Goal: Transaction & Acquisition: Purchase product/service

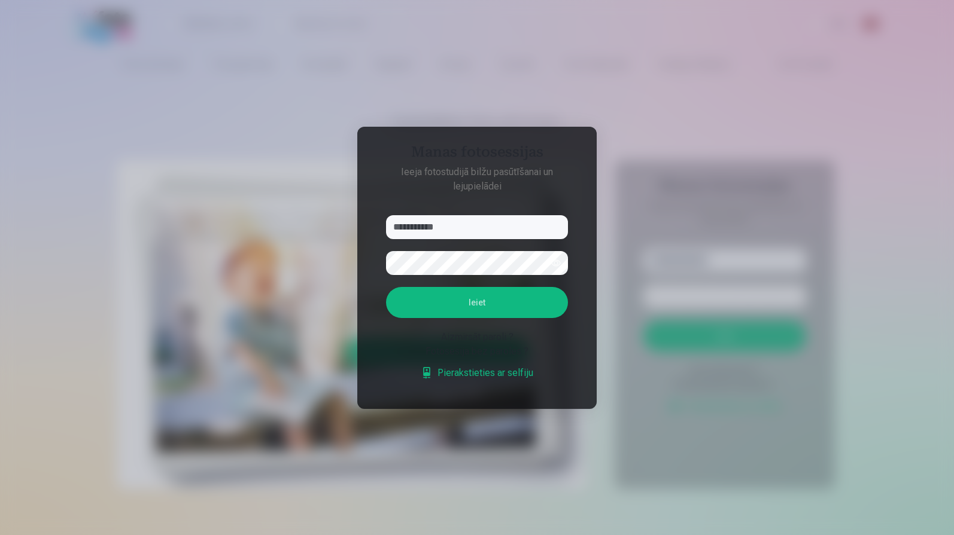
type input "**********"
click at [386, 287] on button "Ieiet" at bounding box center [477, 302] width 182 height 31
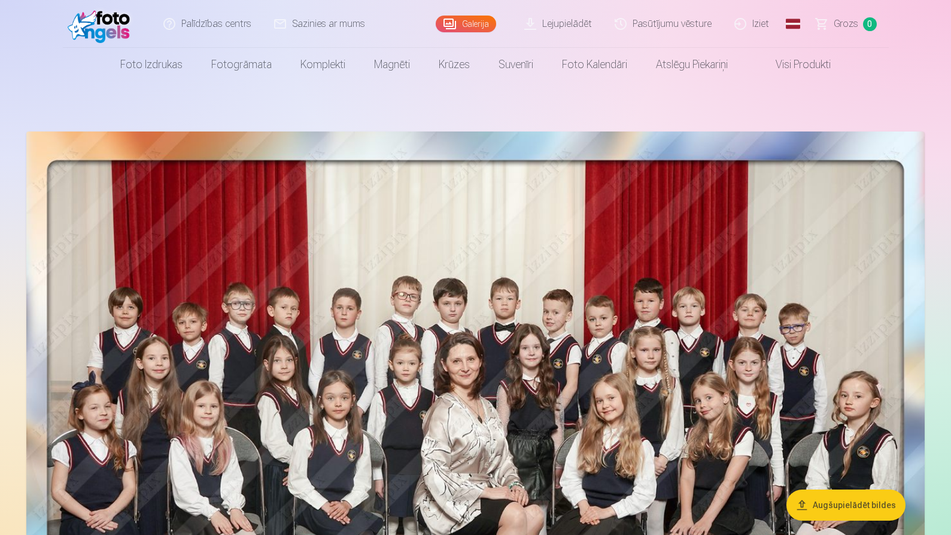
click at [537, 278] on img at bounding box center [475, 441] width 898 height 619
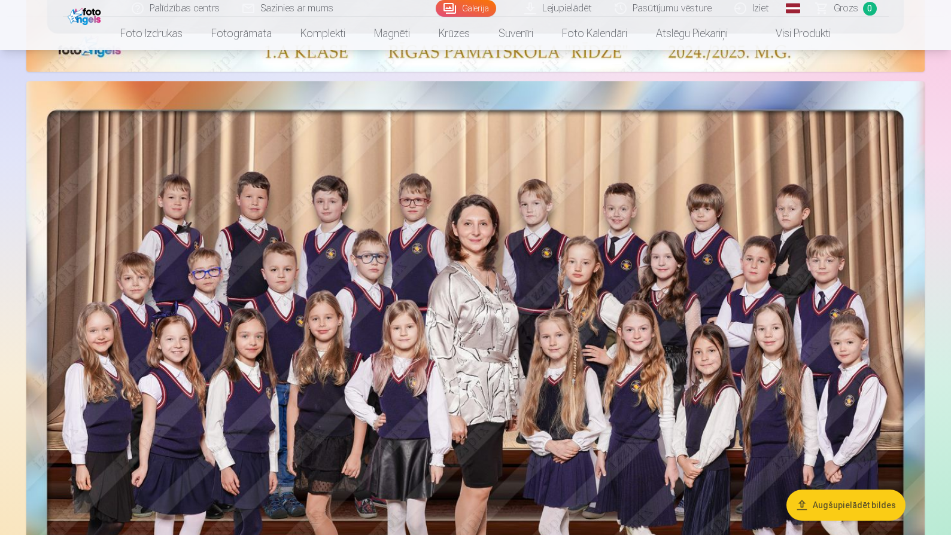
scroll to position [681, 0]
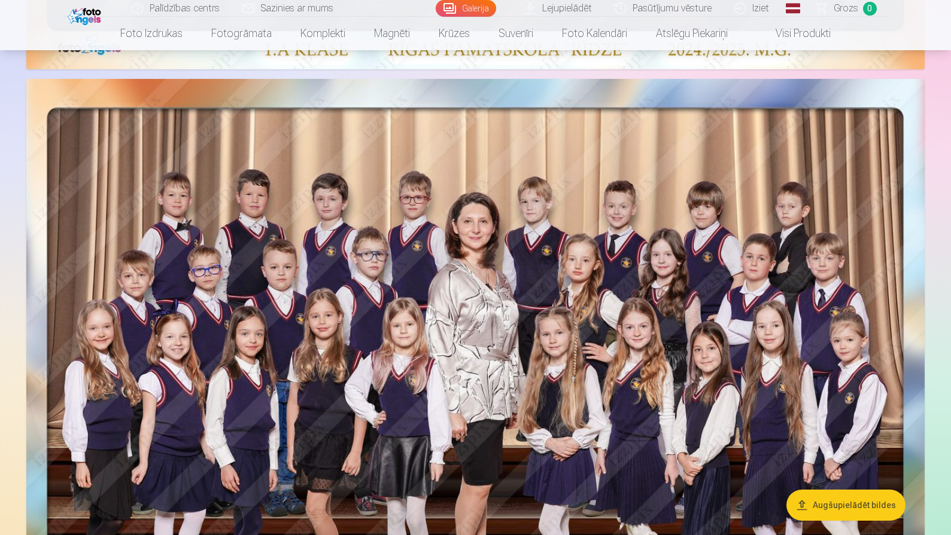
click at [686, 263] on img at bounding box center [475, 388] width 898 height 619
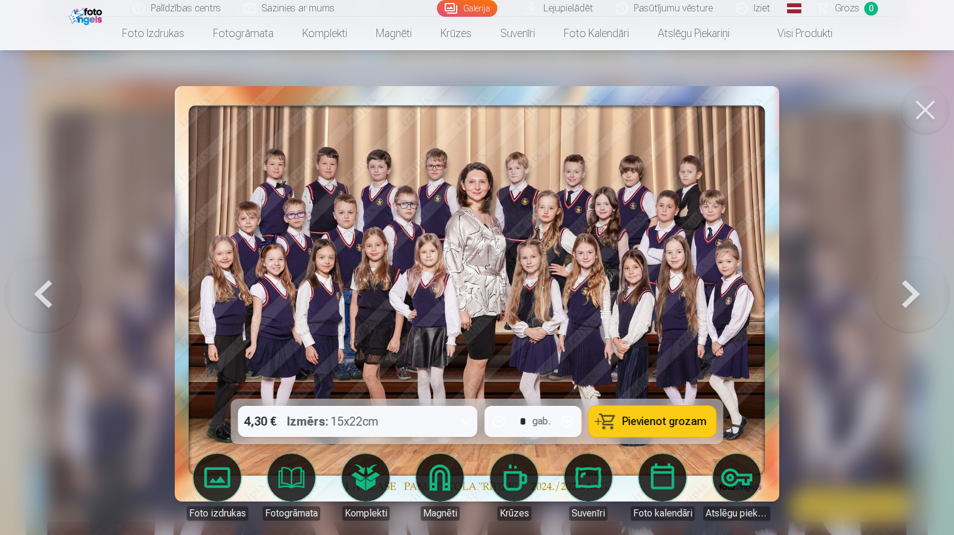
click at [465, 421] on icon at bounding box center [466, 421] width 19 height 19
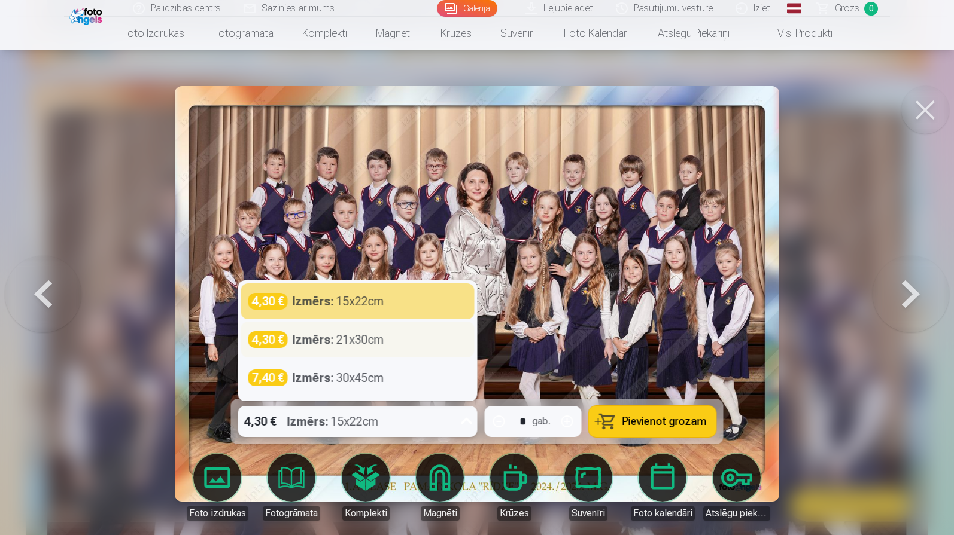
click at [409, 340] on div "4,30 € Izmērs : 21x30cm" at bounding box center [357, 339] width 219 height 17
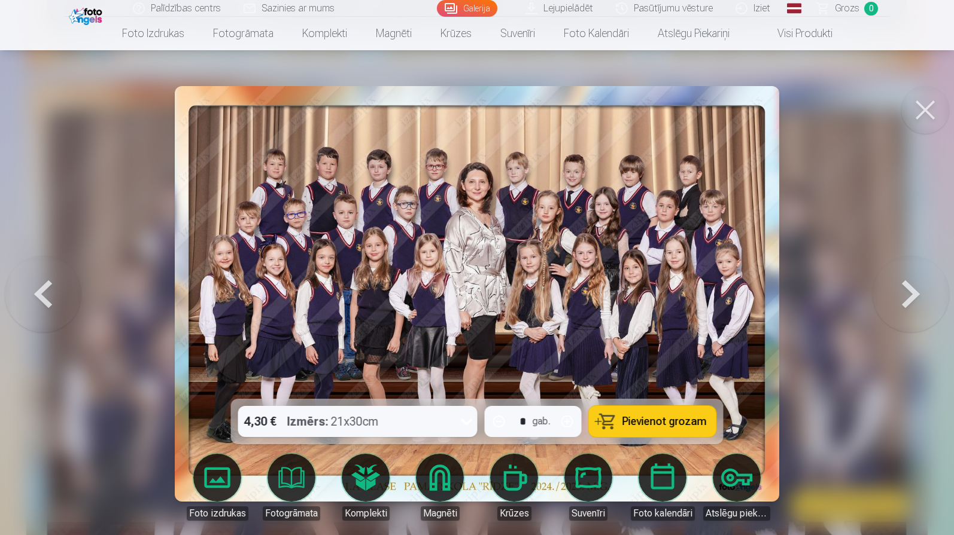
click at [630, 418] on span "Pievienot grozam" at bounding box center [664, 421] width 84 height 11
click at [914, 289] on button at bounding box center [910, 294] width 77 height 186
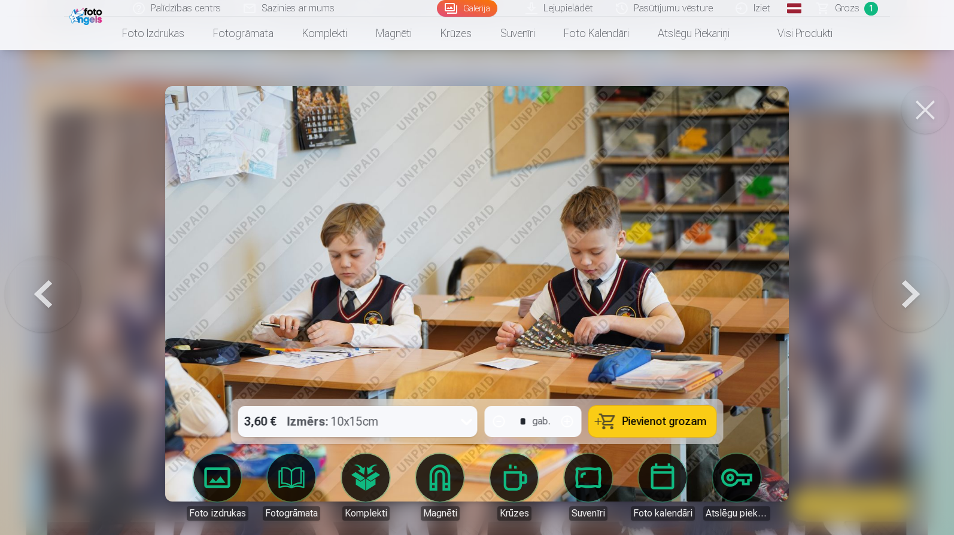
click at [914, 289] on button at bounding box center [910, 294] width 77 height 186
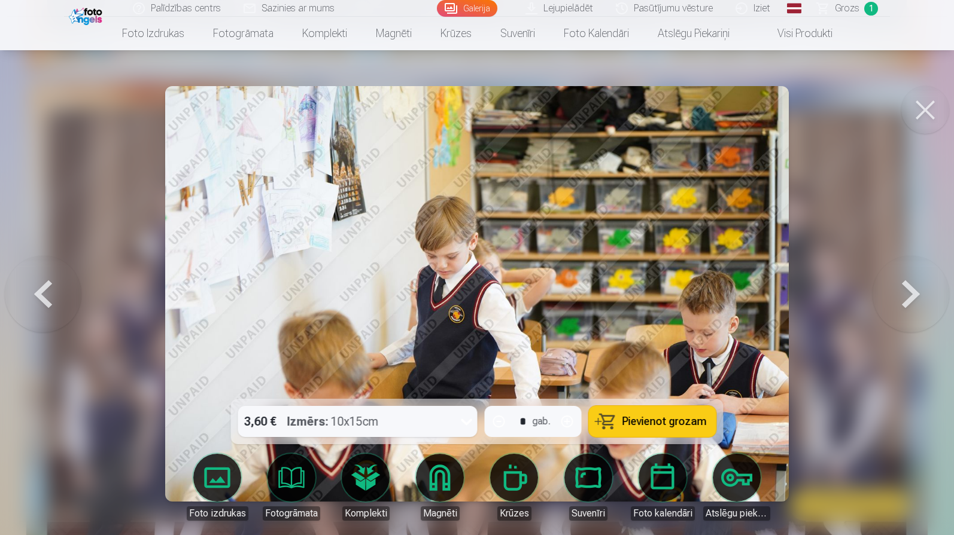
click at [914, 289] on button at bounding box center [910, 294] width 77 height 186
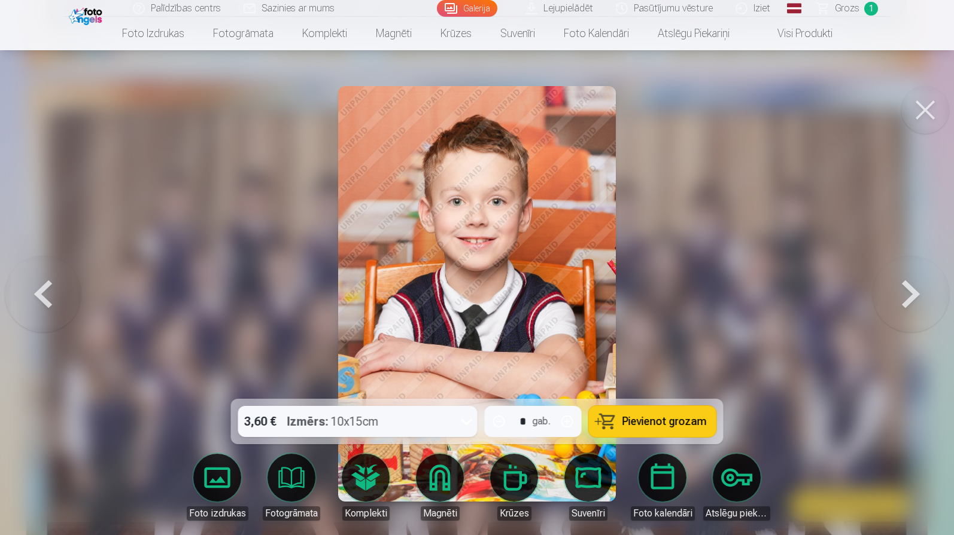
click at [914, 289] on button at bounding box center [910, 294] width 77 height 186
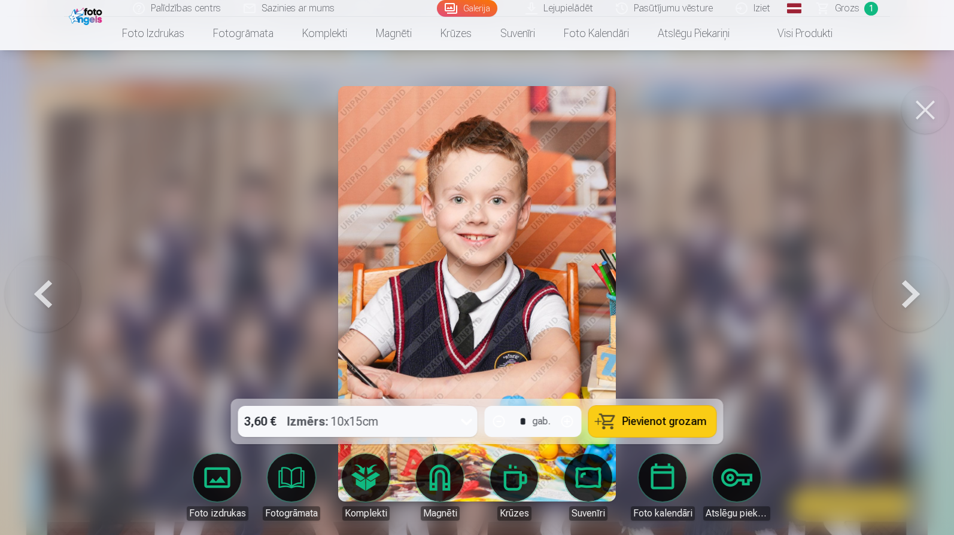
click at [468, 424] on icon at bounding box center [466, 422] width 11 height 7
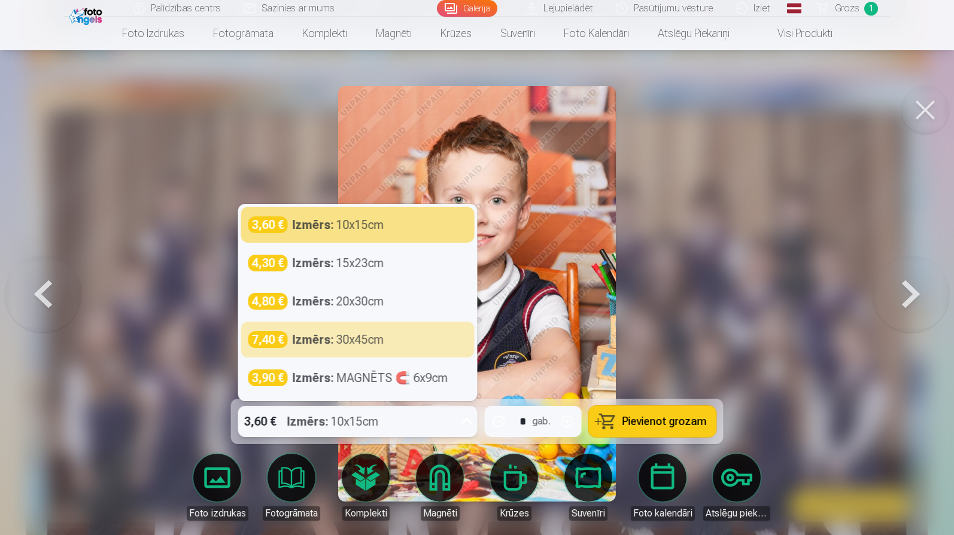
click at [716, 296] on div at bounding box center [477, 267] width 954 height 535
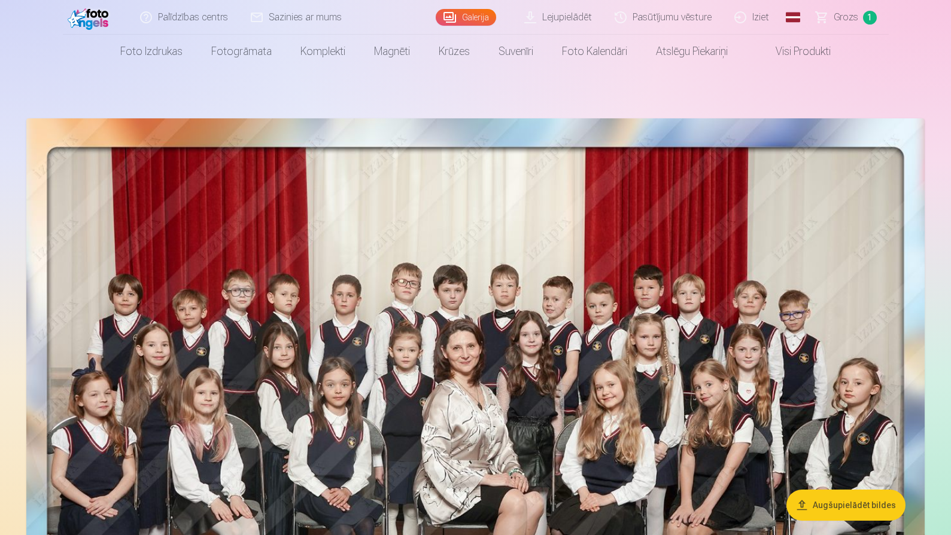
scroll to position [14, 0]
click at [571, 17] on link "Lejupielādēt" at bounding box center [558, 17] width 90 height 34
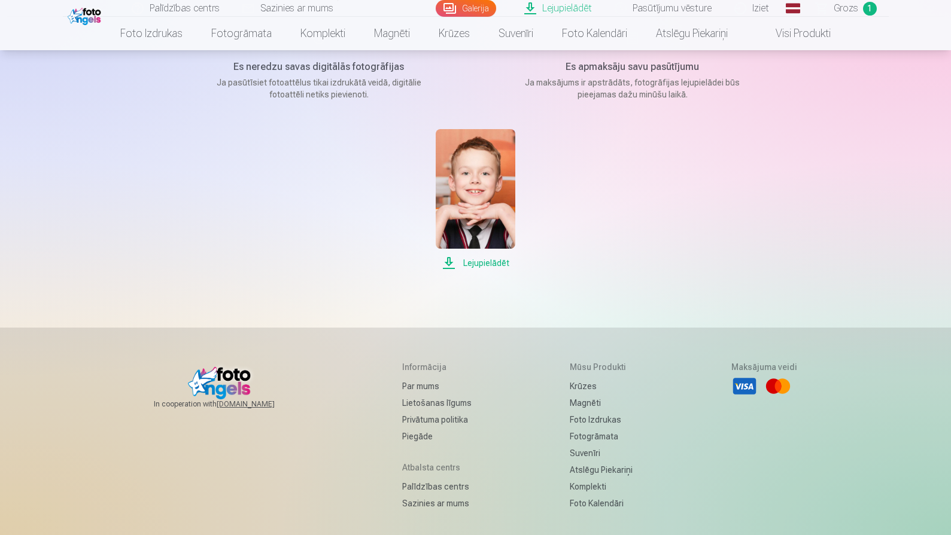
scroll to position [193, 0]
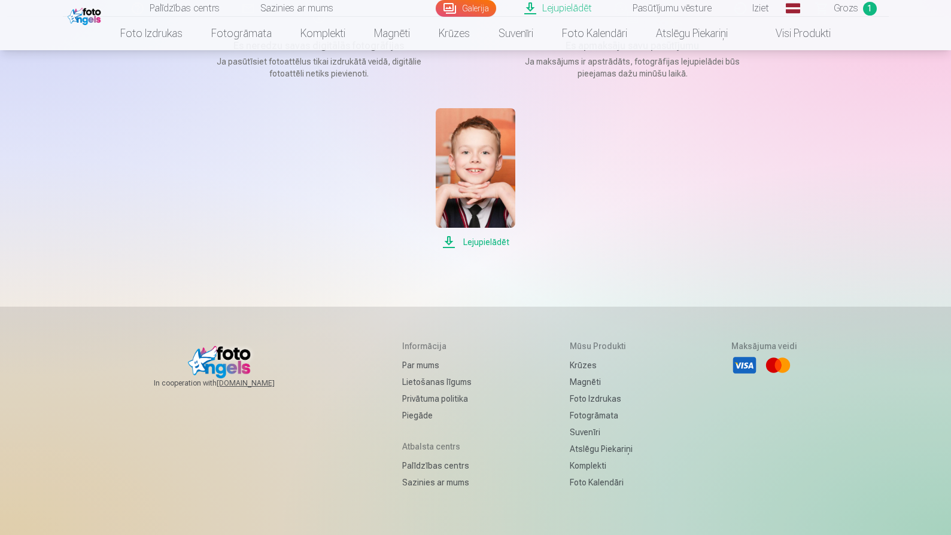
click at [493, 241] on span "Lejupielādēt" at bounding box center [476, 242] width 80 height 14
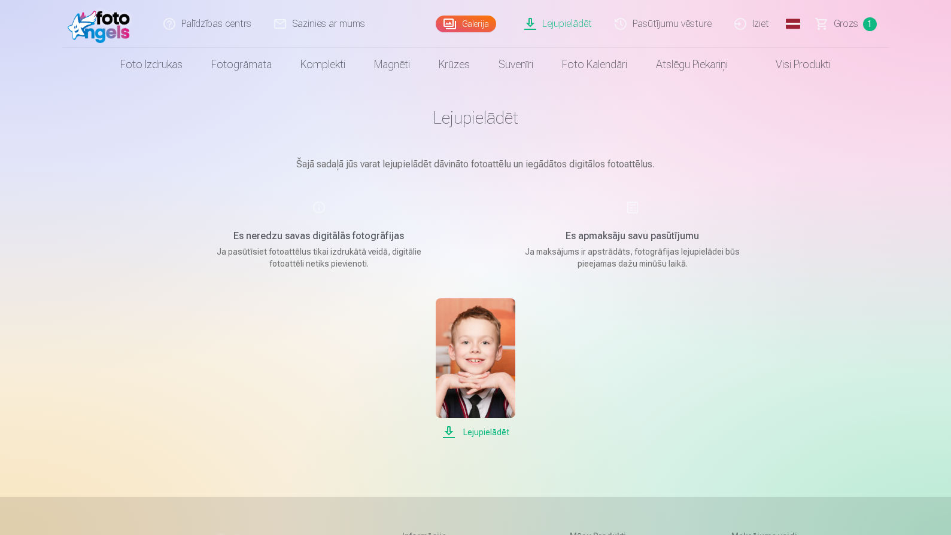
scroll to position [0, 0]
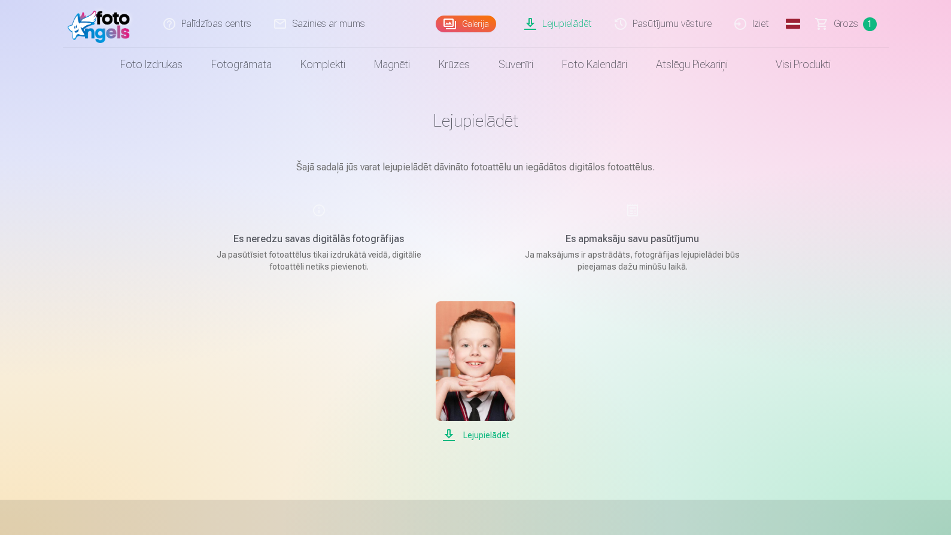
click at [634, 333] on div "Lejupielādēt" at bounding box center [476, 372] width 598 height 141
click at [586, 24] on link "Lejupielādēt" at bounding box center [558, 24] width 90 height 48
click at [476, 25] on link "Galerija" at bounding box center [466, 24] width 60 height 17
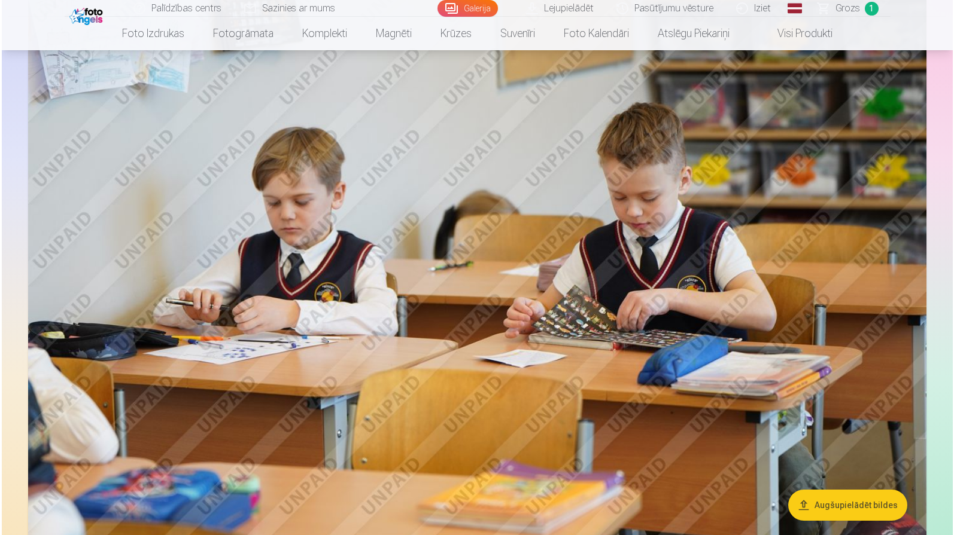
scroll to position [1435, 0]
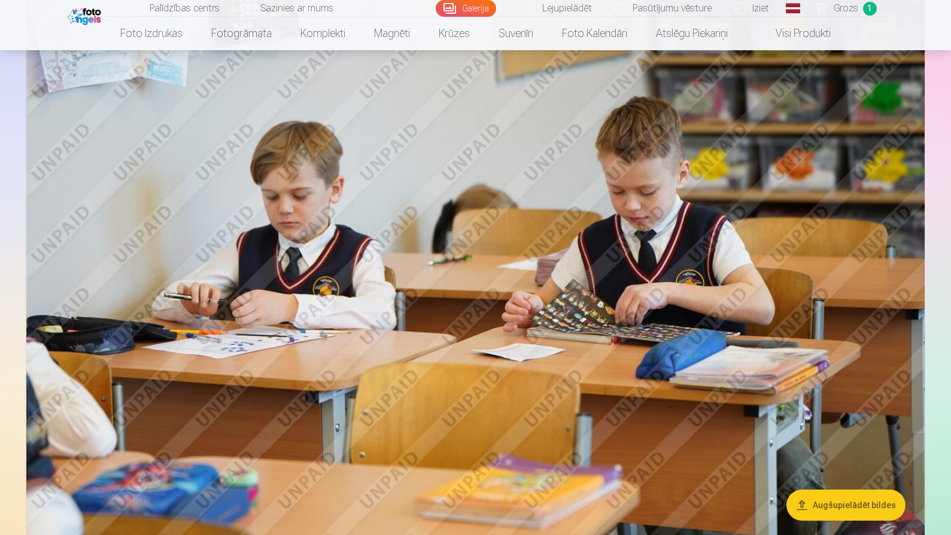
click at [435, 266] on img at bounding box center [475, 252] width 898 height 598
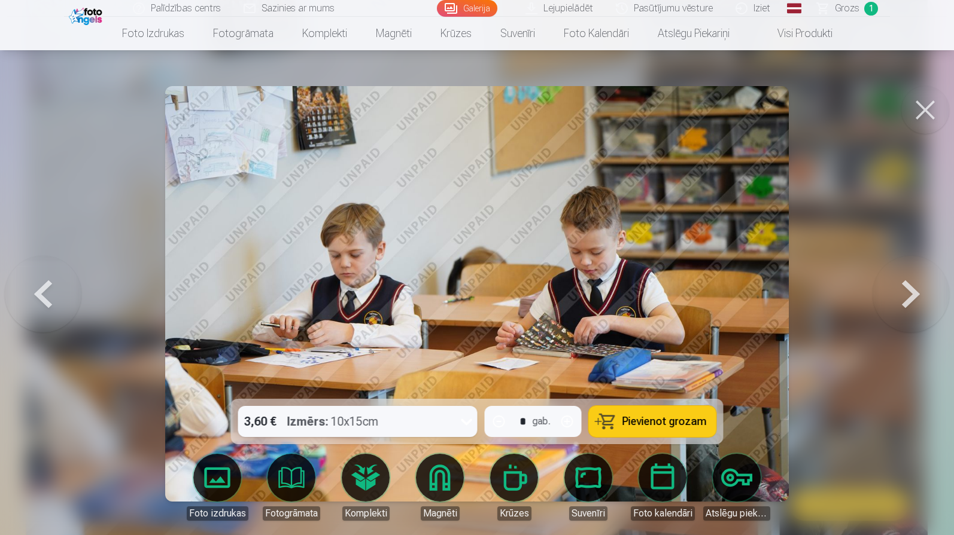
click at [452, 420] on div "3,60 € Izmērs : 10x15cm" at bounding box center [346, 421] width 217 height 31
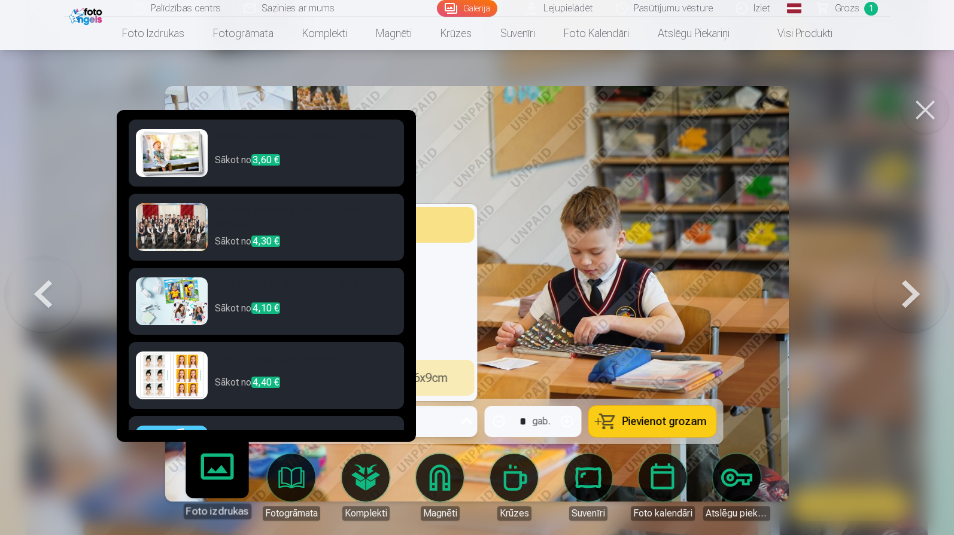
scroll to position [56, 0]
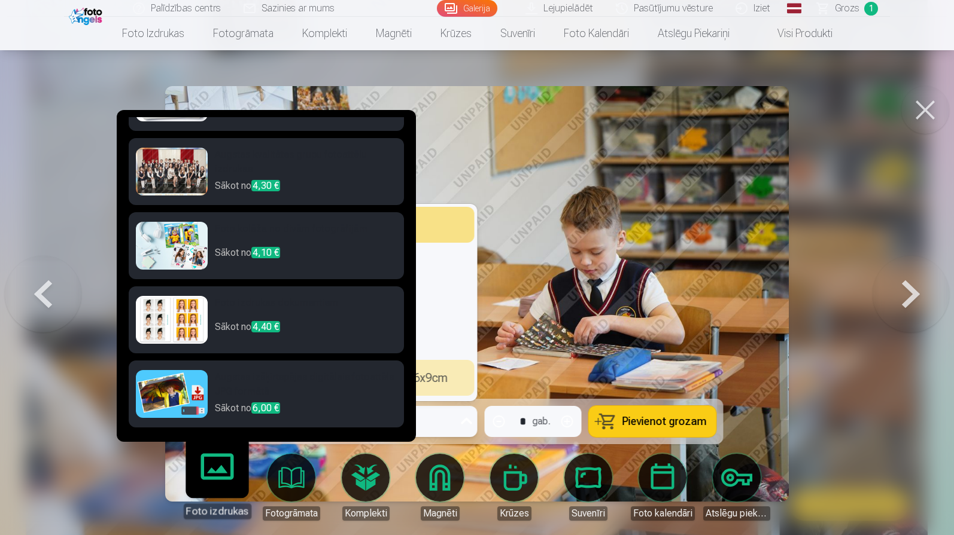
click at [336, 383] on h6 "Augstas izšķirtspējas digitālais fotoattēls JPG formātā" at bounding box center [306, 385] width 182 height 31
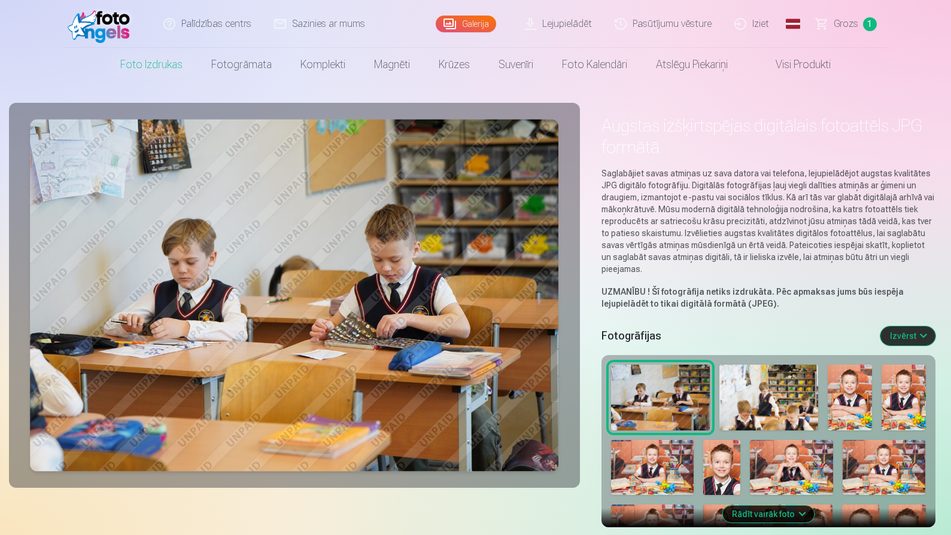
click at [764, 401] on img at bounding box center [768, 398] width 99 height 66
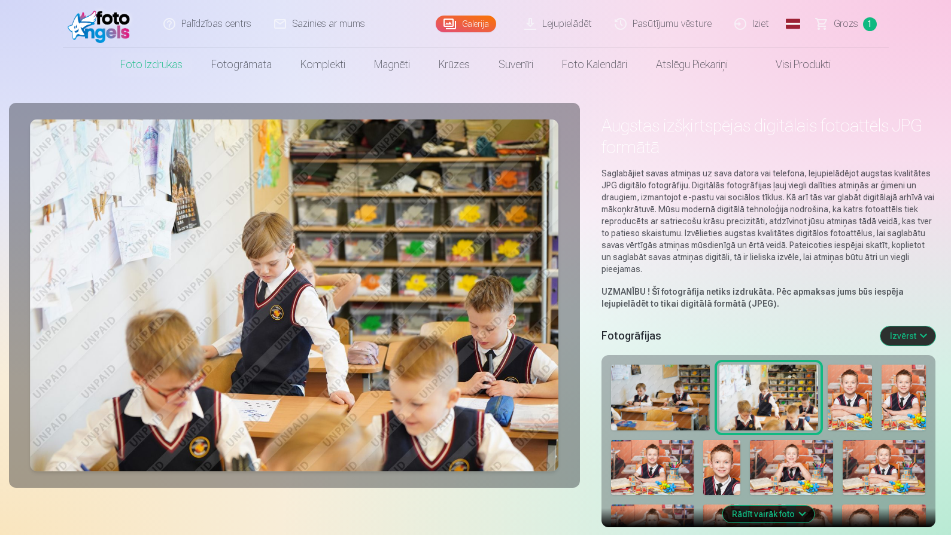
click at [683, 392] on img at bounding box center [660, 398] width 99 height 66
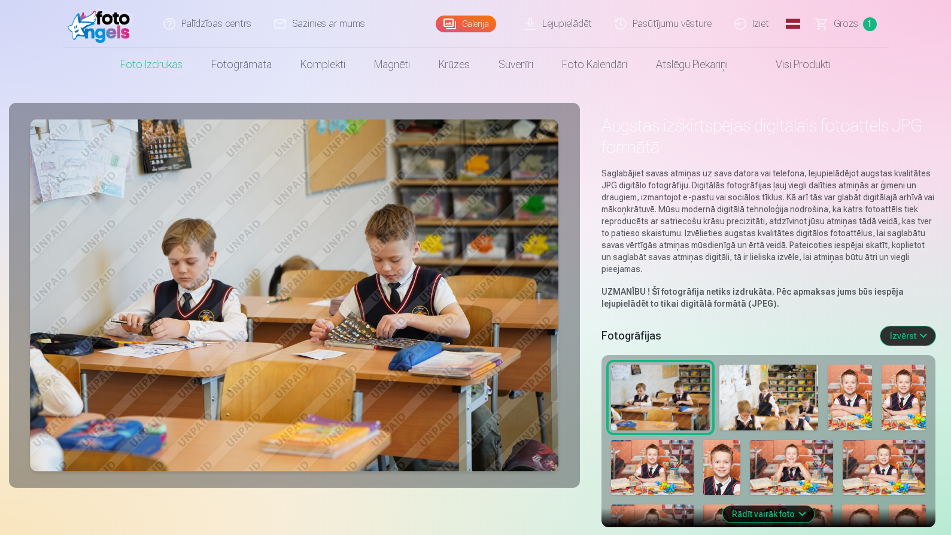
click at [759, 391] on img at bounding box center [768, 398] width 99 height 66
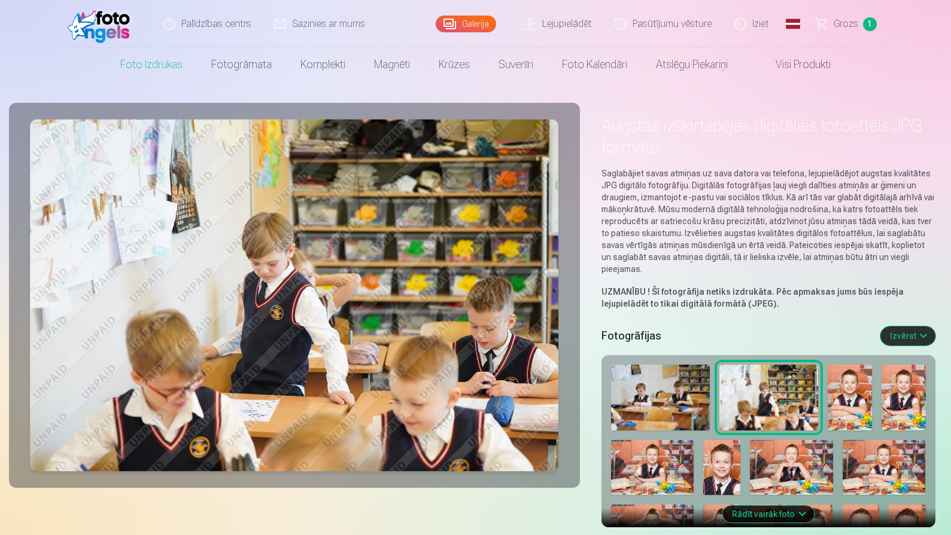
click at [693, 388] on img at bounding box center [660, 398] width 99 height 66
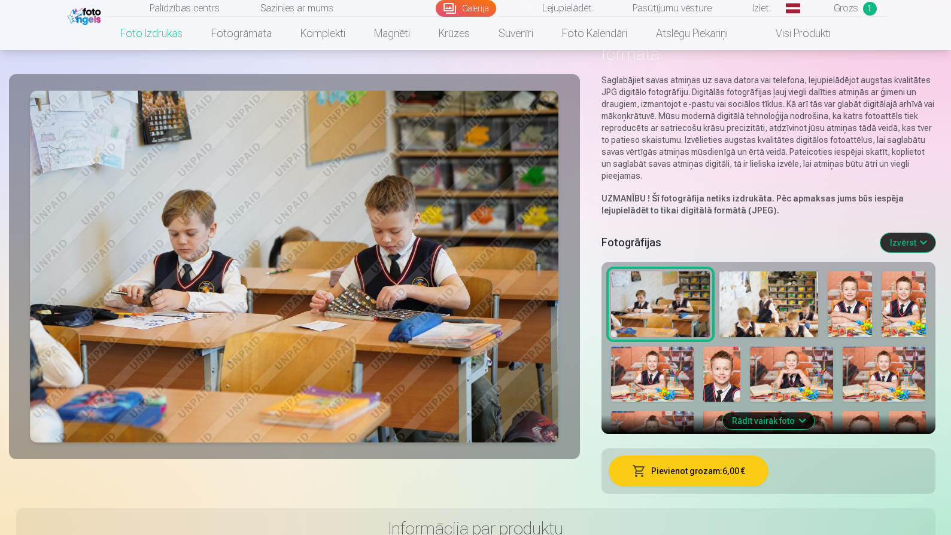
scroll to position [160, 0]
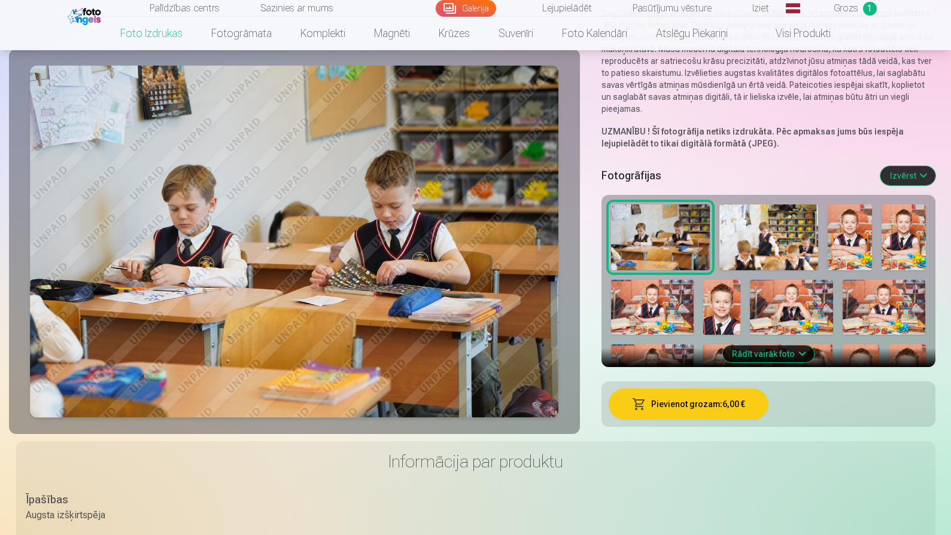
click at [766, 239] on img at bounding box center [768, 238] width 99 height 66
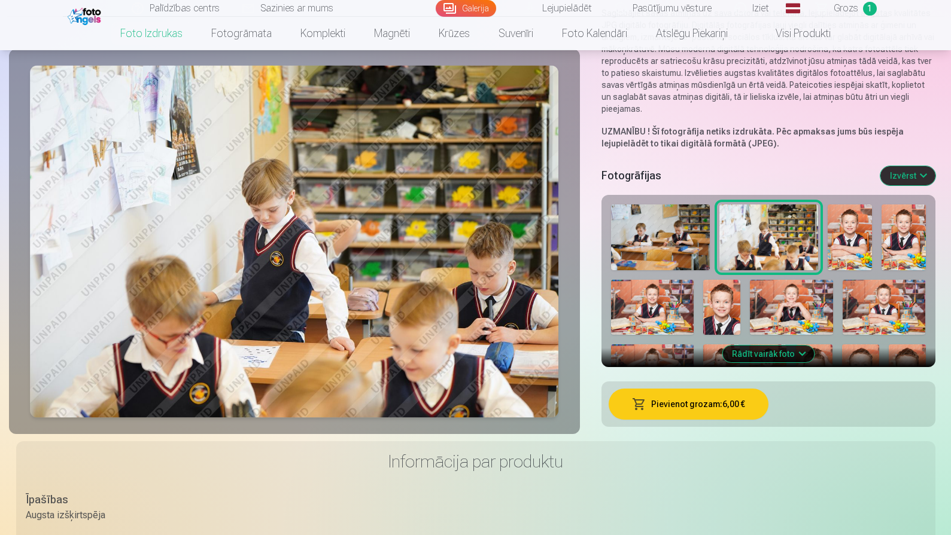
click at [881, 242] on img at bounding box center [903, 238] width 44 height 66
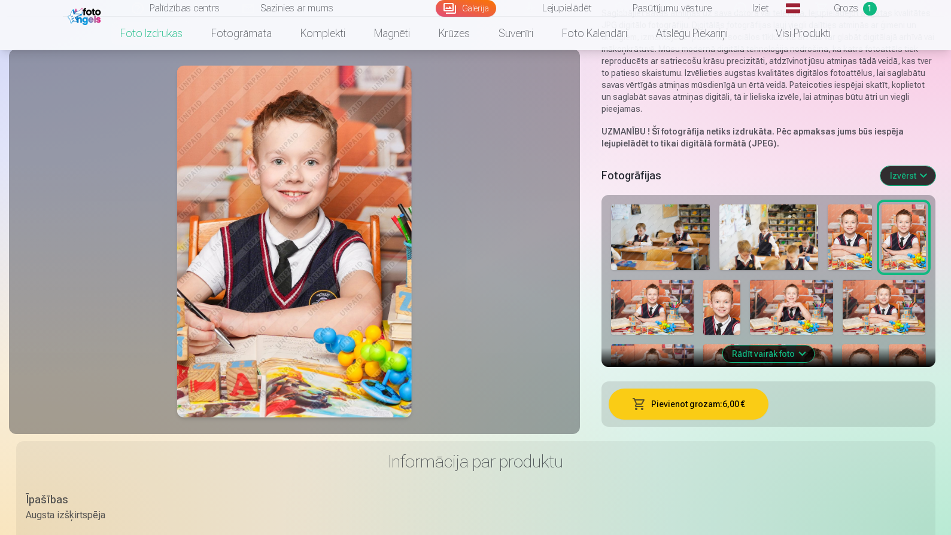
click at [851, 242] on img at bounding box center [849, 238] width 44 height 66
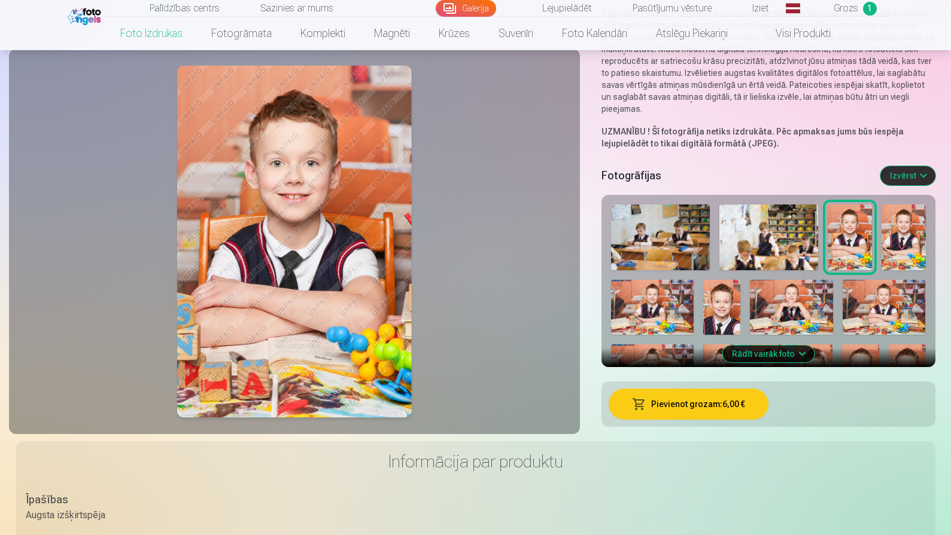
click at [766, 304] on img at bounding box center [791, 307] width 83 height 55
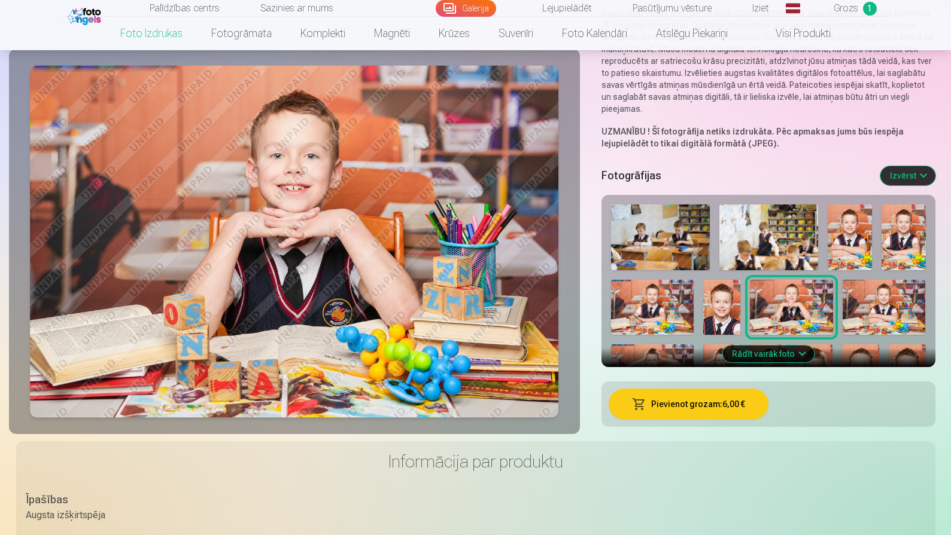
click at [738, 302] on img at bounding box center [721, 308] width 37 height 56
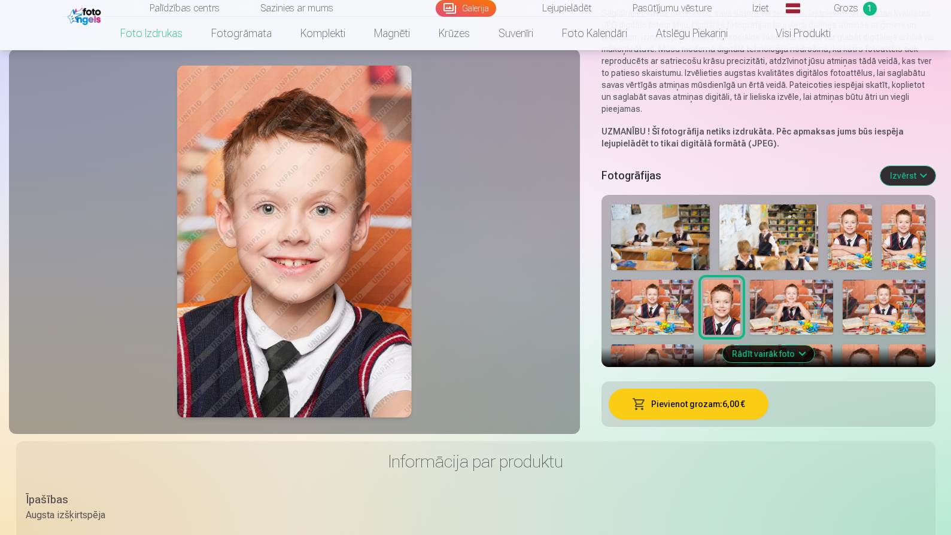
click at [644, 468] on h3 "Informācija par produktu" at bounding box center [476, 462] width 900 height 22
click at [656, 398] on button "Pievienot grozam : 6,00 €" at bounding box center [688, 404] width 160 height 31
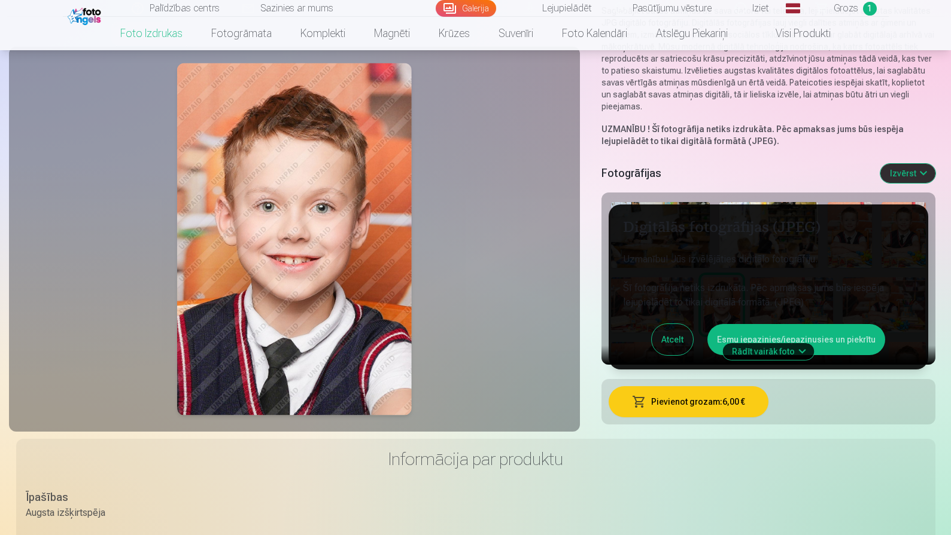
scroll to position [159, 0]
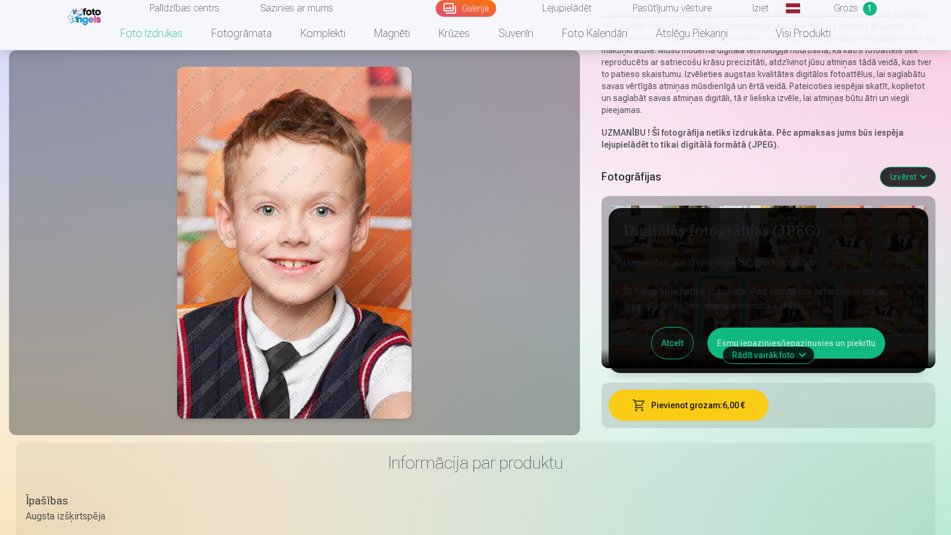
click at [933, 169] on div "Fotogrāfijas Izvērst" at bounding box center [768, 177] width 334 height 38
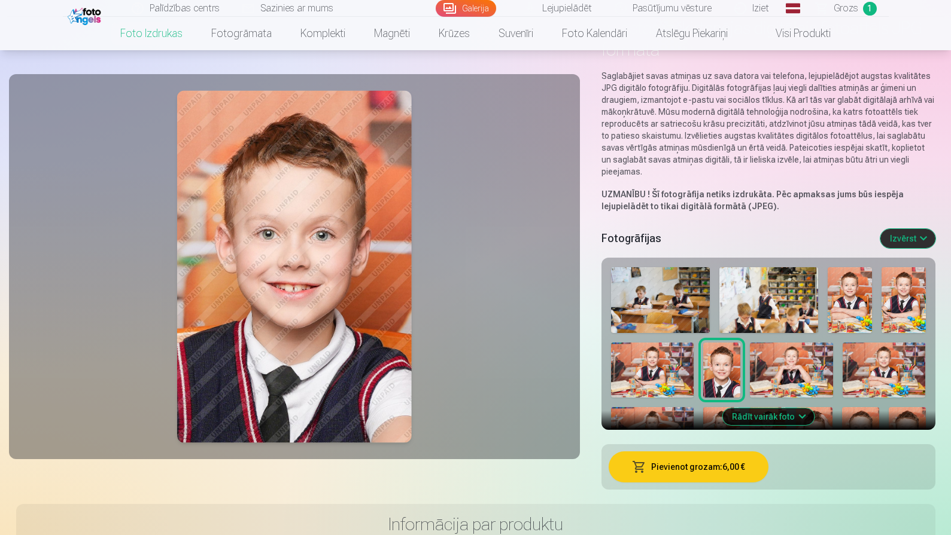
scroll to position [0, 0]
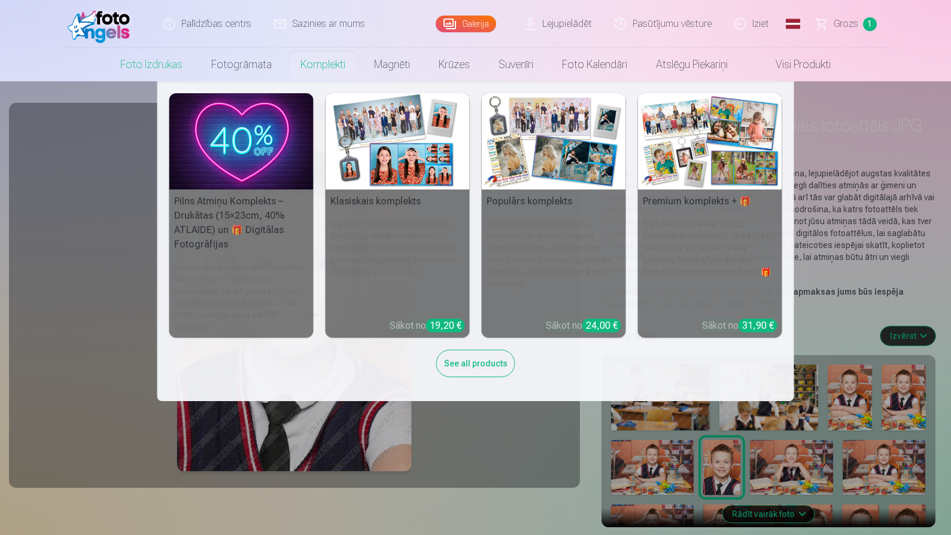
click at [325, 60] on link "Komplekti" at bounding box center [323, 65] width 74 height 34
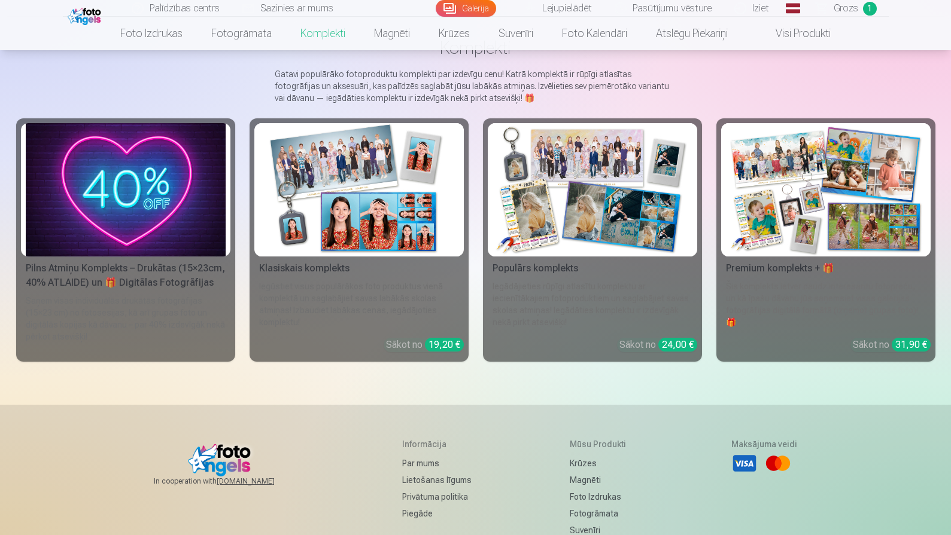
scroll to position [78, 0]
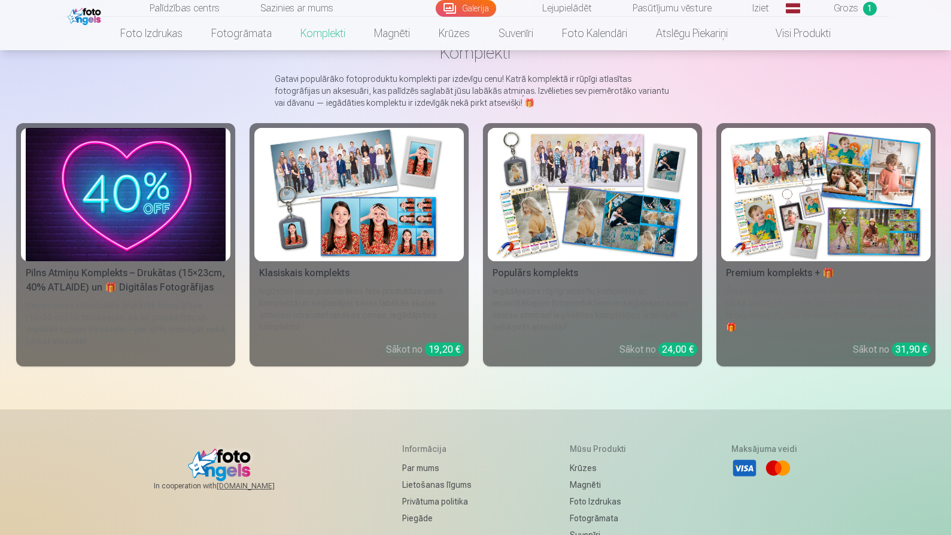
click at [390, 226] on img at bounding box center [359, 194] width 200 height 133
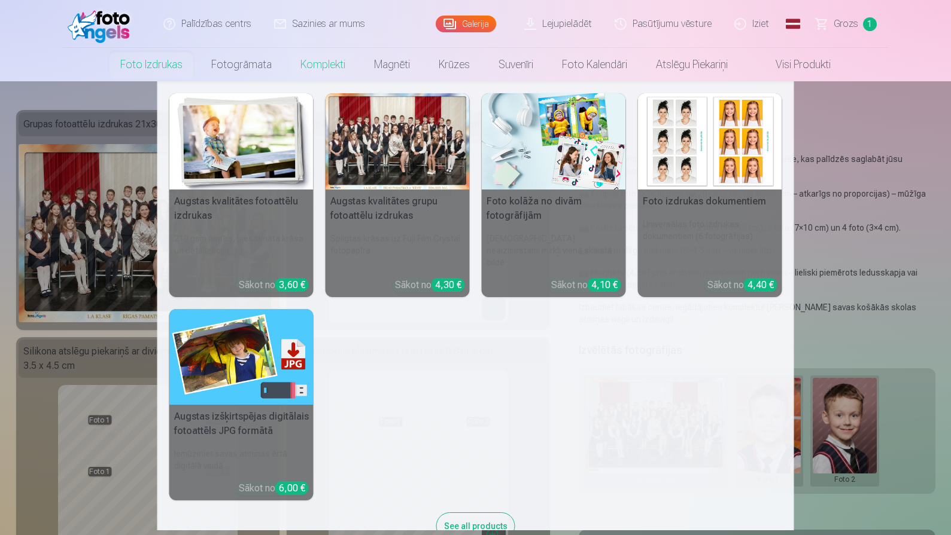
click at [131, 95] on nav "Augstas kvalitātes fotoattēlu izdrukas 210 gsm papīrs, piesātināta krāsa un det…" at bounding box center [475, 305] width 951 height 449
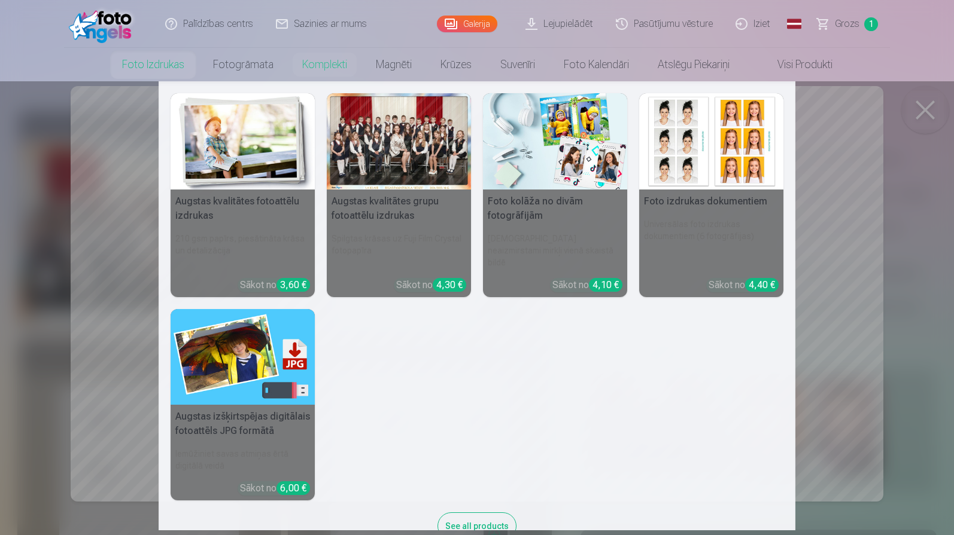
click at [510, 179] on img at bounding box center [555, 141] width 144 height 96
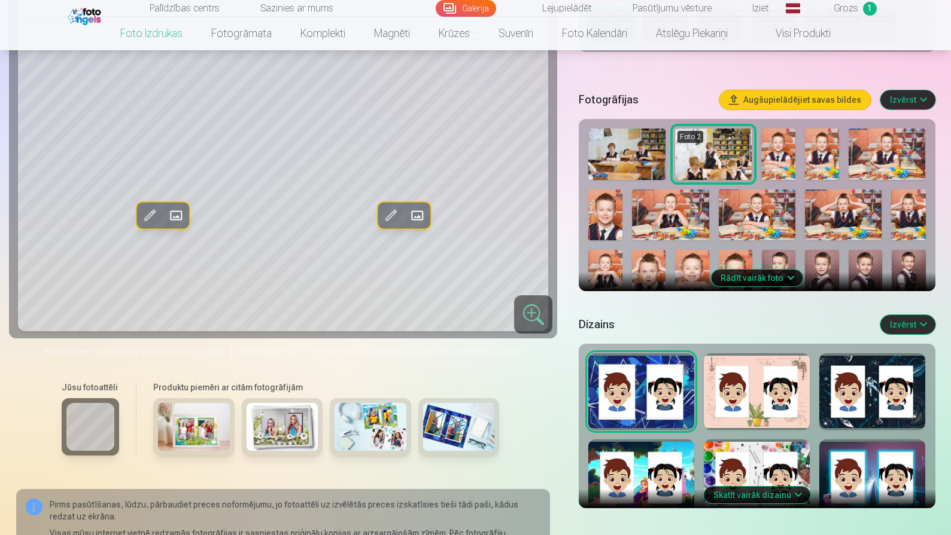
scroll to position [274, 0]
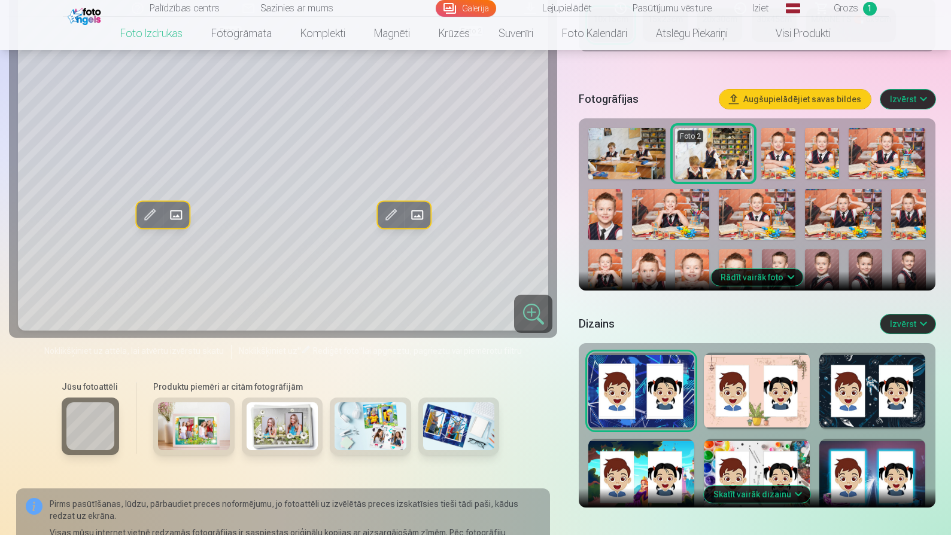
click at [333, 412] on div at bounding box center [370, 426] width 81 height 57
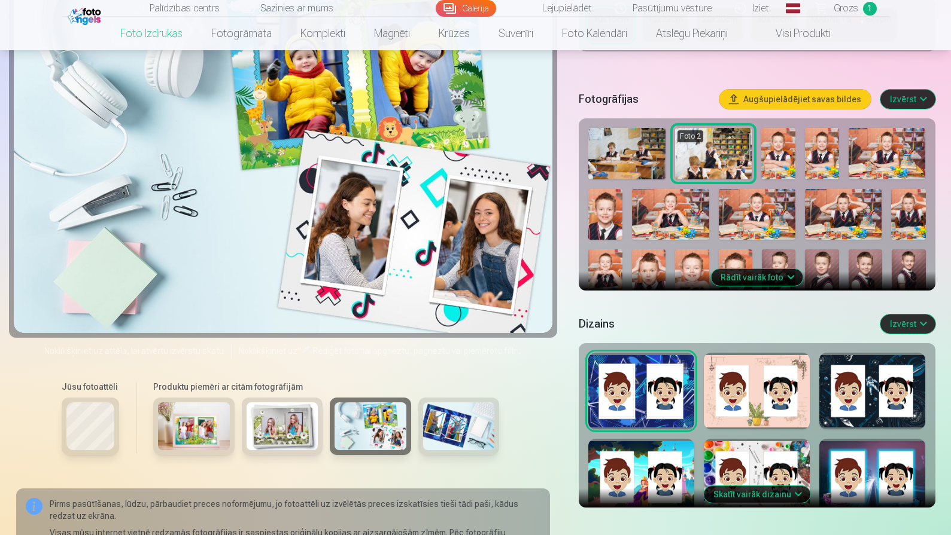
click at [302, 413] on img at bounding box center [283, 427] width 72 height 48
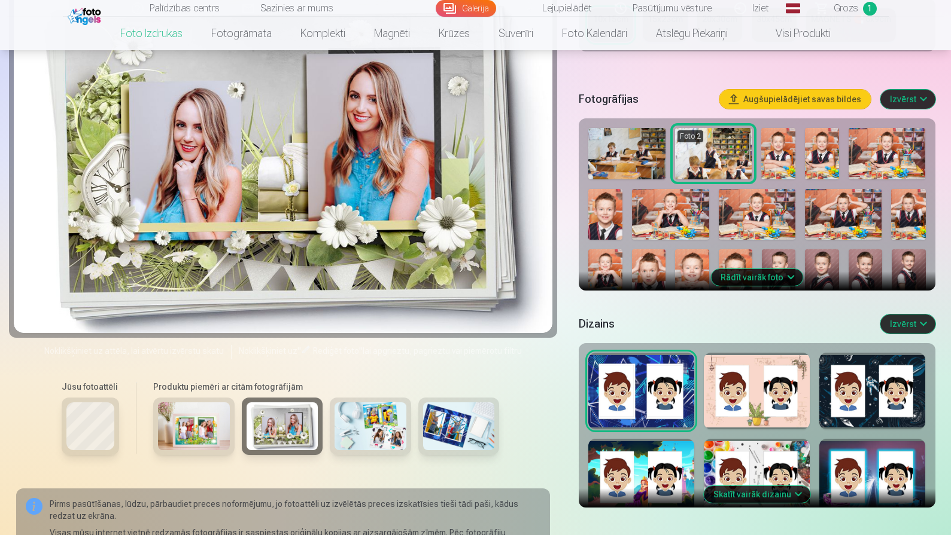
click at [228, 413] on img at bounding box center [194, 427] width 72 height 48
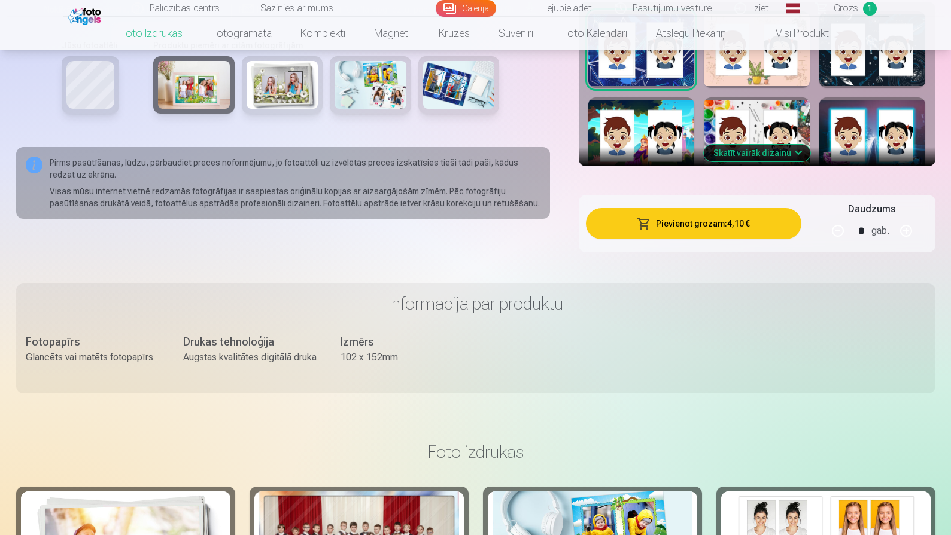
scroll to position [637, 0]
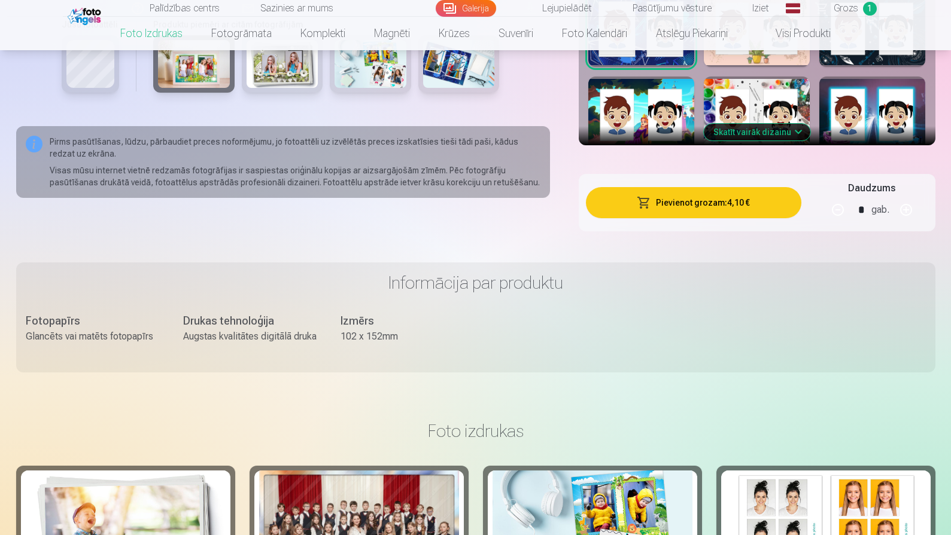
click at [792, 126] on button "Skatīt vairāk dizainu" at bounding box center [757, 132] width 106 height 17
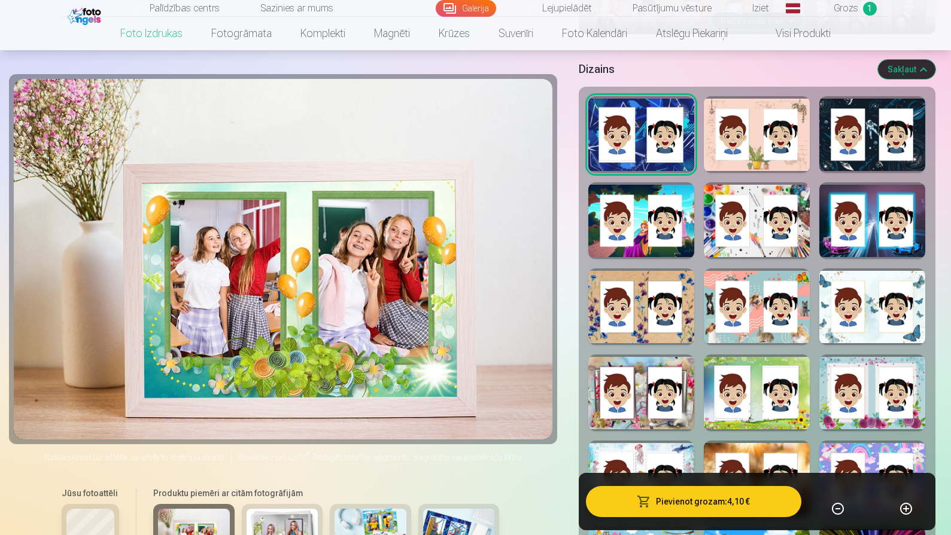
scroll to position [0, 0]
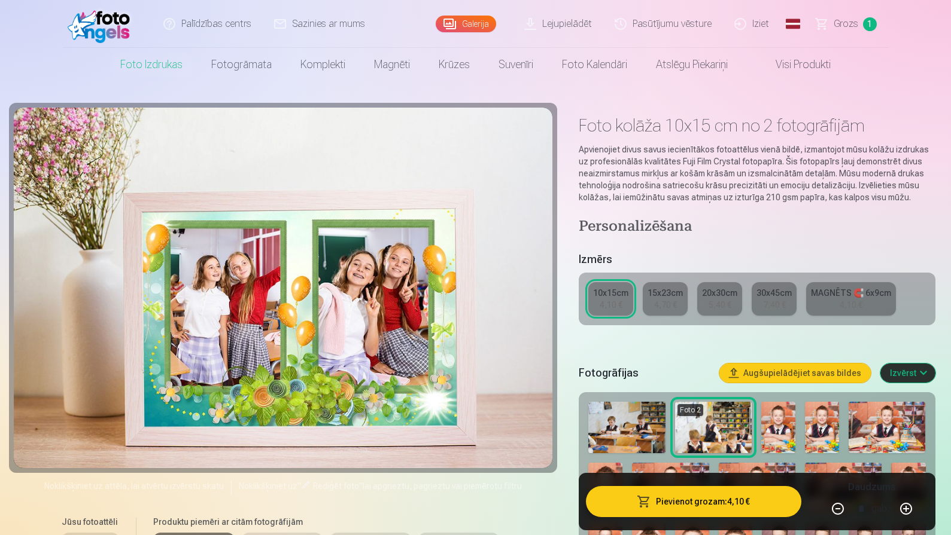
click at [720, 302] on div "5,40 €" at bounding box center [719, 305] width 23 height 12
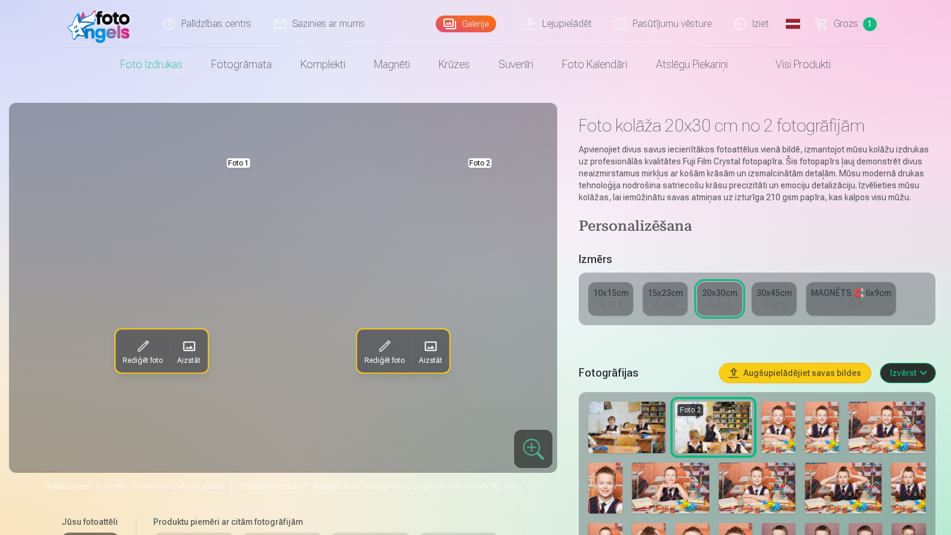
click at [780, 305] on div "7,40 €" at bounding box center [774, 305] width 23 height 12
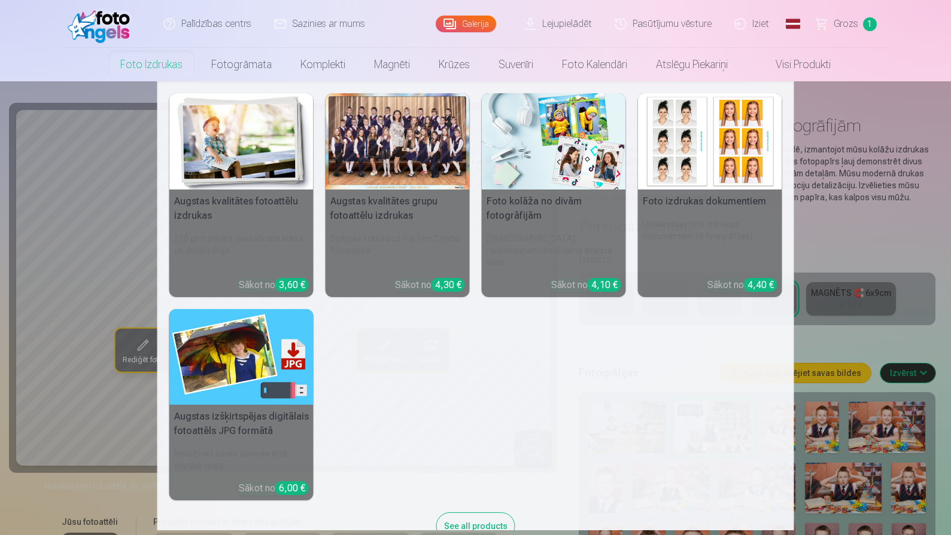
click at [682, 182] on img at bounding box center [710, 141] width 144 height 96
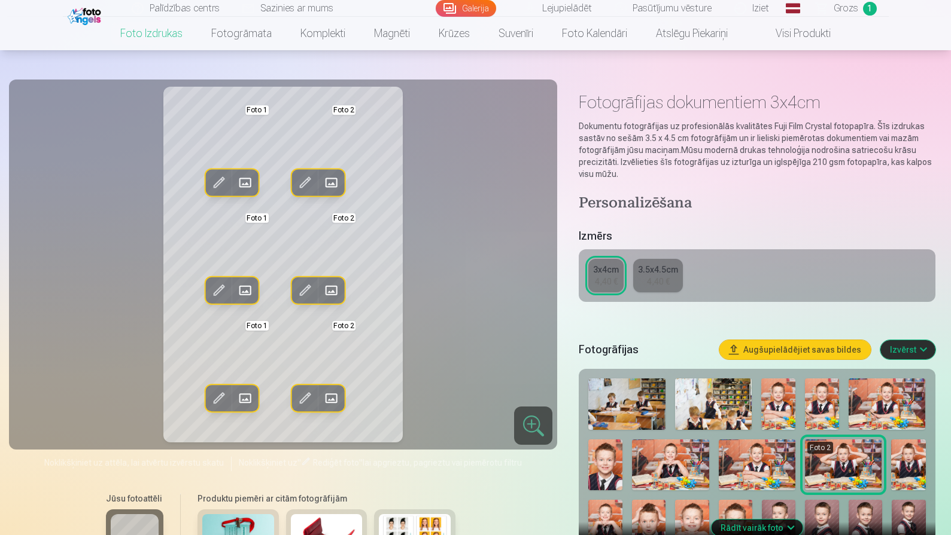
scroll to position [159, 0]
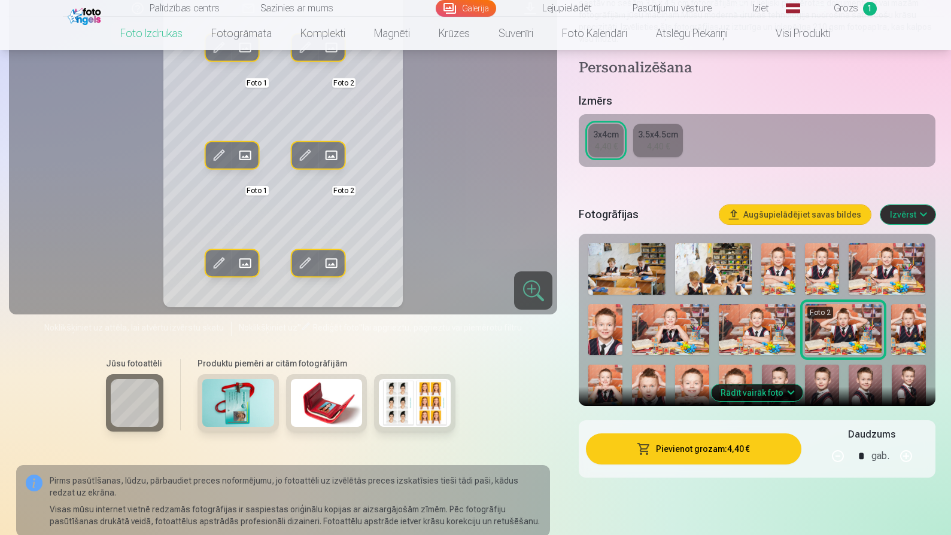
click at [658, 148] on div "4,40 €" at bounding box center [658, 147] width 23 height 12
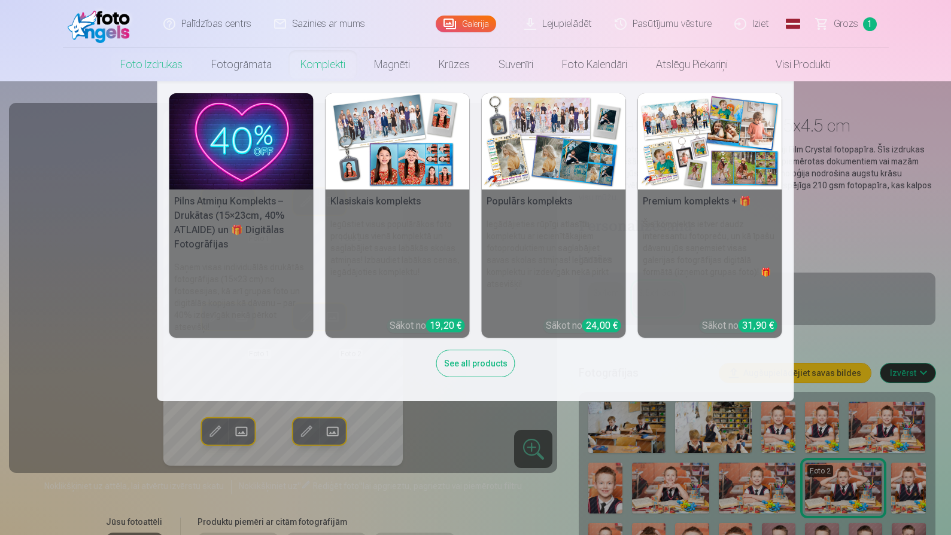
click at [382, 170] on img at bounding box center [397, 141] width 144 height 96
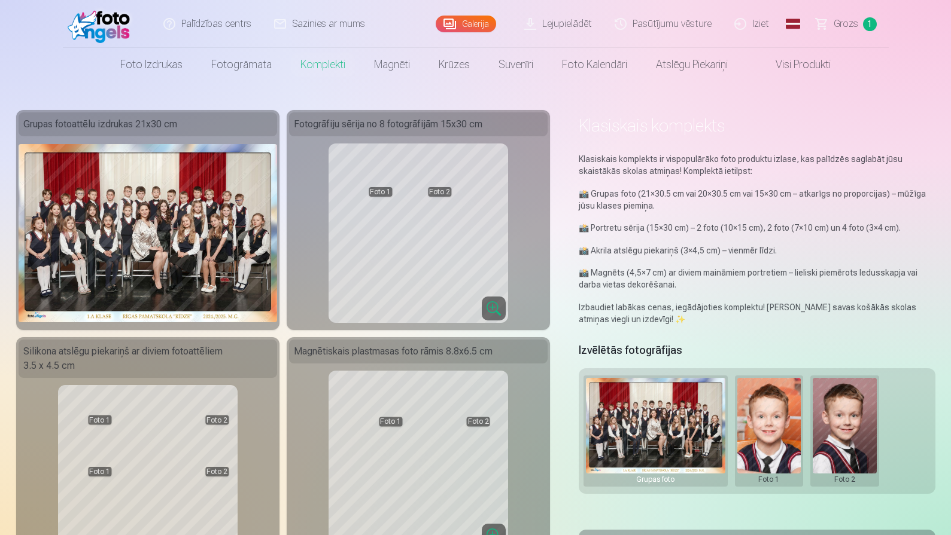
click at [381, 129] on div "Fotogrāfiju sērija no 8 fotogrāfijām 15x30 cm" at bounding box center [418, 124] width 258 height 24
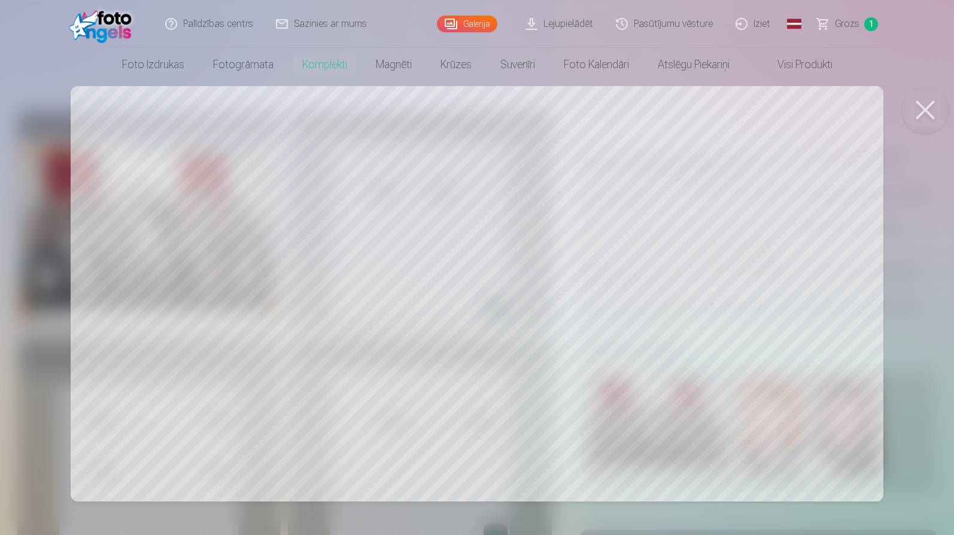
click at [924, 111] on button at bounding box center [925, 110] width 48 height 48
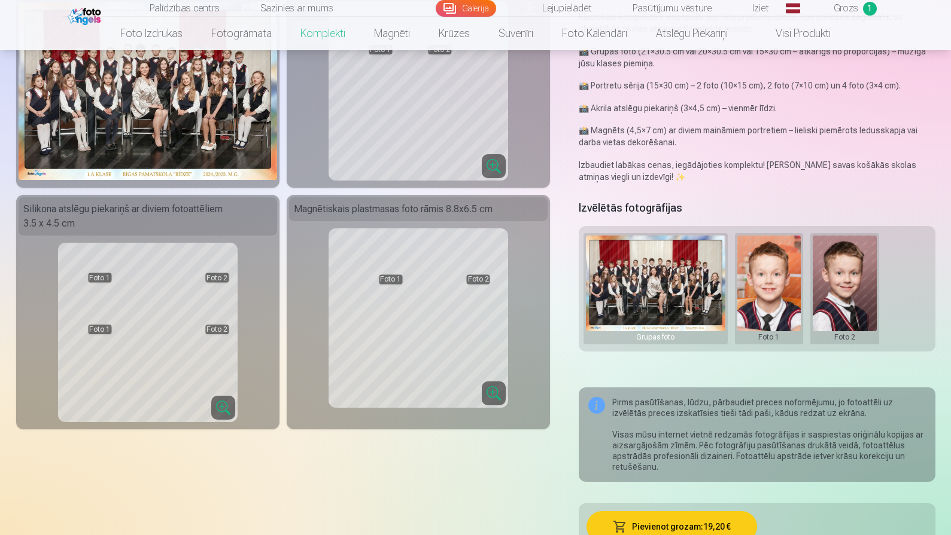
scroll to position [145, 0]
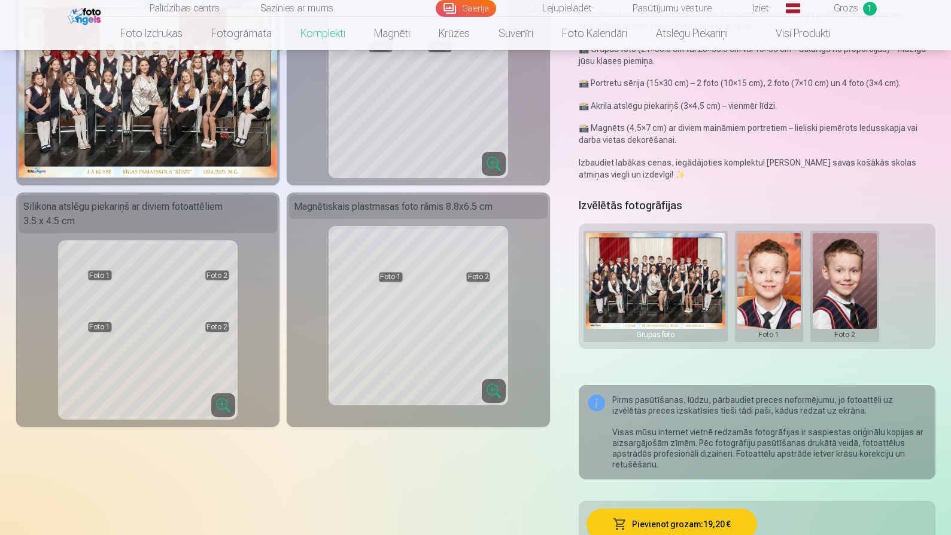
click at [832, 278] on button at bounding box center [845, 286] width 64 height 106
click at [762, 279] on div at bounding box center [475, 267] width 951 height 535
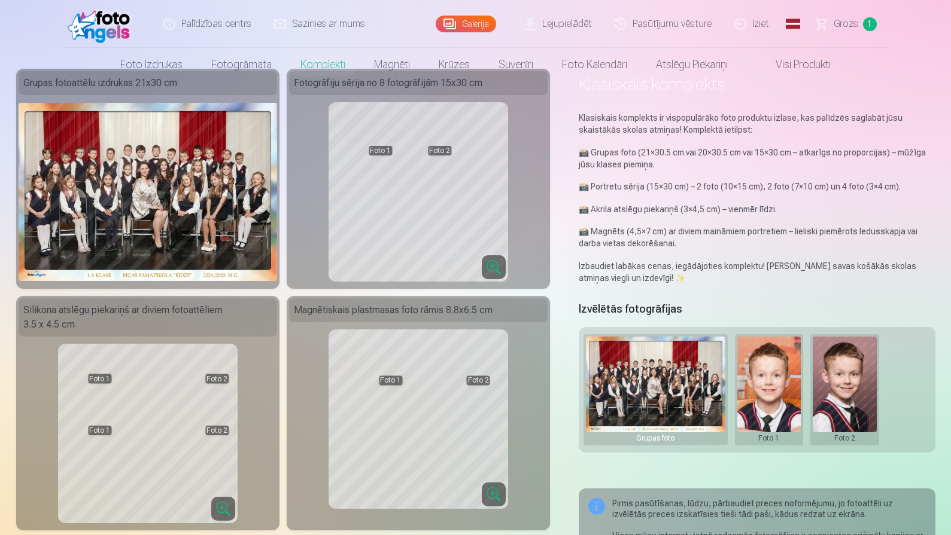
scroll to position [0, 0]
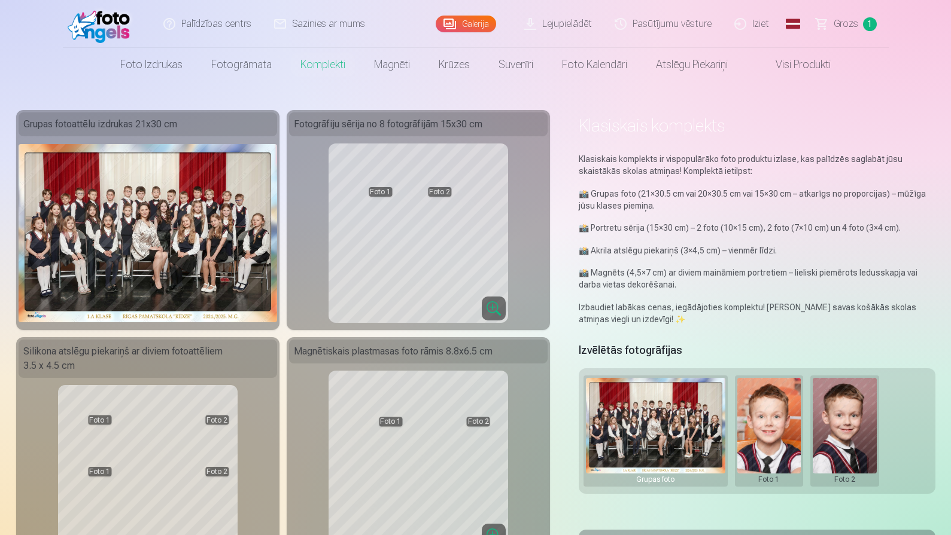
click at [664, 20] on link "Pasūtījumu vēsture" at bounding box center [664, 24] width 120 height 48
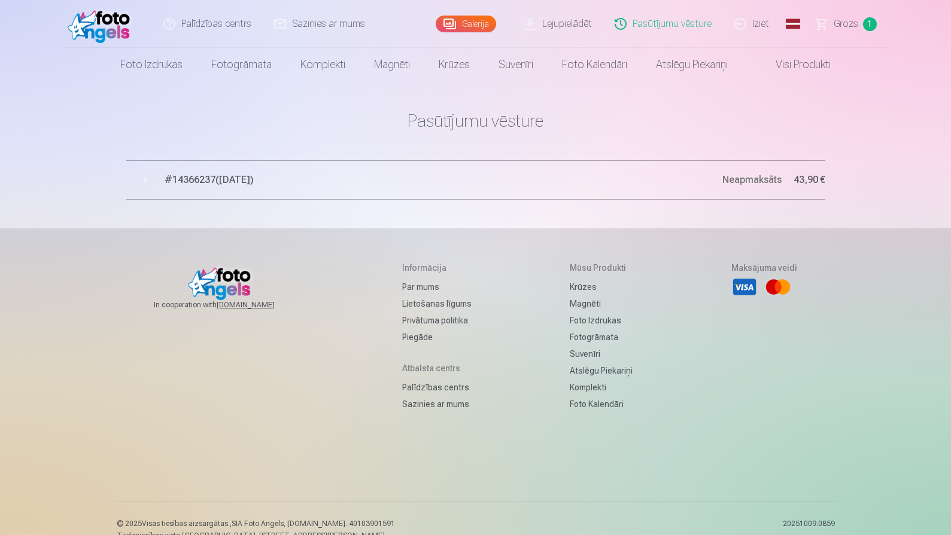
click at [837, 36] on link "Grozs 1" at bounding box center [847, 24] width 84 height 48
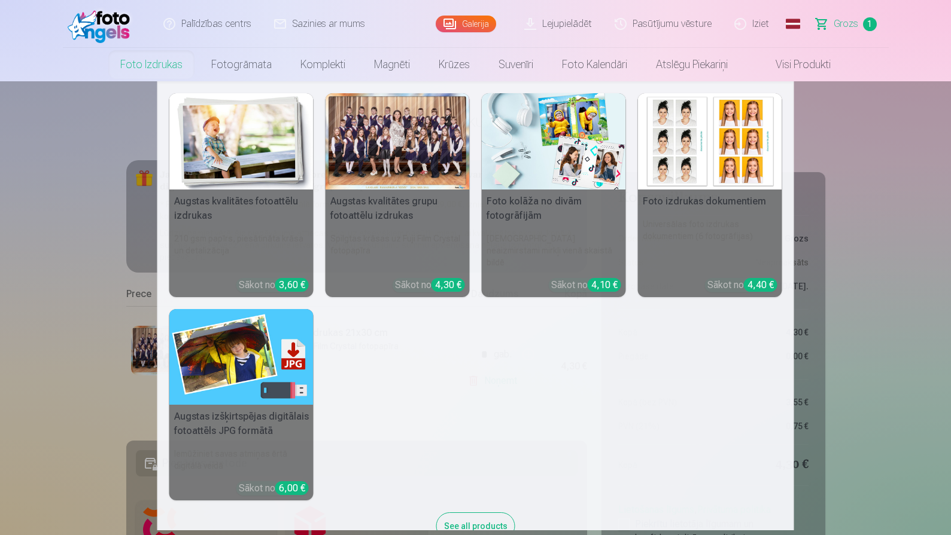
click at [152, 67] on link "Foto izdrukas" at bounding box center [151, 65] width 91 height 34
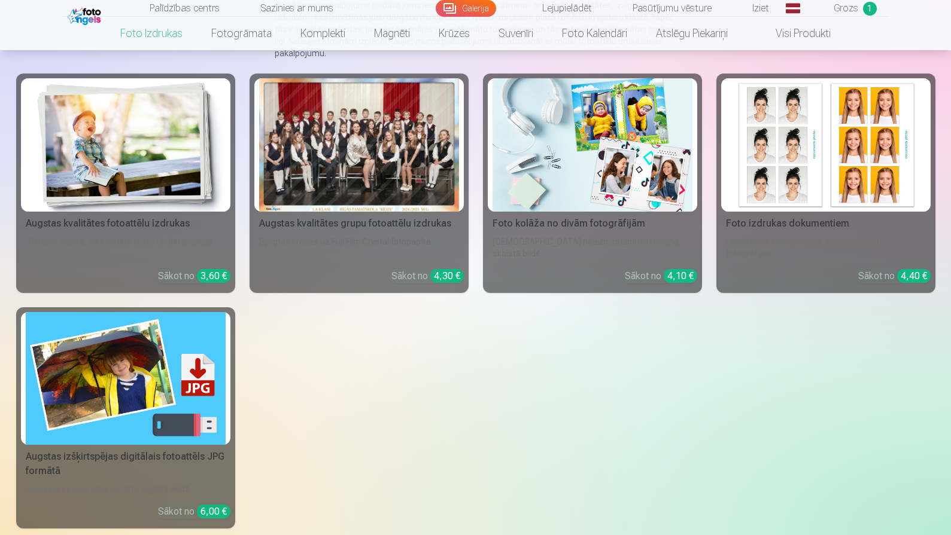
scroll to position [166, 0]
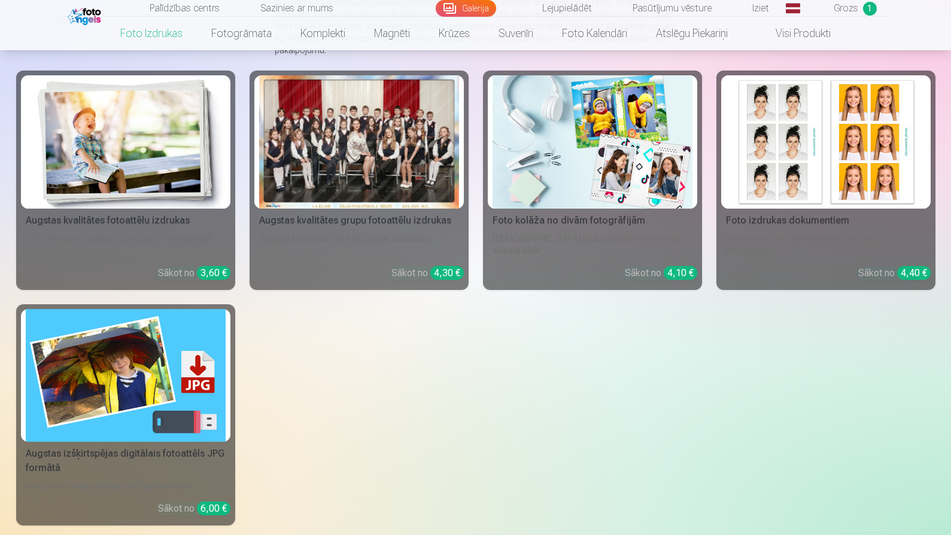
click at [164, 180] on img at bounding box center [126, 141] width 200 height 133
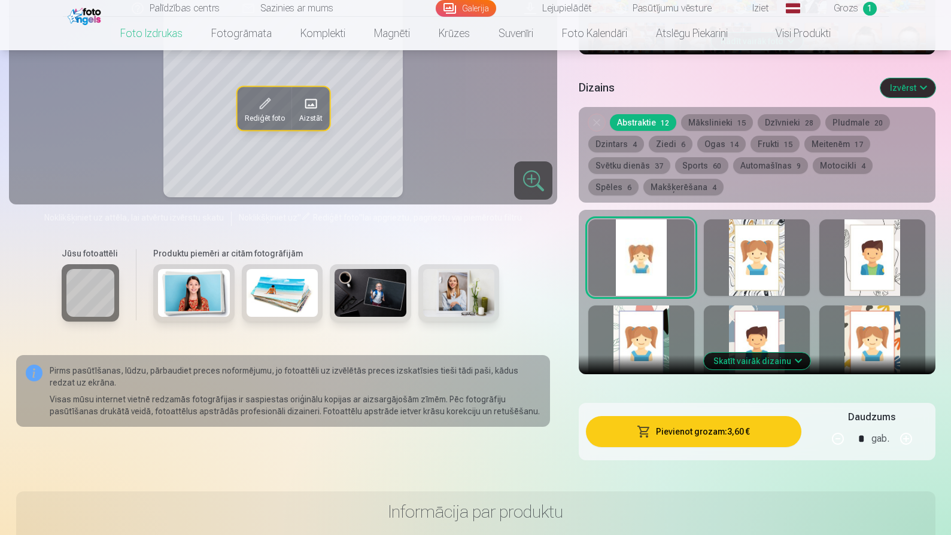
scroll to position [586, 0]
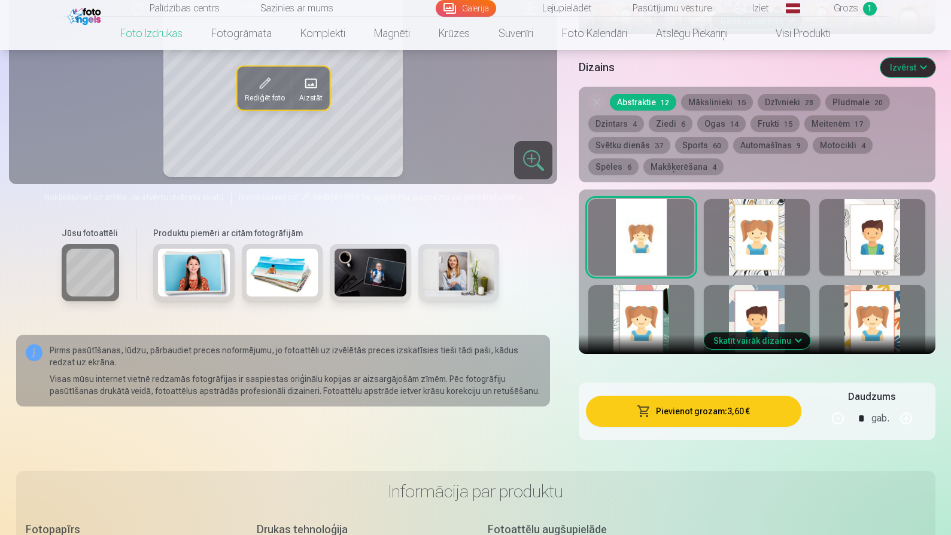
click at [744, 349] on button "Skatīt vairāk dizainu" at bounding box center [757, 341] width 106 height 17
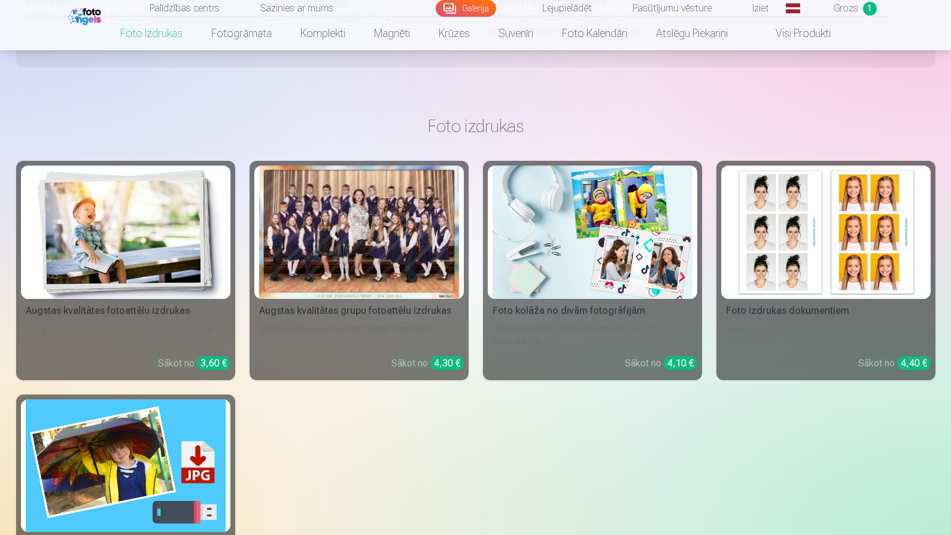
scroll to position [1317, 0]
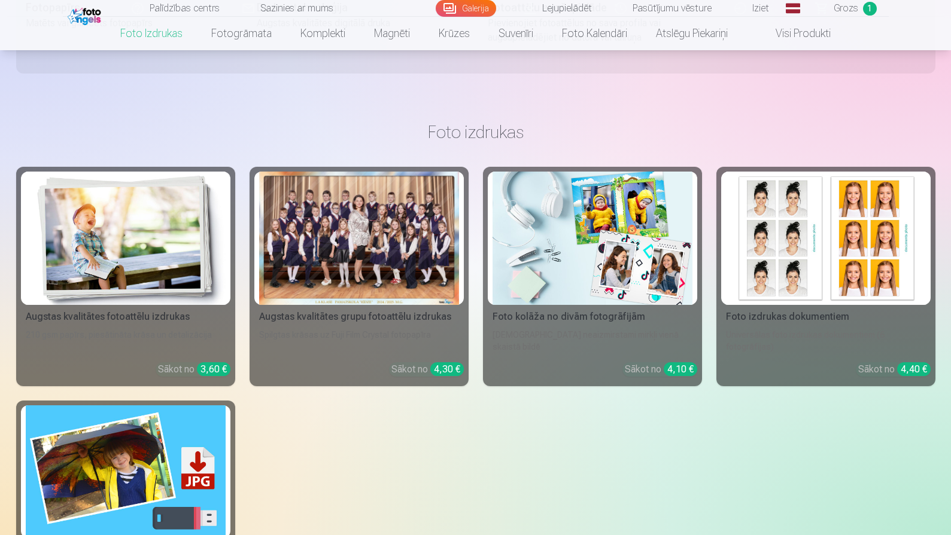
click at [784, 253] on img at bounding box center [826, 238] width 200 height 133
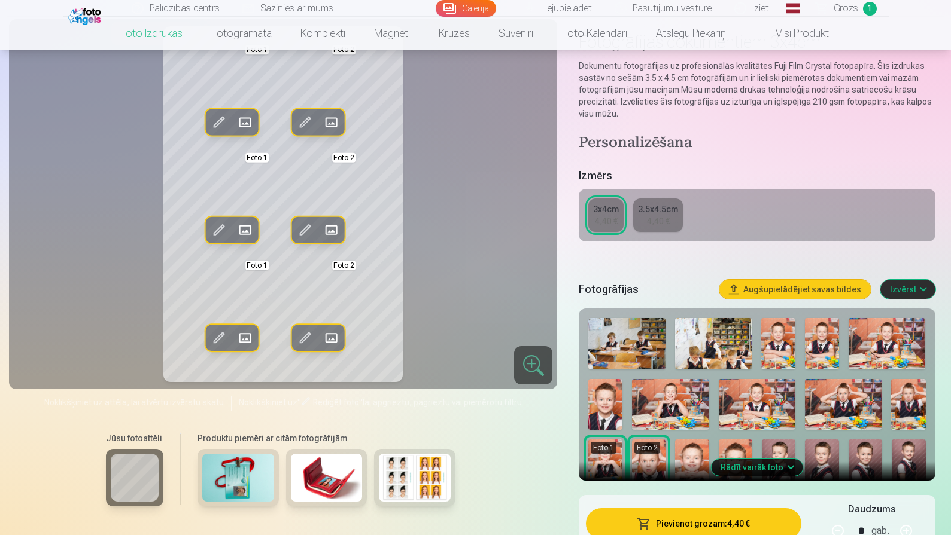
scroll to position [82, 0]
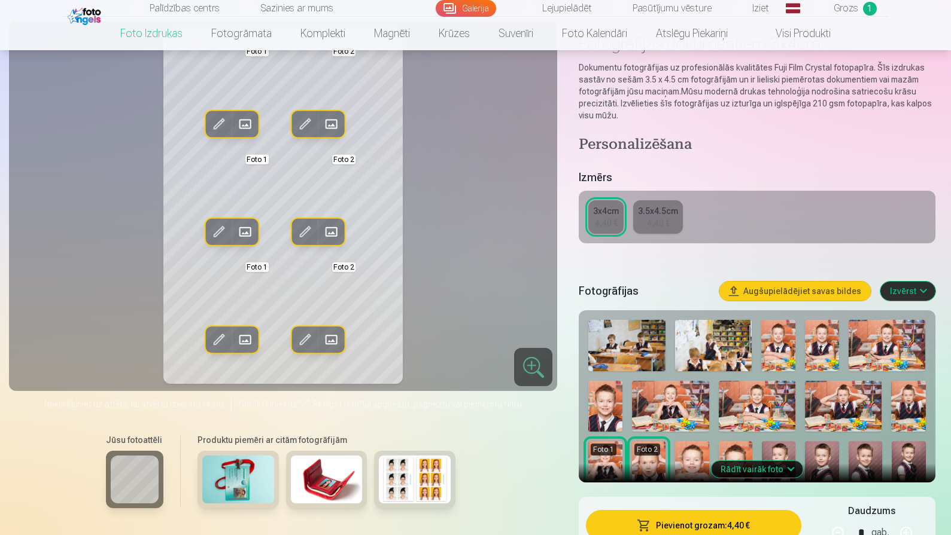
click at [650, 219] on div "4,40 €" at bounding box center [658, 223] width 23 height 12
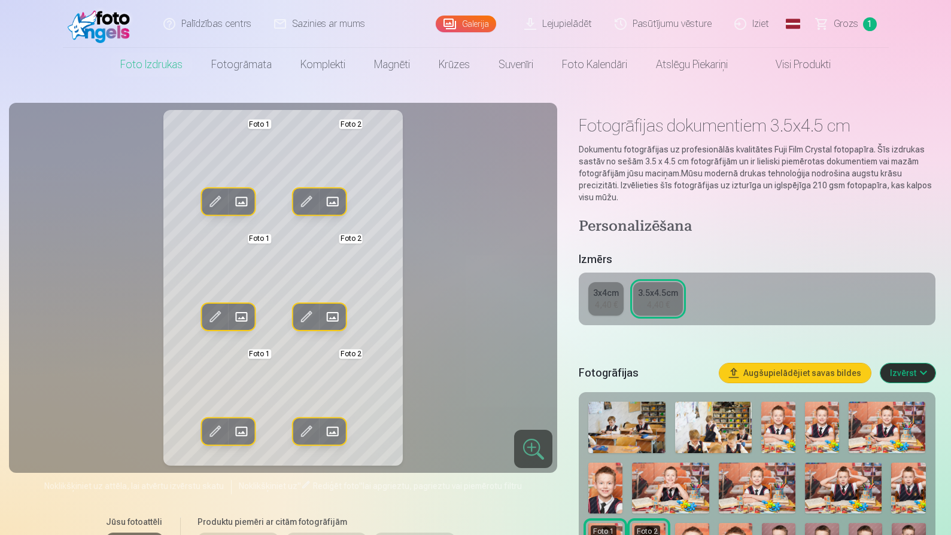
click at [309, 199] on span at bounding box center [306, 202] width 19 height 19
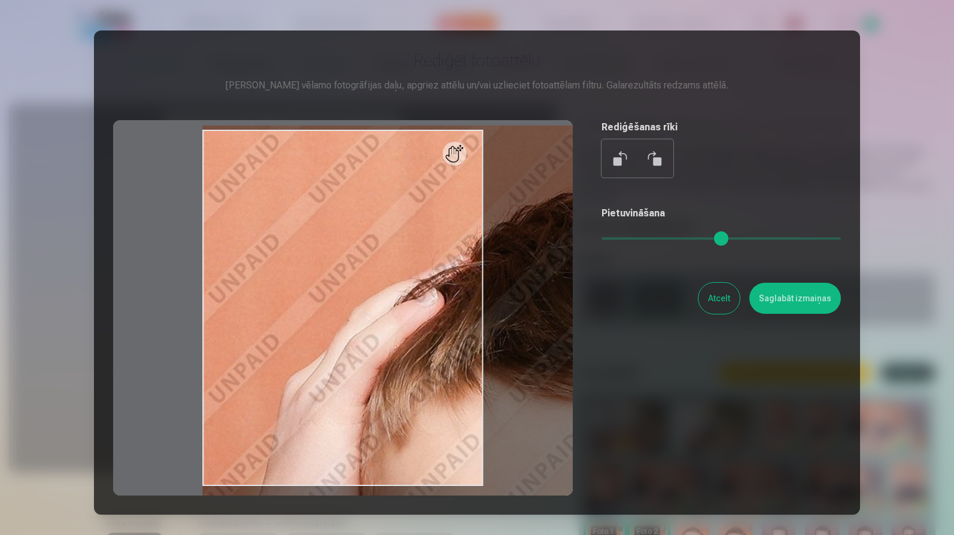
drag, startPoint x: 610, startPoint y: 239, endPoint x: 872, endPoint y: 302, distance: 269.0
type input "*"
click at [841, 240] on input "range" at bounding box center [720, 239] width 239 height 2
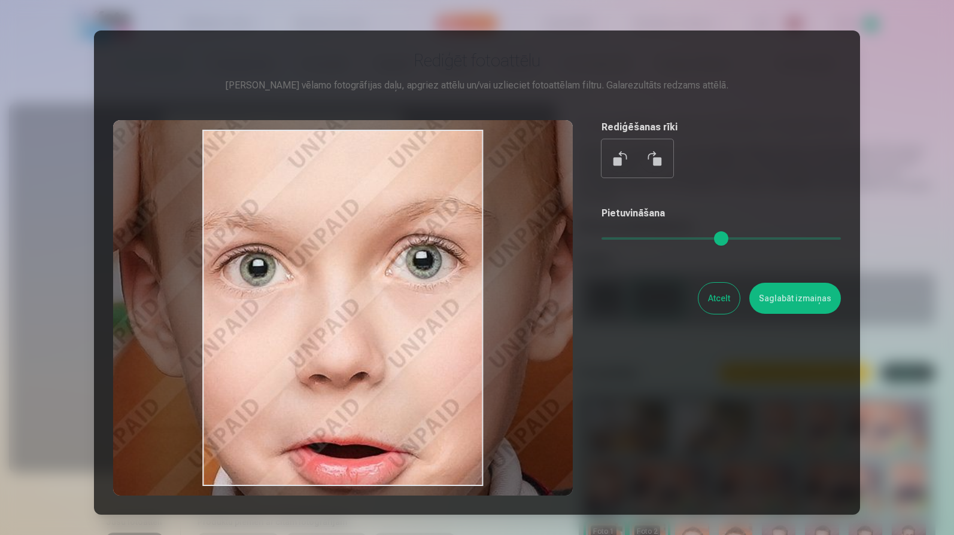
drag, startPoint x: 366, startPoint y: 434, endPoint x: 145, endPoint y: 98, distance: 401.8
click at [145, 98] on div "Rediģēt fotoattēlu [PERSON_NAME] vēlamo fotogrāfijas daļu, apgriez attēlu un/va…" at bounding box center [477, 273] width 728 height 446
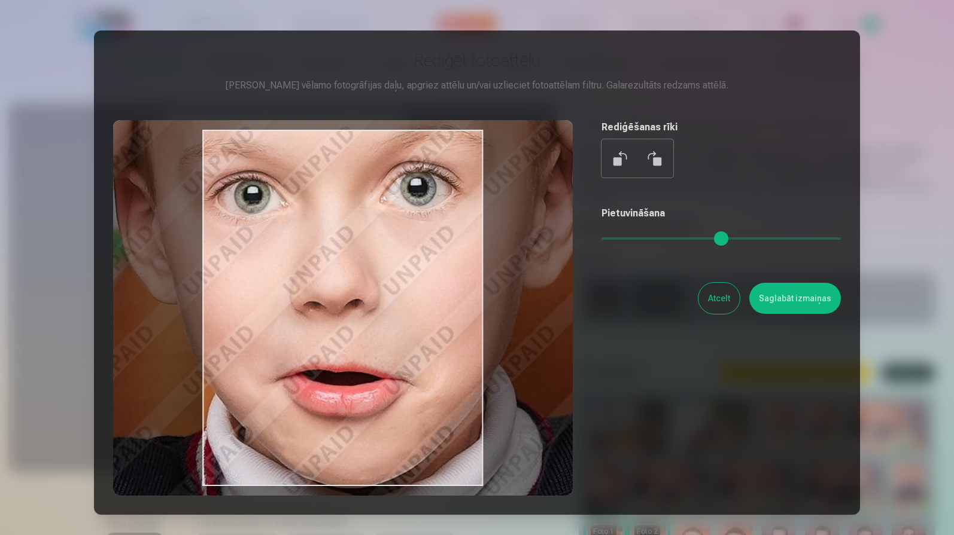
drag, startPoint x: 272, startPoint y: 270, endPoint x: 266, endPoint y: 199, distance: 71.4
click at [266, 199] on div at bounding box center [343, 308] width 460 height 376
click at [794, 297] on button "Saglabāt izmaiņas" at bounding box center [795, 298] width 92 height 31
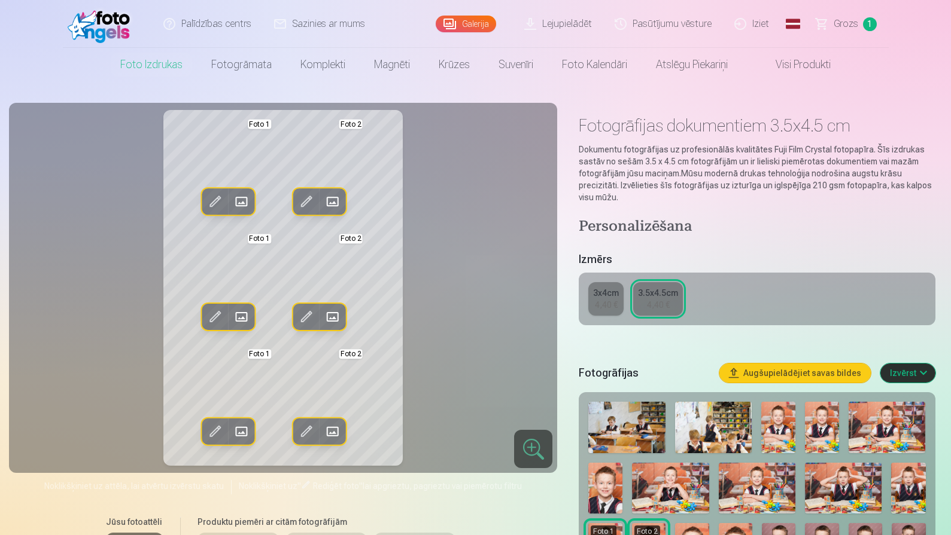
click at [330, 315] on span at bounding box center [332, 317] width 19 height 19
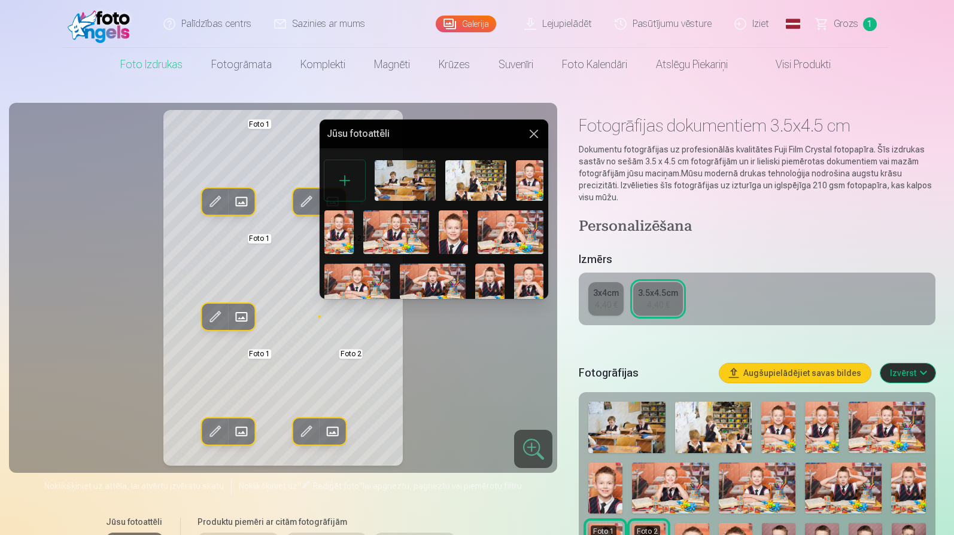
click at [422, 247] on img at bounding box center [396, 233] width 66 height 44
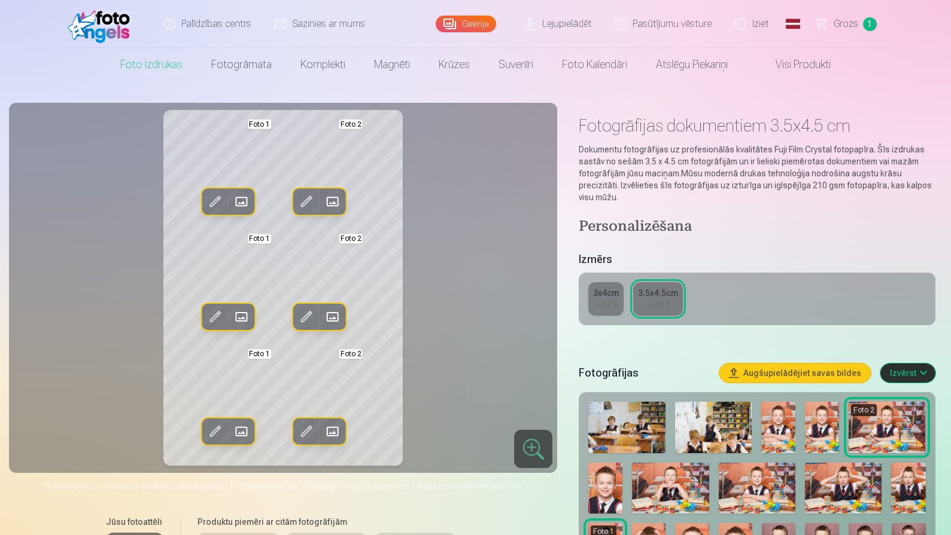
click at [332, 428] on span at bounding box center [332, 431] width 19 height 19
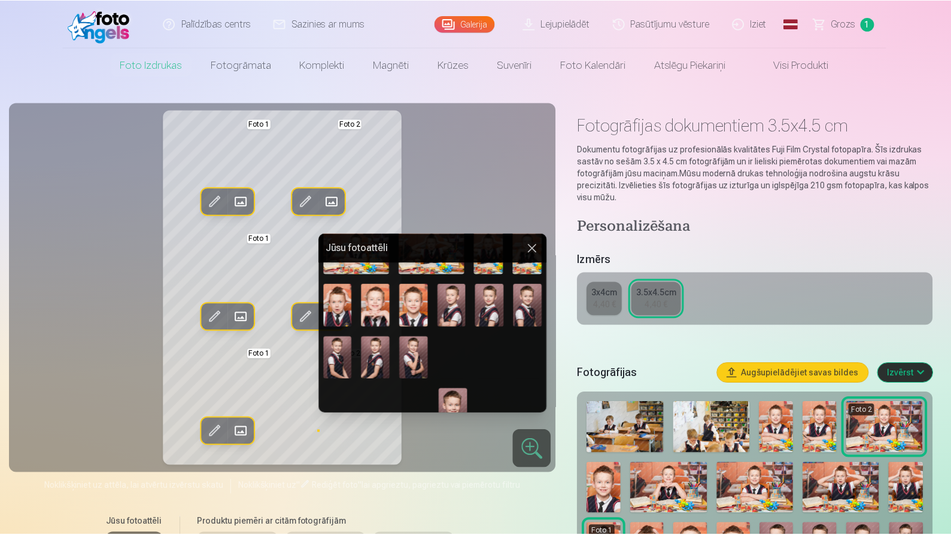
scroll to position [154, 0]
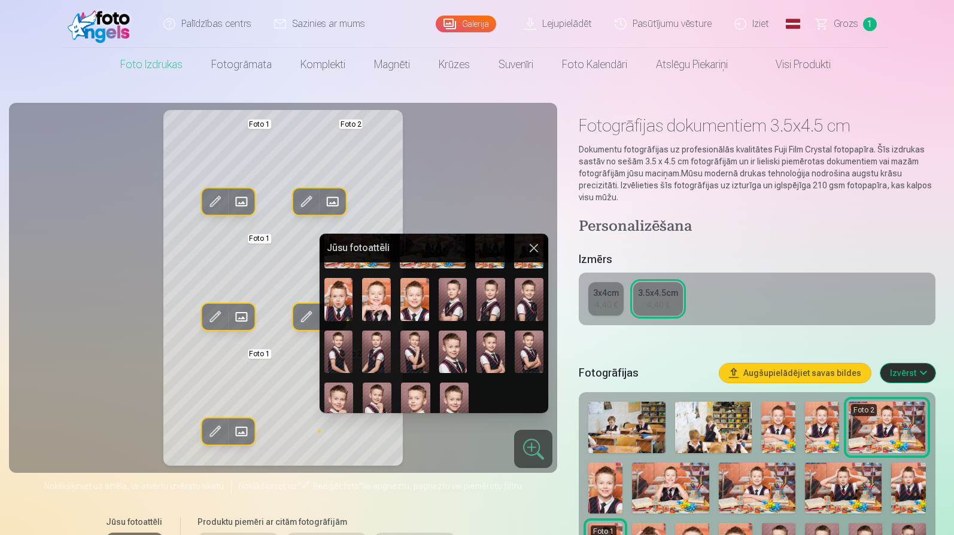
click at [446, 348] on img at bounding box center [453, 352] width 29 height 43
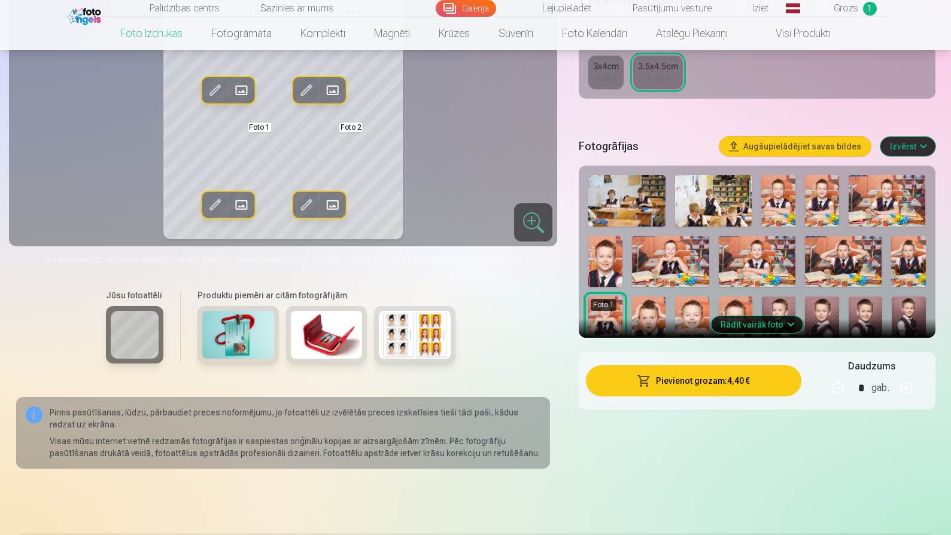
scroll to position [228, 0]
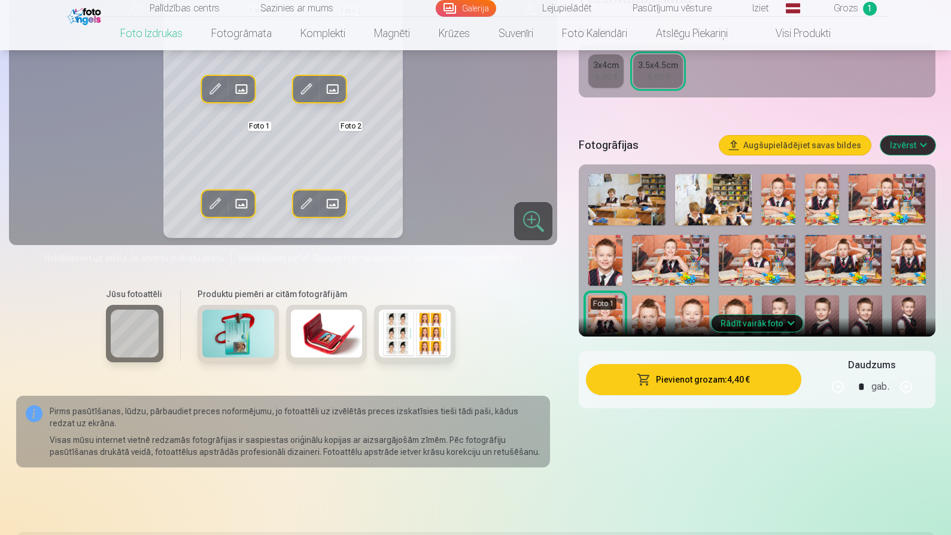
click at [748, 326] on button "Rādīt vairāk foto" at bounding box center [757, 323] width 92 height 17
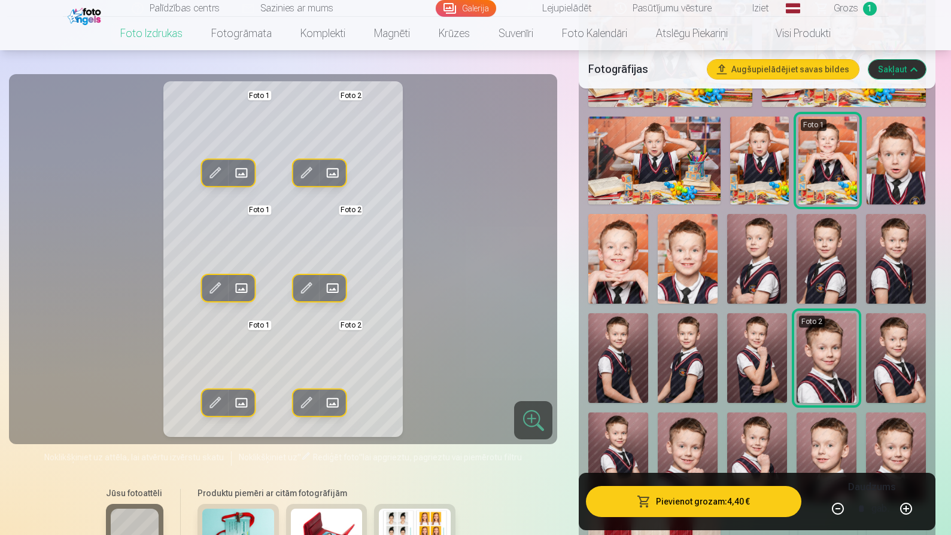
scroll to position [619, 0]
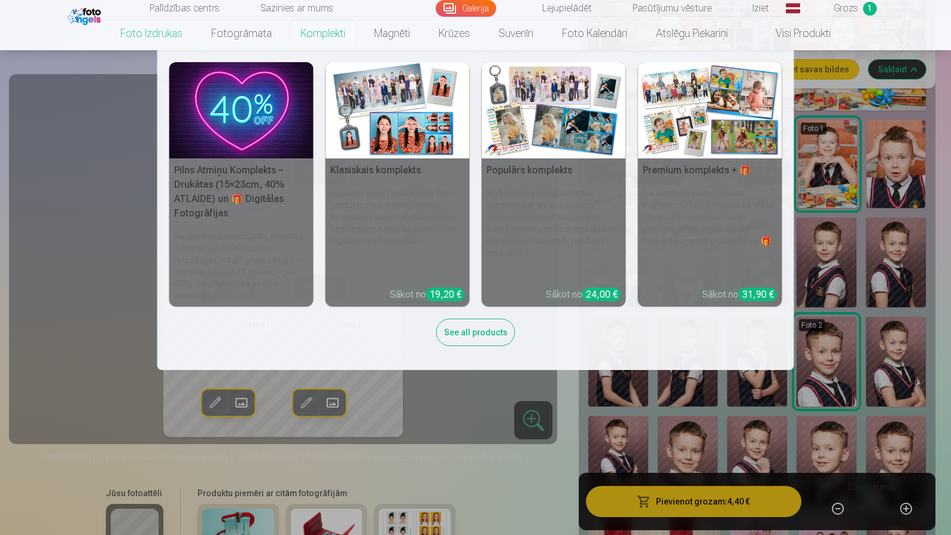
click at [248, 133] on img at bounding box center [241, 110] width 144 height 96
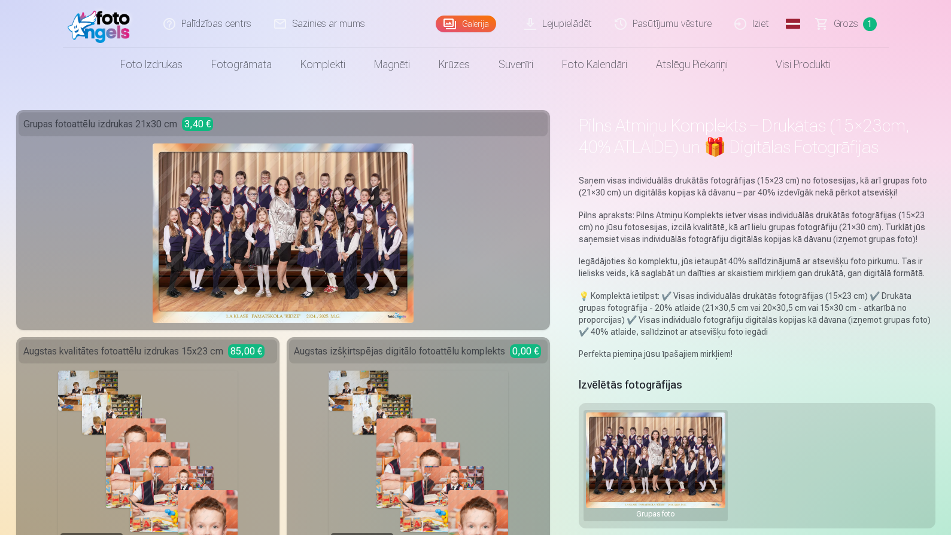
click at [560, 259] on div "Pilns Atmiņu Komplekts – Drukātas (15×23cm, 40% ATLAIDE) un 🎁 Digitālas Fotogrā…" at bounding box center [475, 537] width 919 height 854
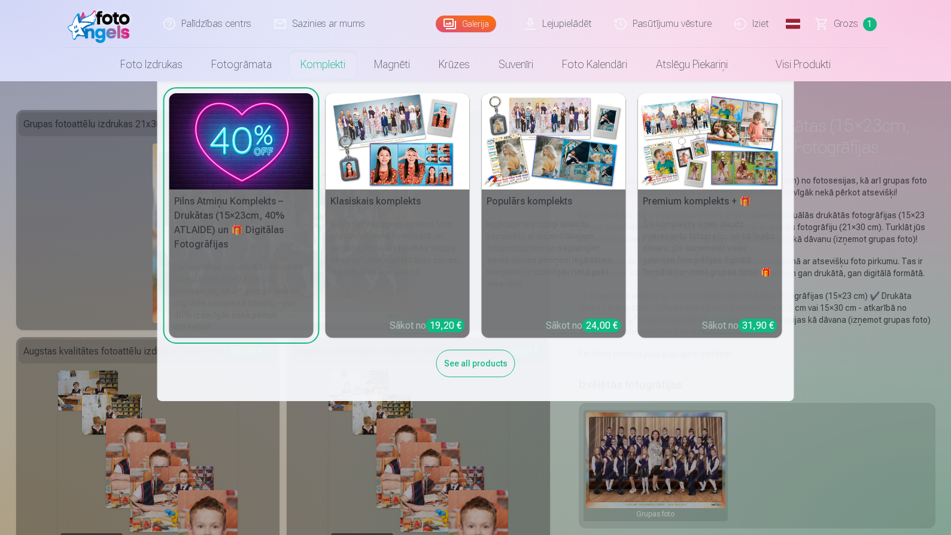
click at [546, 162] on img at bounding box center [554, 141] width 144 height 96
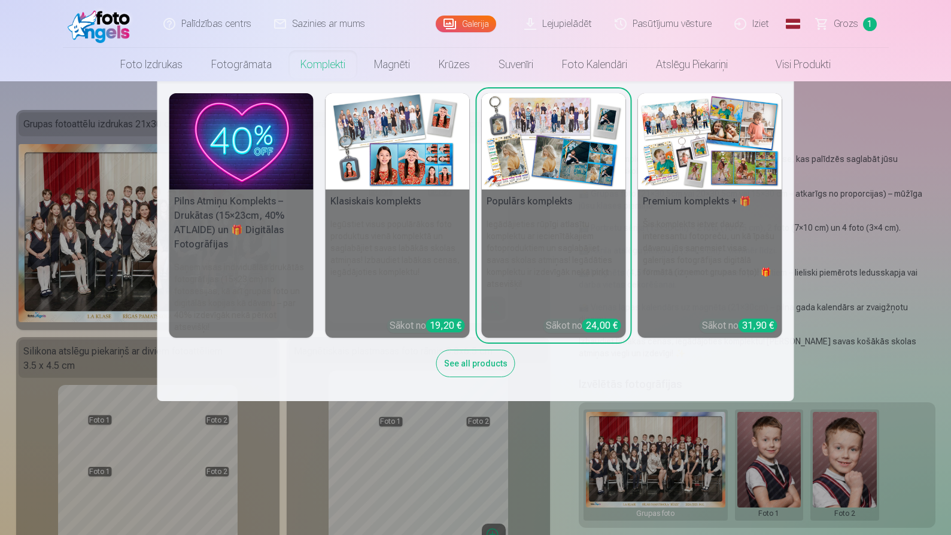
click at [697, 187] on img at bounding box center [710, 141] width 144 height 96
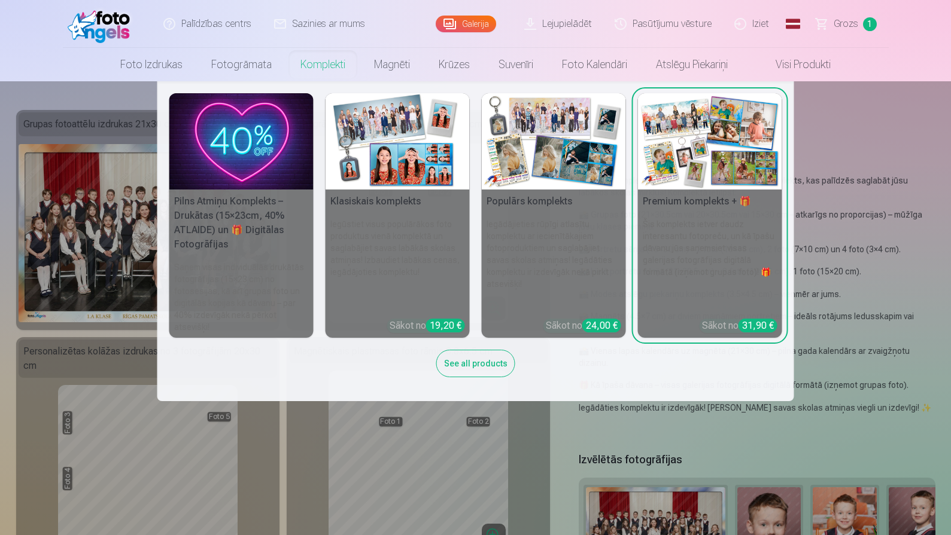
click at [406, 153] on img at bounding box center [397, 141] width 144 height 96
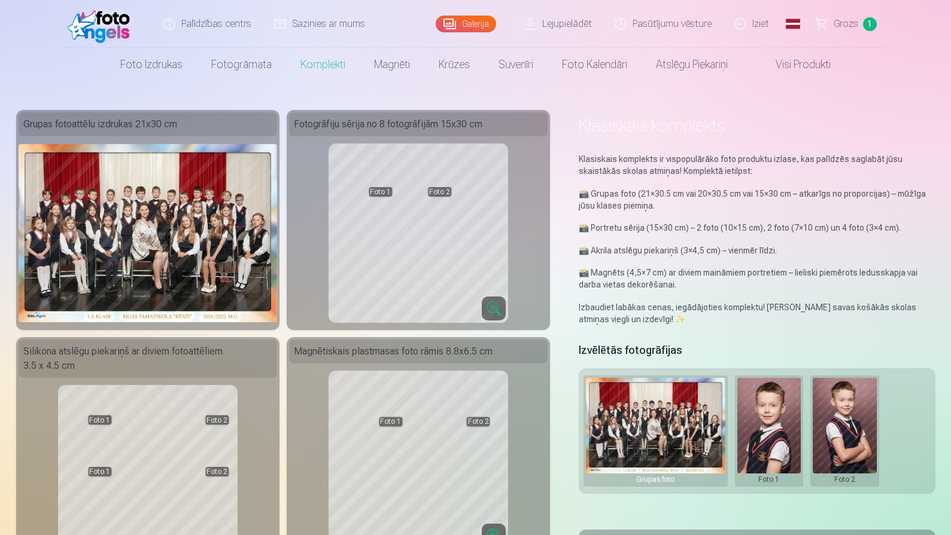
click at [775, 435] on button at bounding box center [769, 431] width 64 height 106
click at [765, 422] on button "Nomainiet foto" at bounding box center [769, 432] width 98 height 34
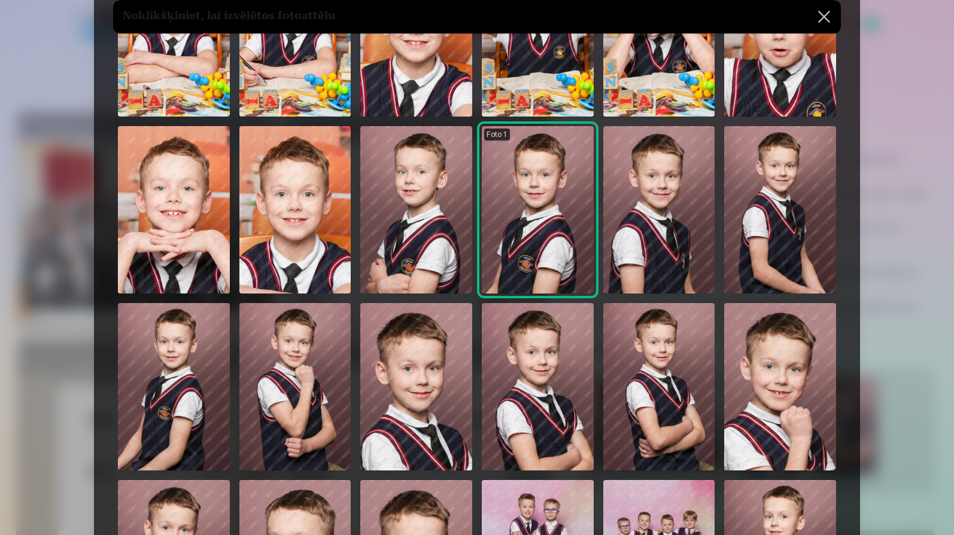
scroll to position [556, 0]
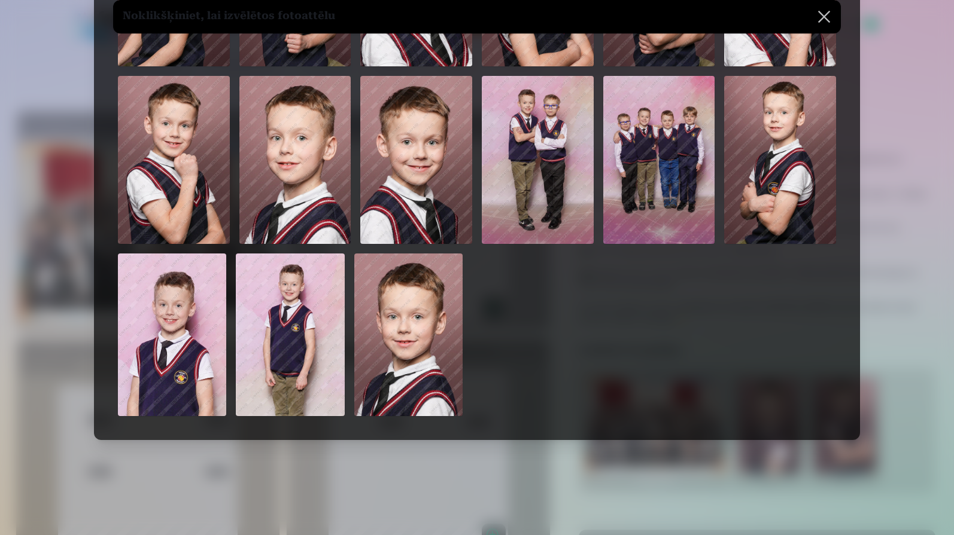
click at [549, 138] on img at bounding box center [538, 160] width 112 height 168
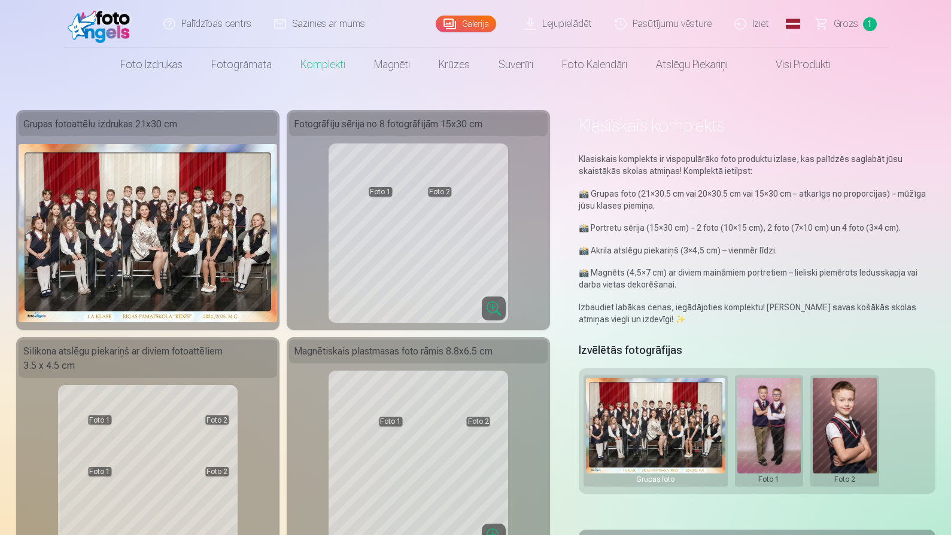
click at [841, 431] on button at bounding box center [845, 431] width 64 height 106
click at [842, 431] on button "Nomainiet foto" at bounding box center [845, 432] width 98 height 34
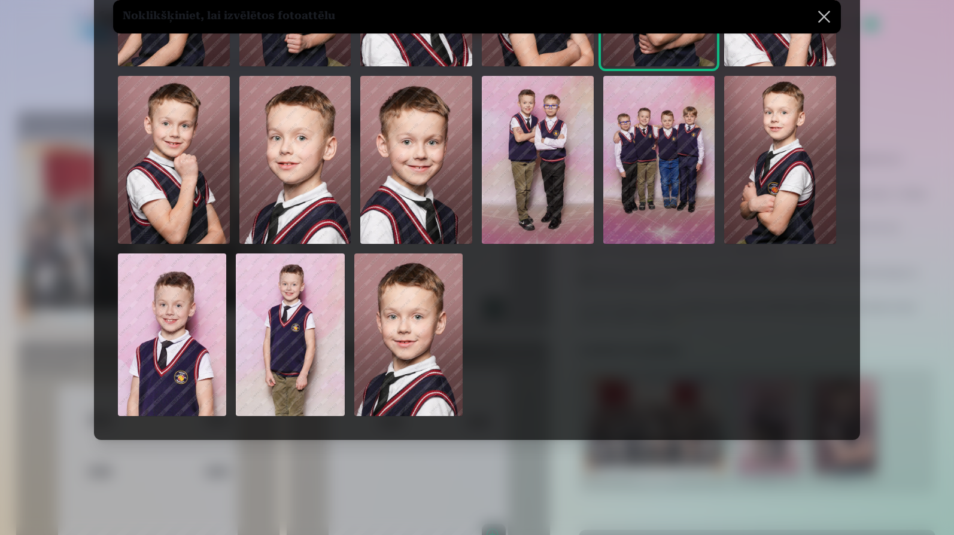
click at [675, 205] on img at bounding box center [659, 160] width 112 height 168
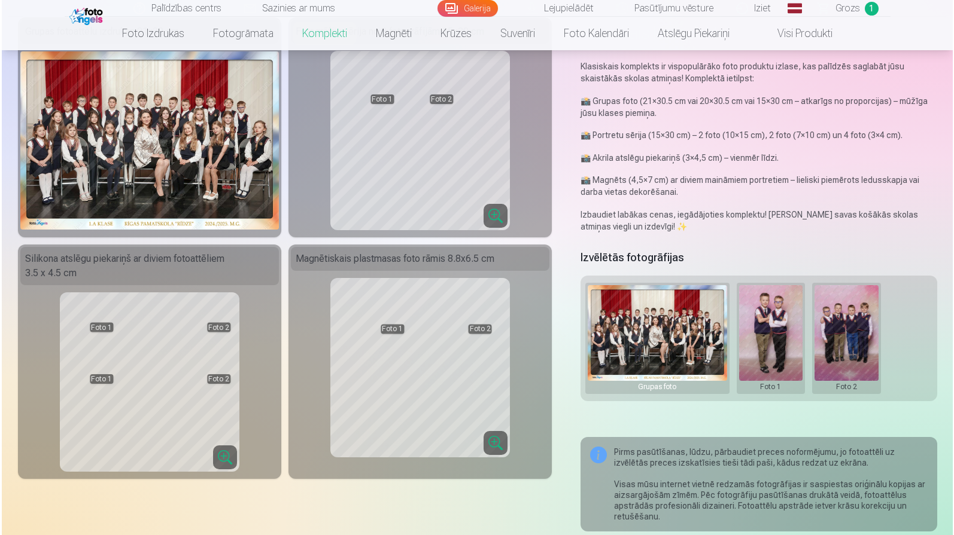
scroll to position [98, 0]
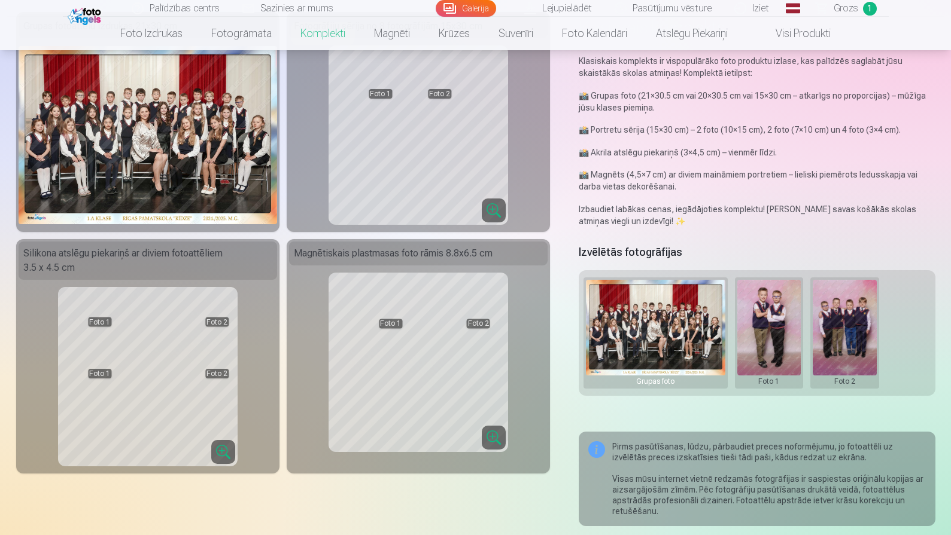
click at [219, 103] on img at bounding box center [148, 135] width 258 height 178
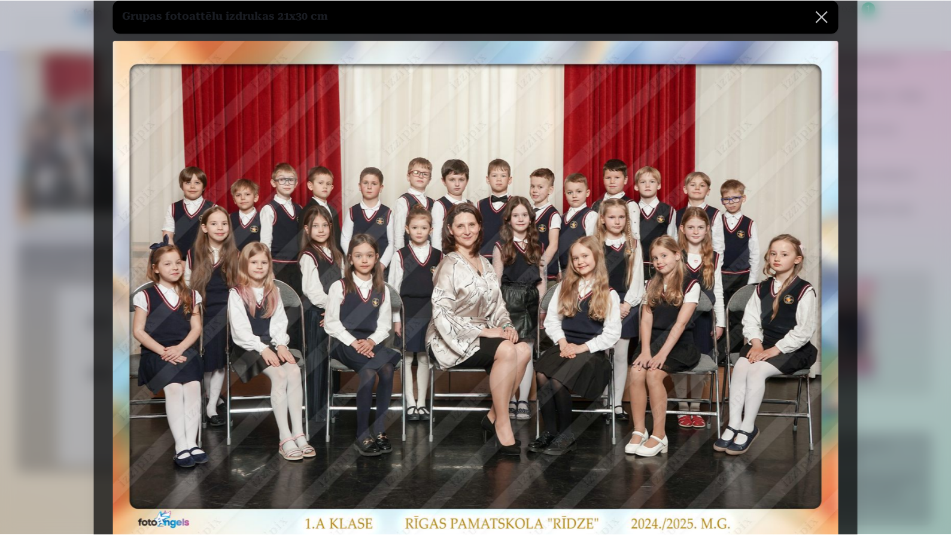
scroll to position [0, 0]
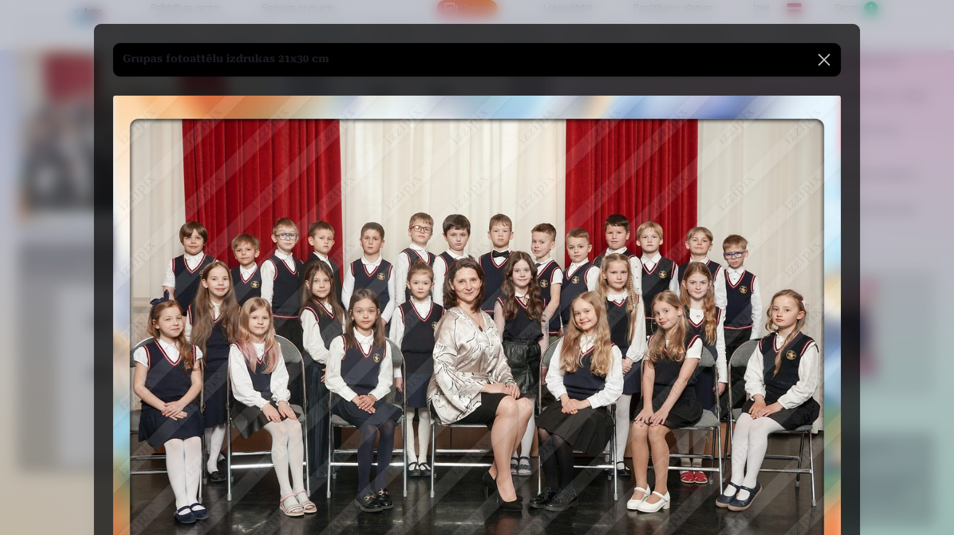
click at [815, 71] on button at bounding box center [824, 60] width 34 height 34
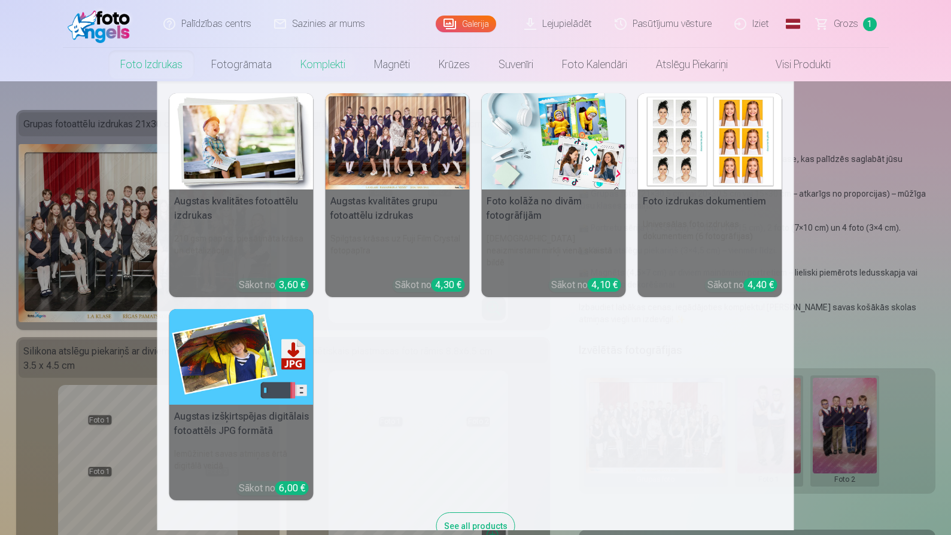
click at [161, 65] on link "Foto izdrukas" at bounding box center [151, 65] width 91 height 34
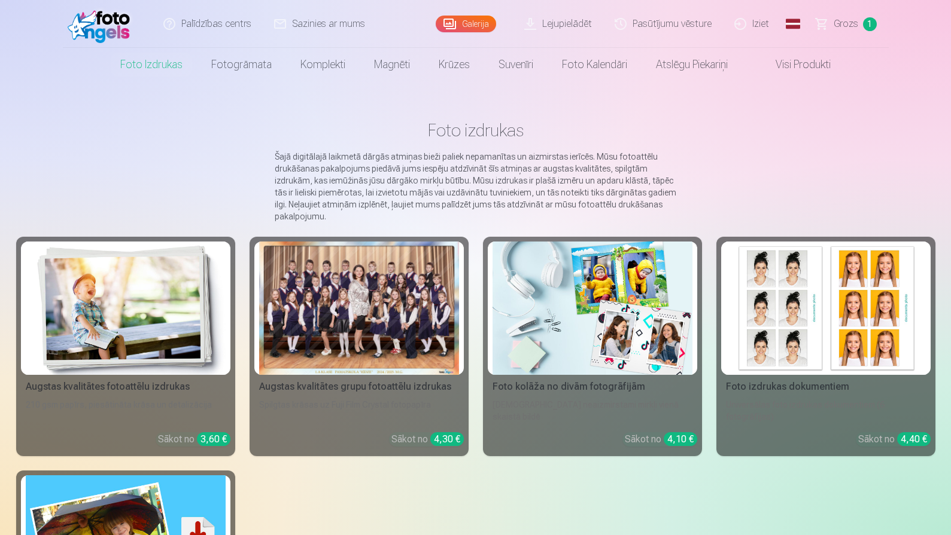
click at [157, 269] on img at bounding box center [126, 308] width 200 height 133
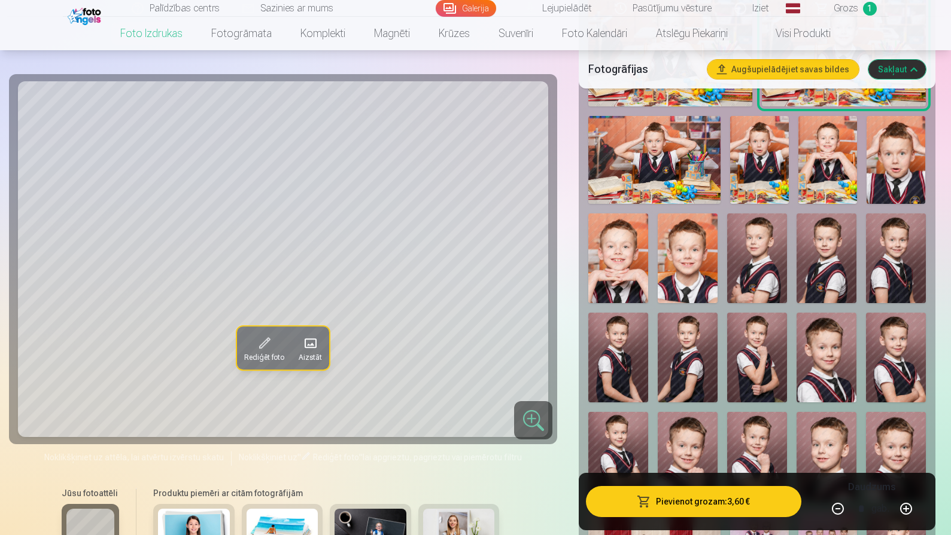
scroll to position [808, 0]
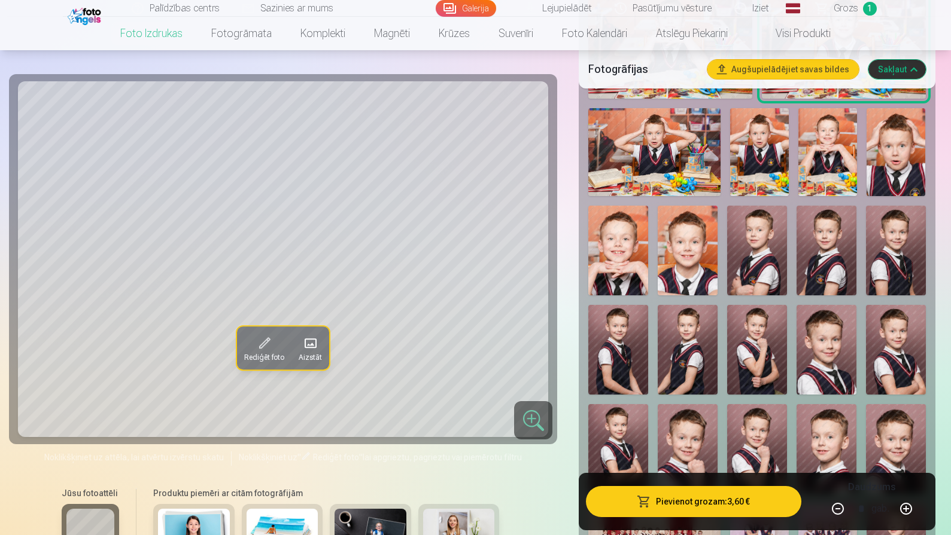
click at [680, 134] on img at bounding box center [654, 152] width 132 height 88
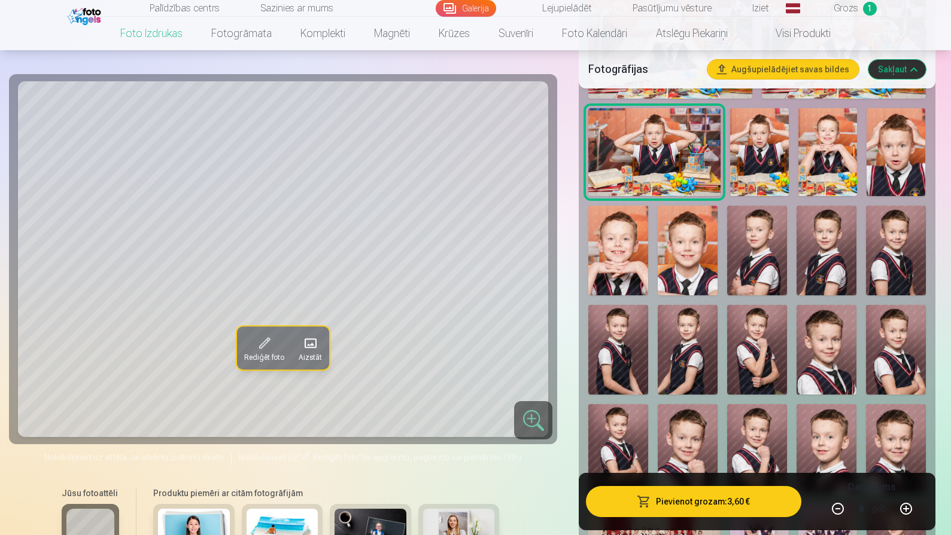
click at [753, 137] on img at bounding box center [759, 152] width 59 height 88
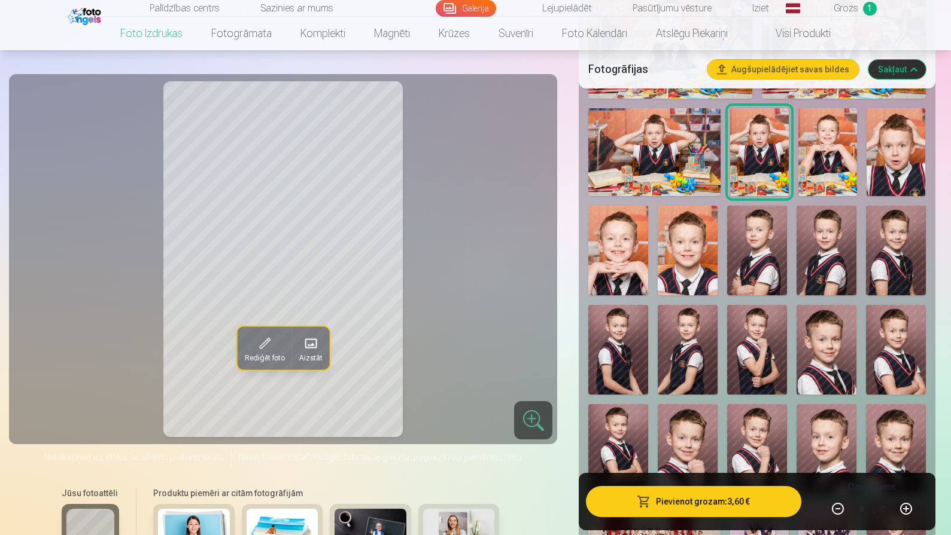
click at [679, 138] on img at bounding box center [654, 152] width 132 height 88
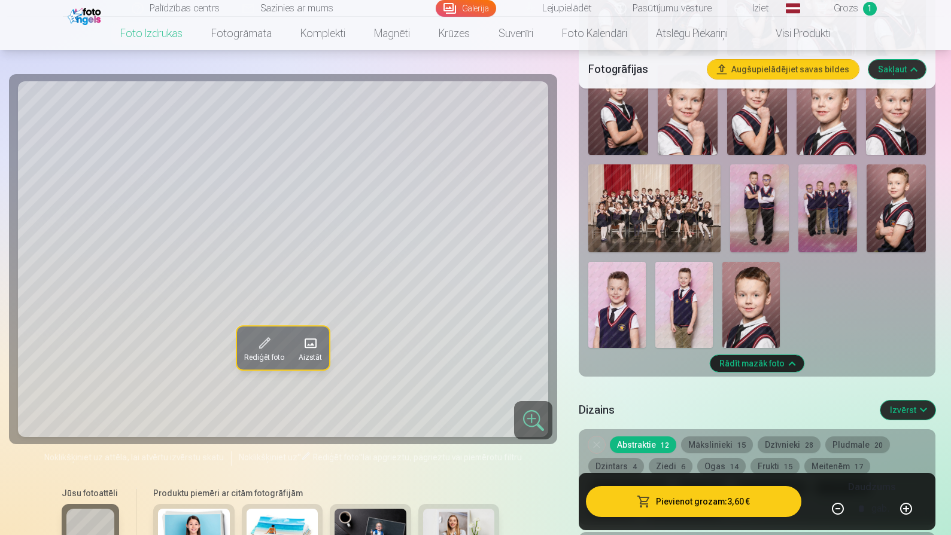
scroll to position [1142, 0]
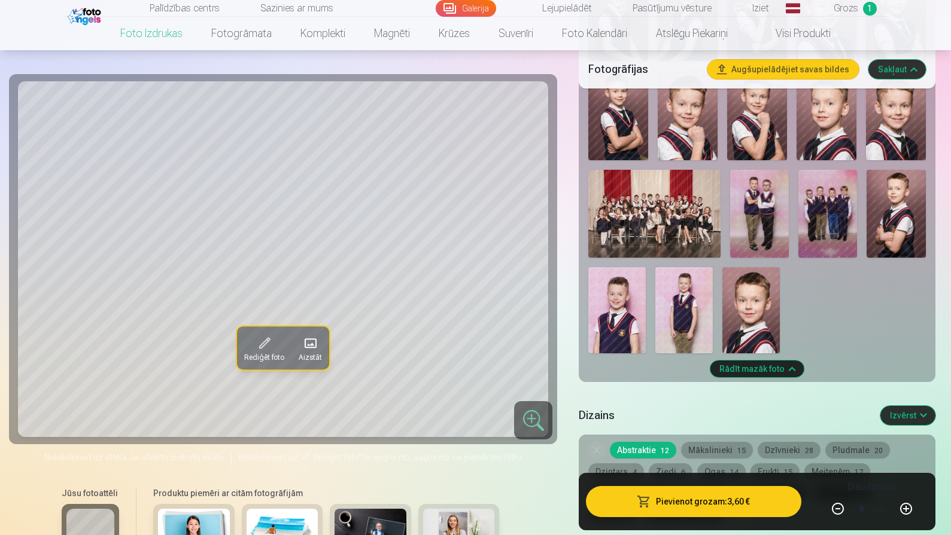
click at [820, 215] on img at bounding box center [827, 214] width 59 height 88
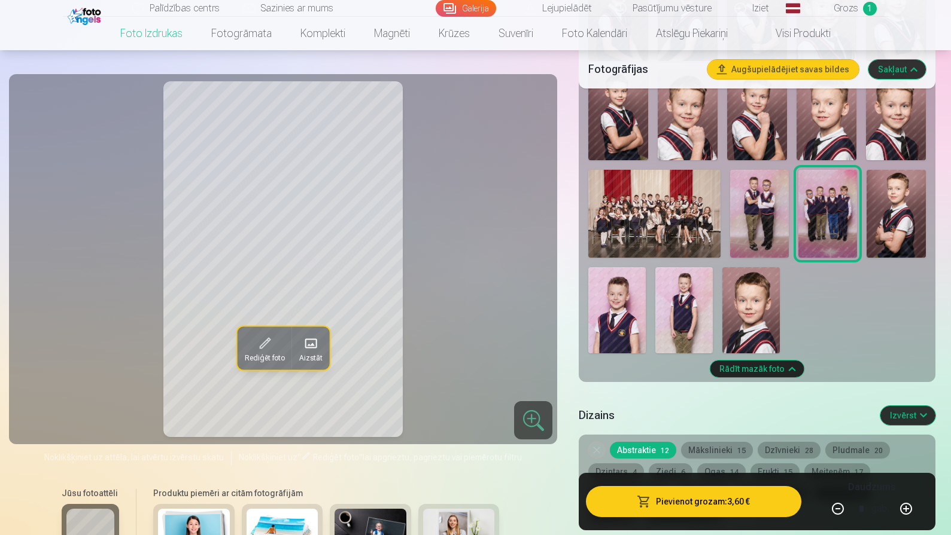
click at [762, 211] on img at bounding box center [759, 214] width 59 height 88
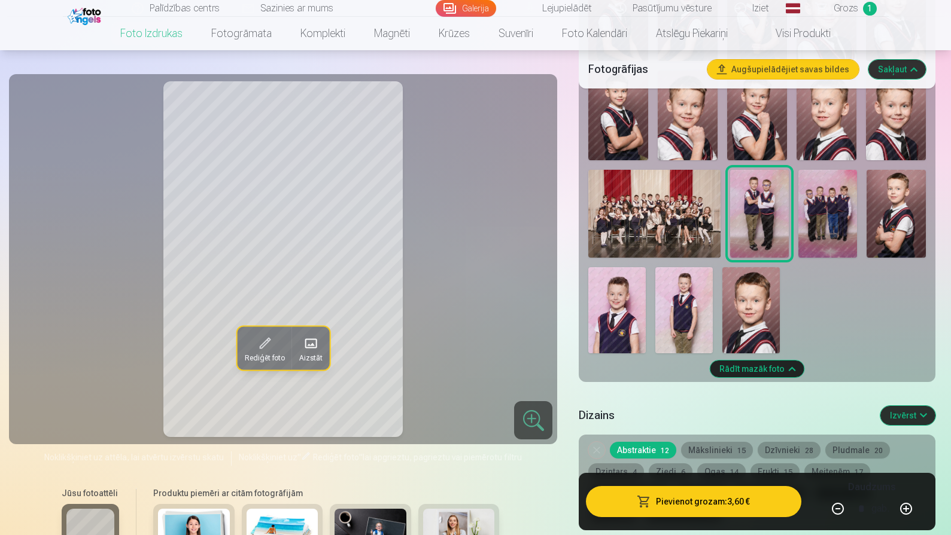
click at [810, 213] on img at bounding box center [827, 214] width 59 height 88
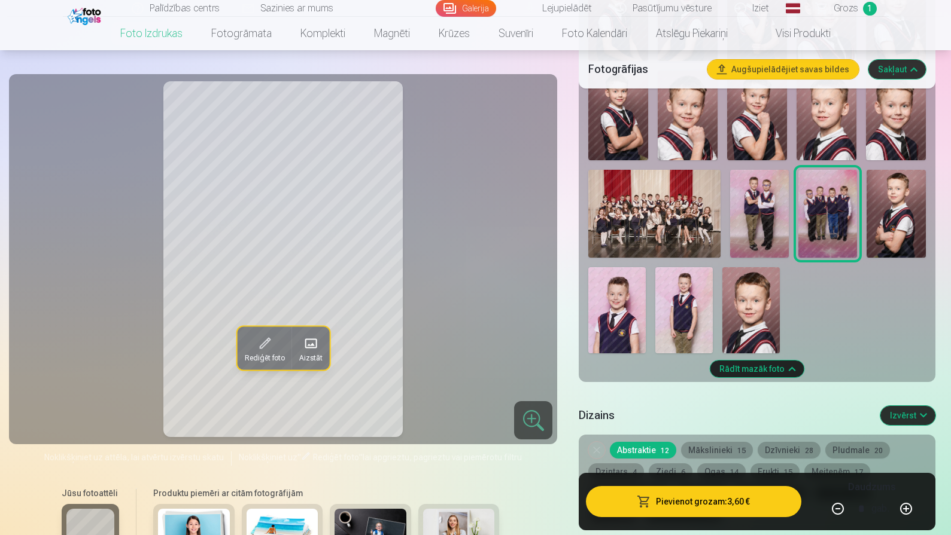
click at [764, 197] on img at bounding box center [759, 214] width 59 height 88
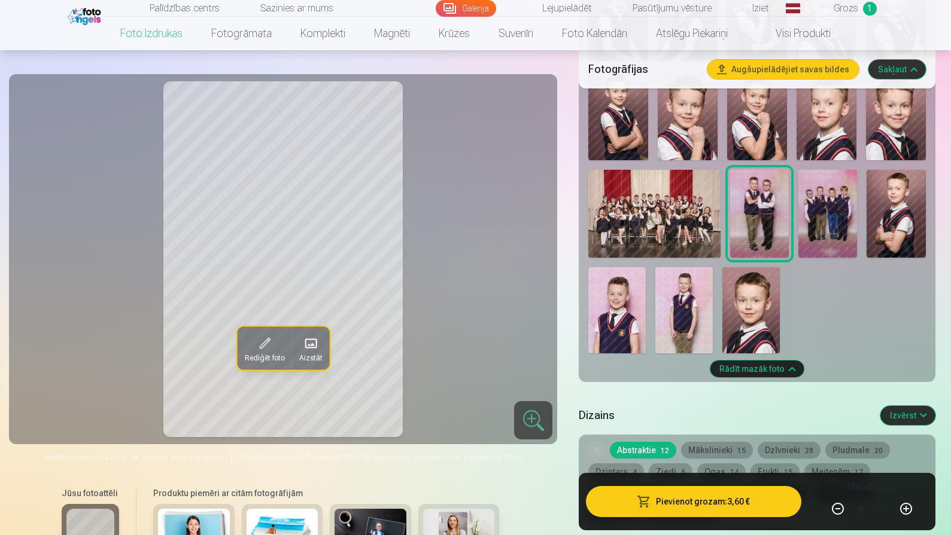
click at [805, 215] on img at bounding box center [827, 214] width 59 height 88
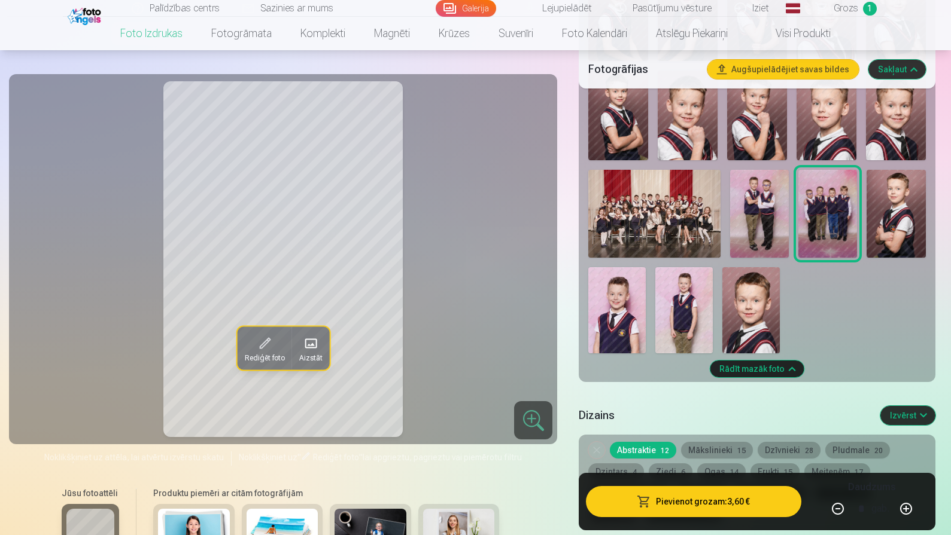
click at [717, 199] on img at bounding box center [654, 214] width 132 height 88
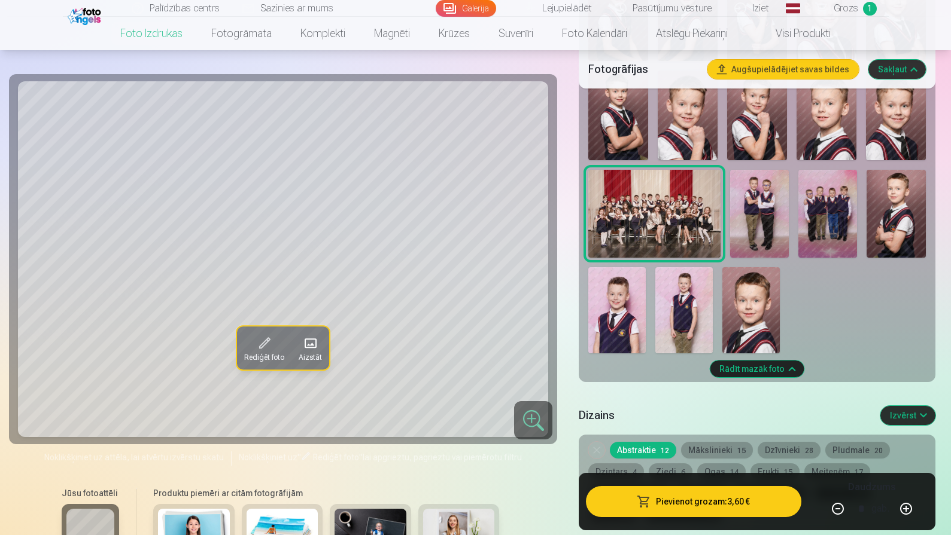
click at [769, 211] on img at bounding box center [759, 214] width 59 height 88
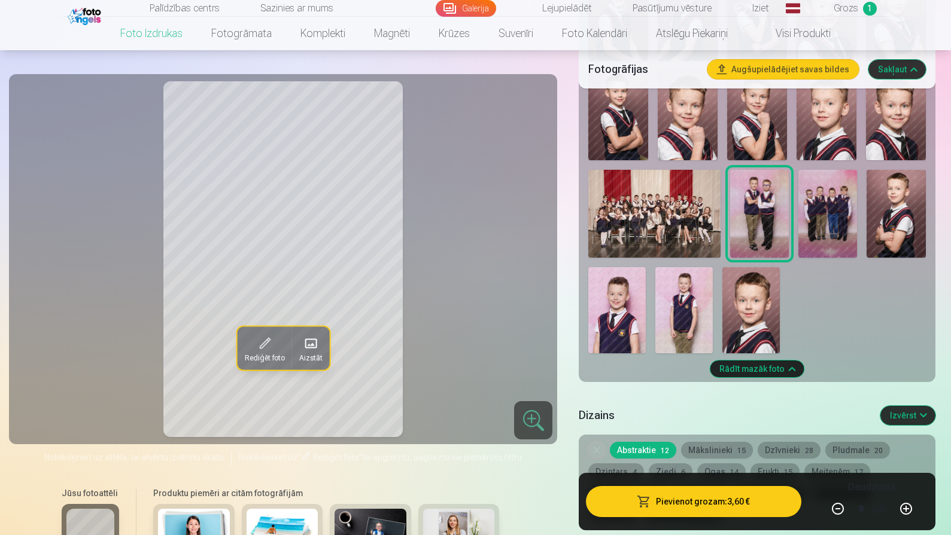
click at [831, 252] on img at bounding box center [827, 214] width 59 height 88
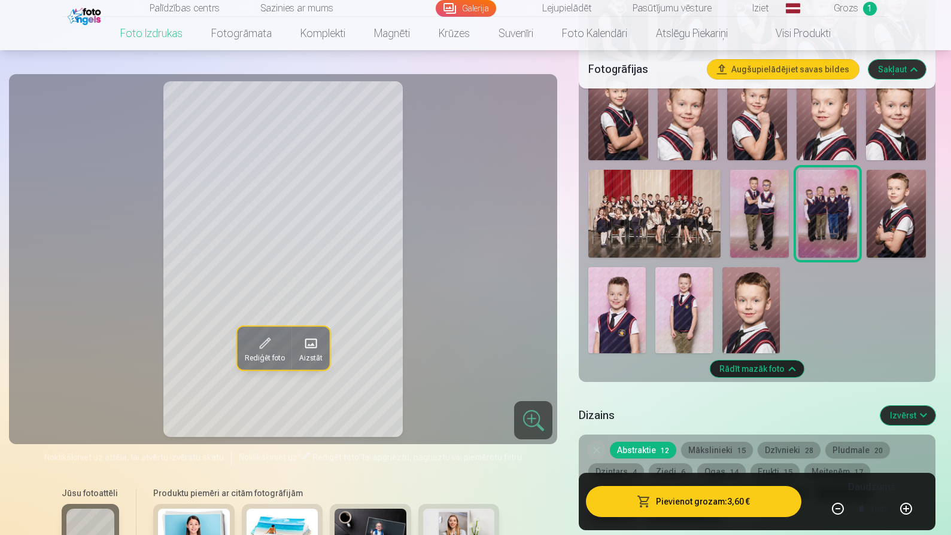
click at [532, 436] on div at bounding box center [533, 420] width 38 height 38
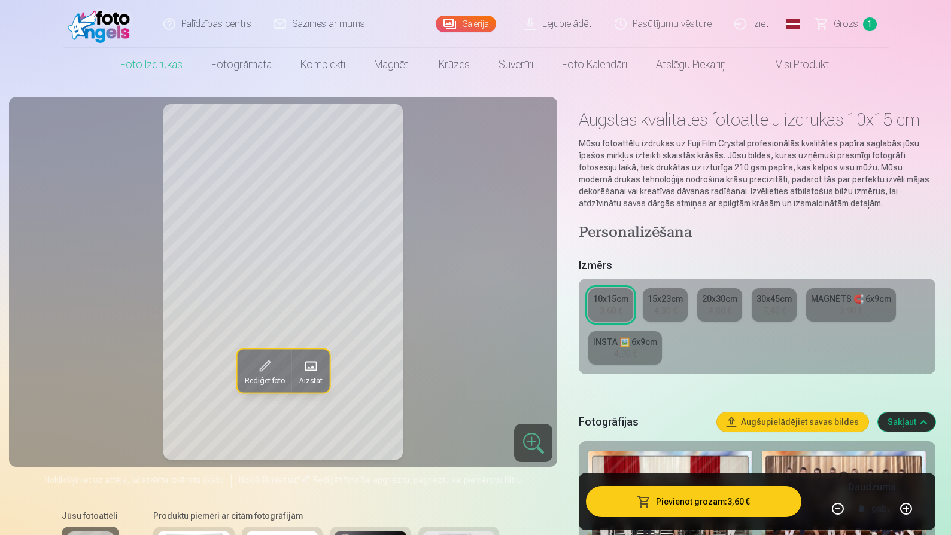
scroll to position [0, 0]
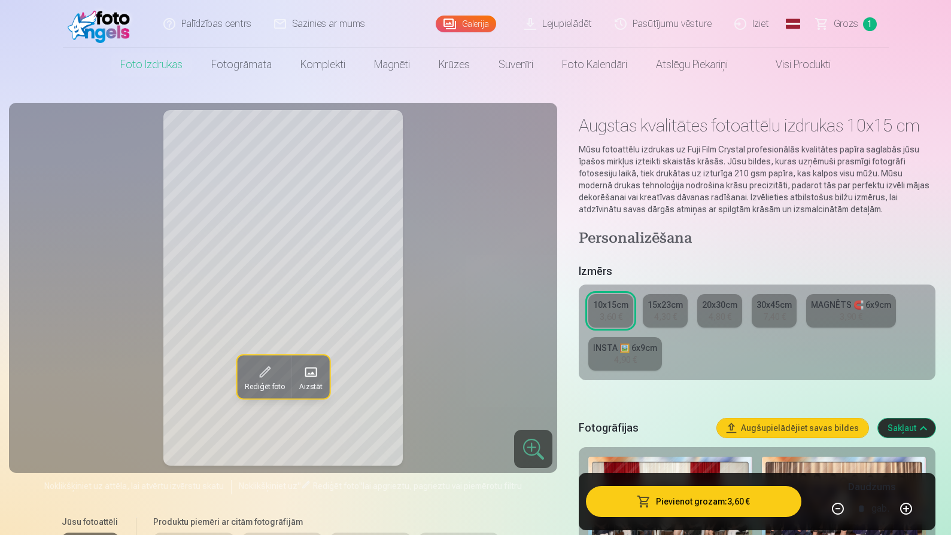
click at [669, 308] on div "15x23cm" at bounding box center [664, 305] width 35 height 12
click at [637, 360] on link "INSTA 🖼️ 6x9cm 4,90 €" at bounding box center [625, 354] width 74 height 34
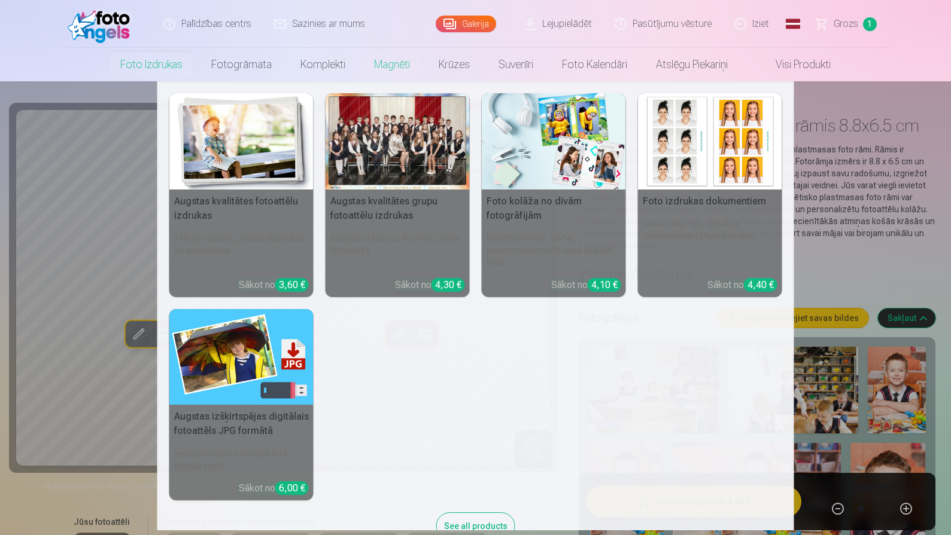
click at [148, 64] on link "Foto izdrukas" at bounding box center [151, 65] width 91 height 34
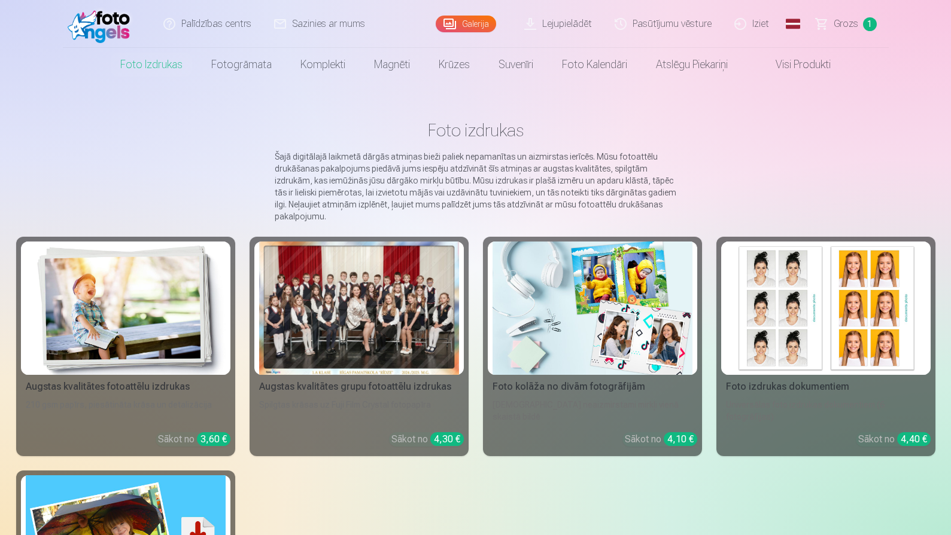
click at [182, 264] on img at bounding box center [126, 308] width 200 height 133
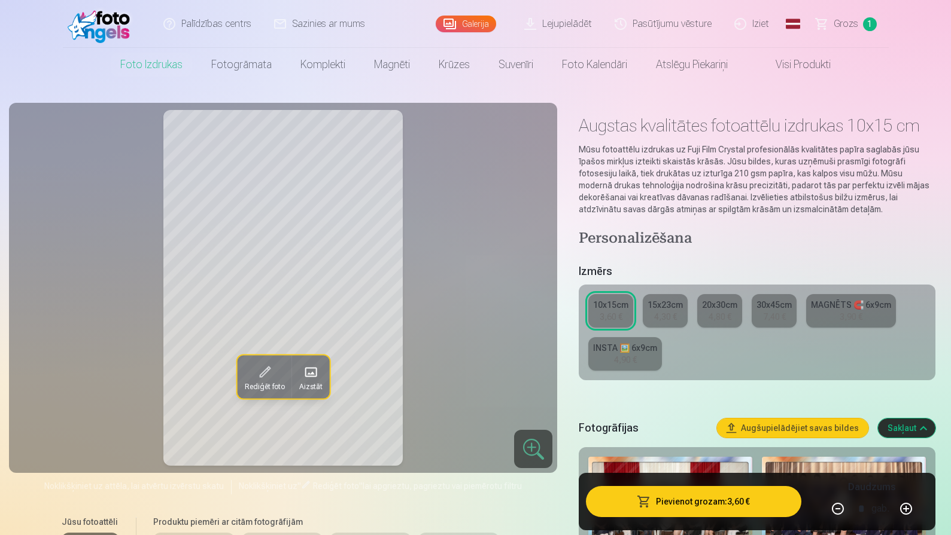
click at [660, 303] on div "15x23cm" at bounding box center [664, 305] width 35 height 12
click at [704, 316] on link "20x30cm 4,80 €" at bounding box center [719, 311] width 45 height 34
click at [770, 318] on div "7,40 €" at bounding box center [774, 317] width 23 height 12
click at [825, 322] on link "MAGNĒTS 🧲 6x9cm 3,90 €" at bounding box center [851, 311] width 90 height 34
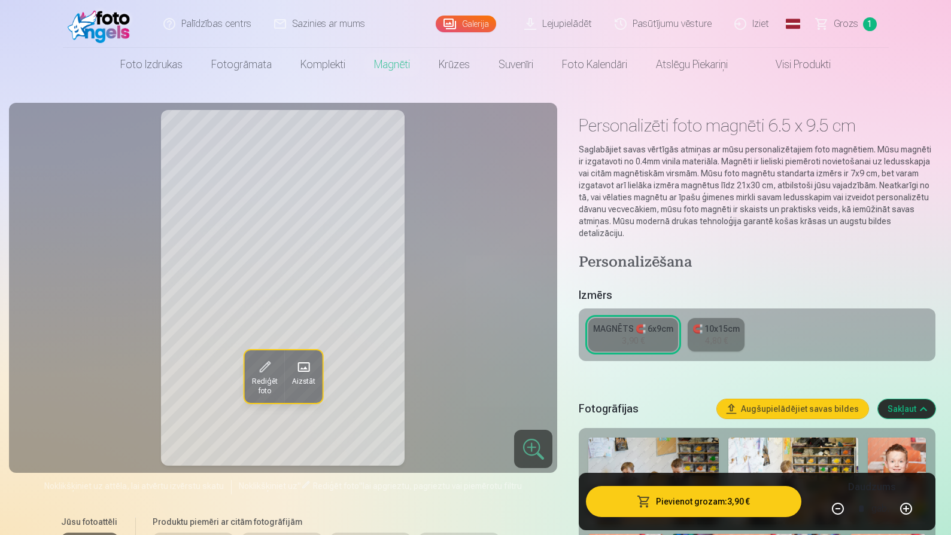
click at [717, 335] on div "4,80 €" at bounding box center [716, 341] width 23 height 12
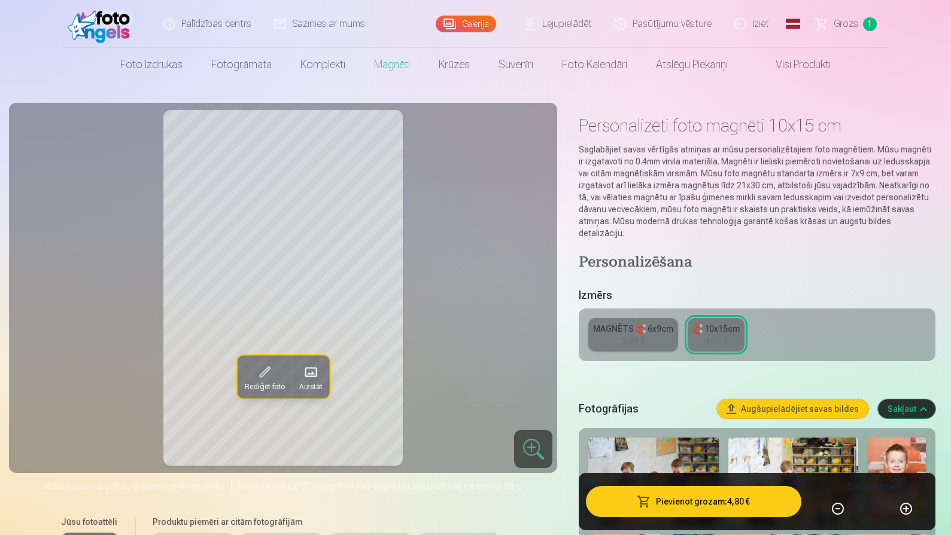
click at [641, 323] on div "MAGNĒTS 🧲 6x9cm" at bounding box center [633, 329] width 80 height 12
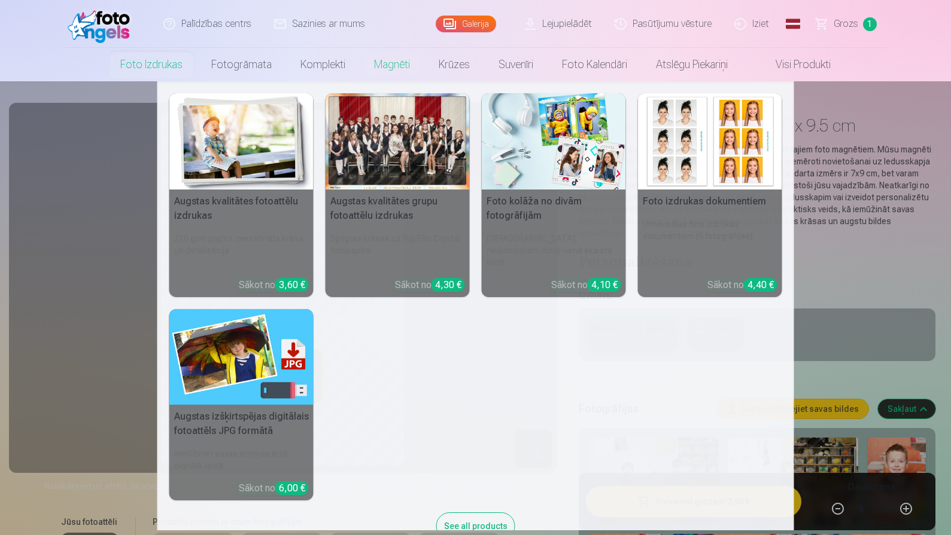
click at [169, 68] on link "Foto izdrukas" at bounding box center [151, 65] width 91 height 34
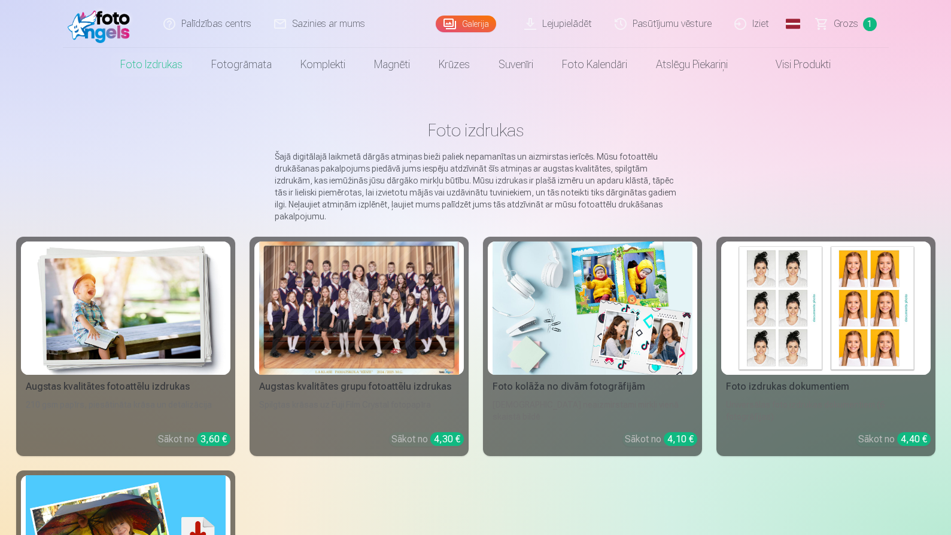
click at [126, 269] on img at bounding box center [126, 308] width 200 height 133
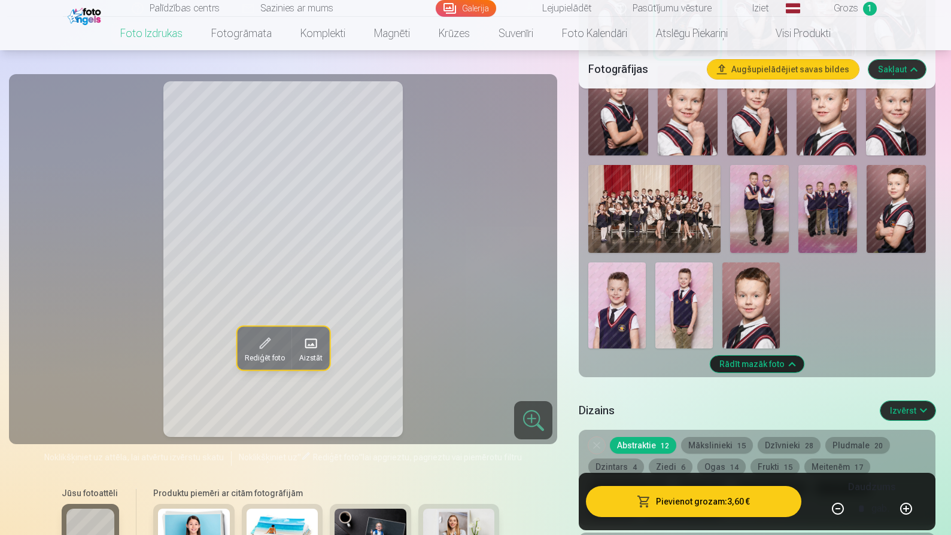
scroll to position [1151, 0]
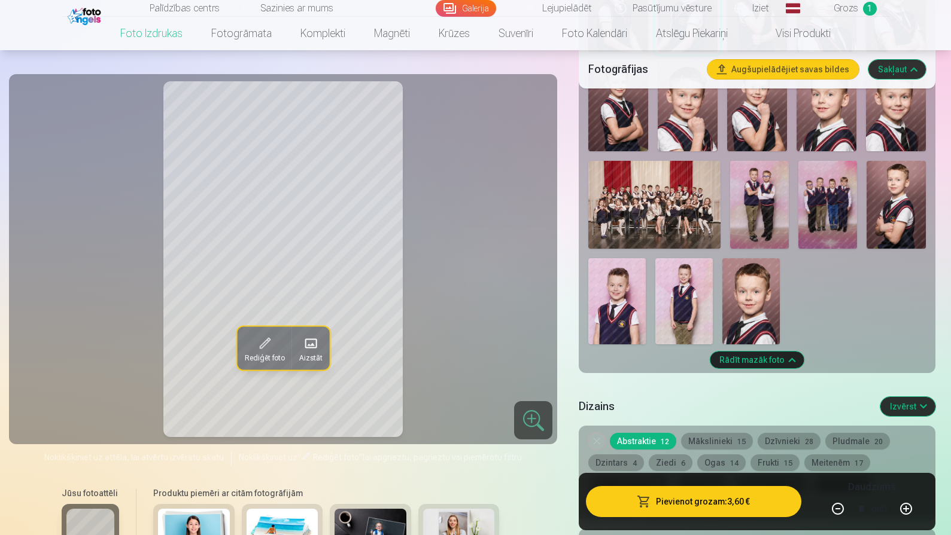
click at [826, 196] on img at bounding box center [827, 205] width 59 height 88
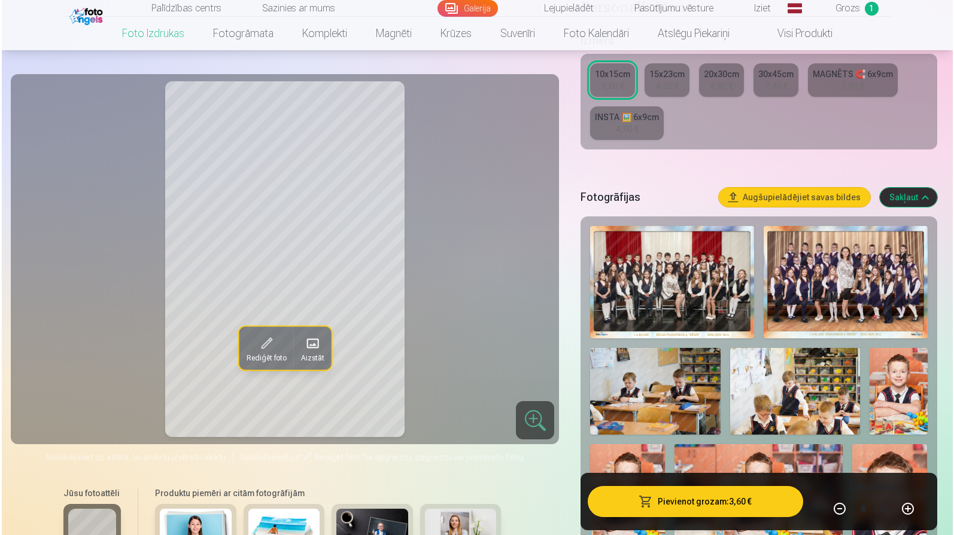
scroll to position [234, 0]
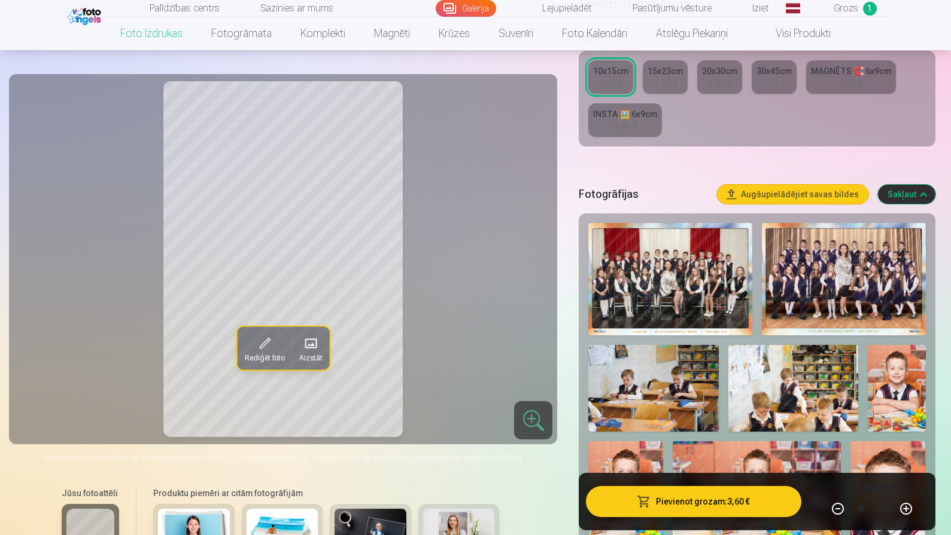
click at [668, 503] on button "Pievienot grozam : 3,60 €" at bounding box center [693, 501] width 215 height 31
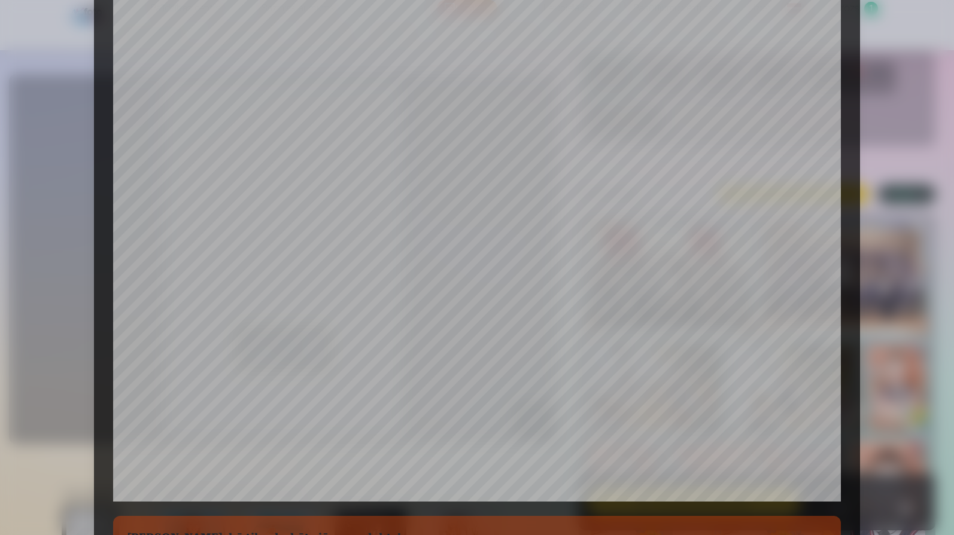
scroll to position [291, 0]
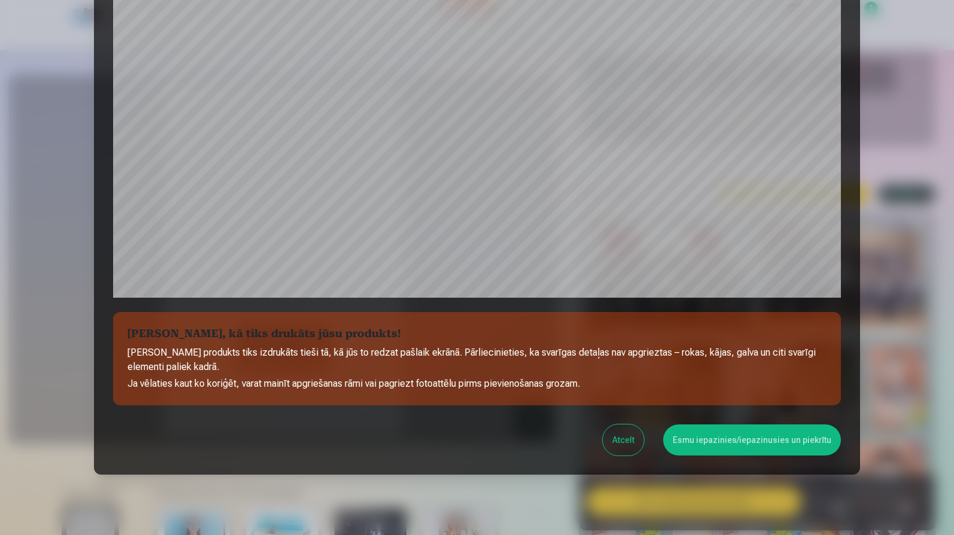
click at [626, 443] on button "Atcelt" at bounding box center [622, 440] width 41 height 31
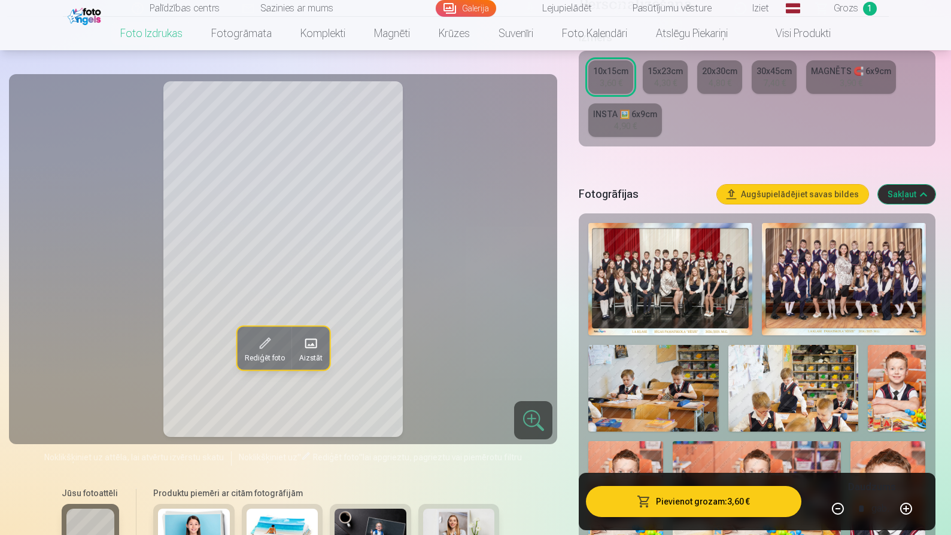
click at [271, 343] on span at bounding box center [263, 343] width 19 height 19
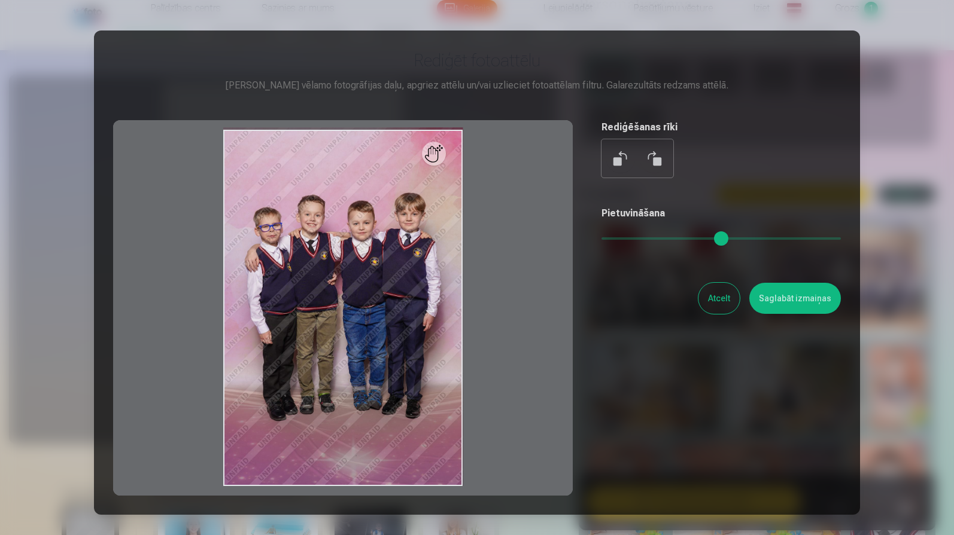
click at [651, 160] on button at bounding box center [654, 158] width 29 height 29
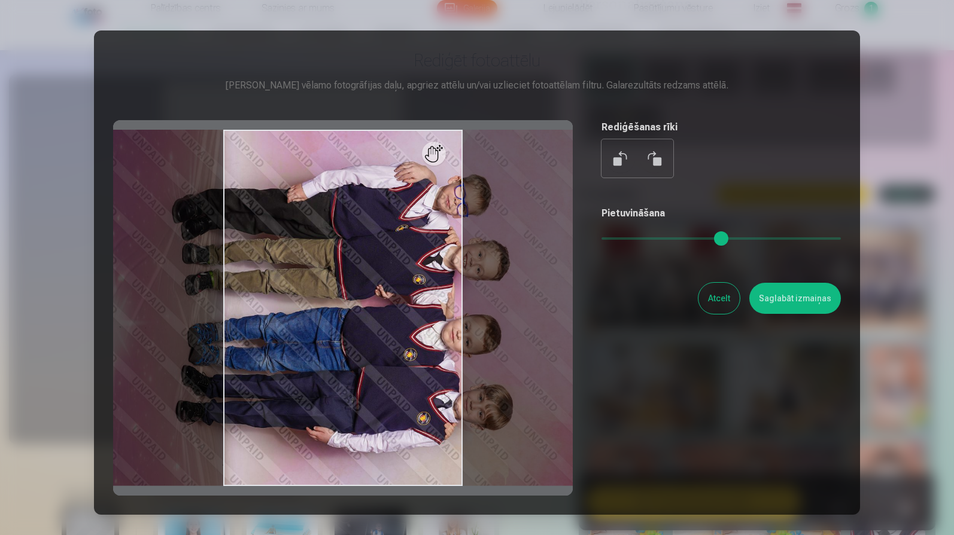
click at [651, 160] on button at bounding box center [654, 158] width 29 height 29
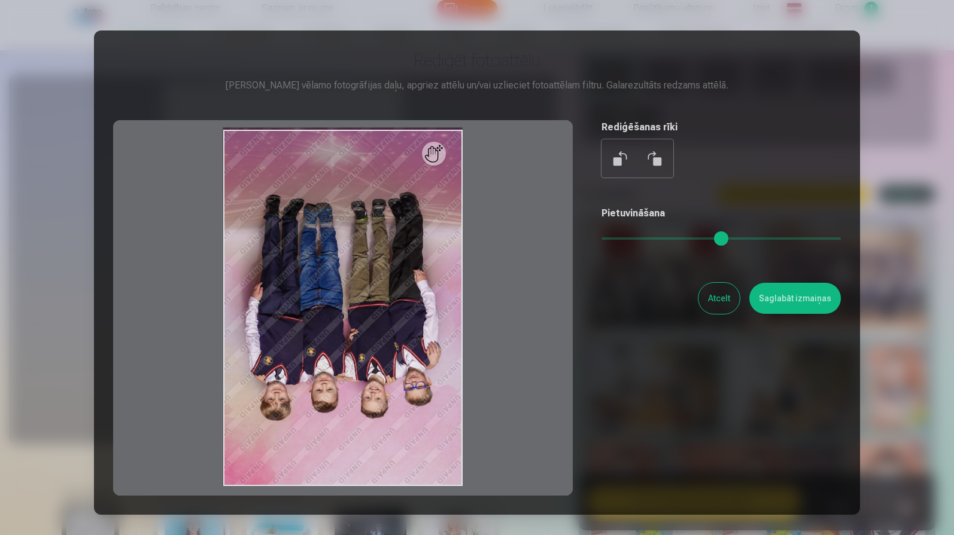
click at [651, 160] on button at bounding box center [654, 158] width 29 height 29
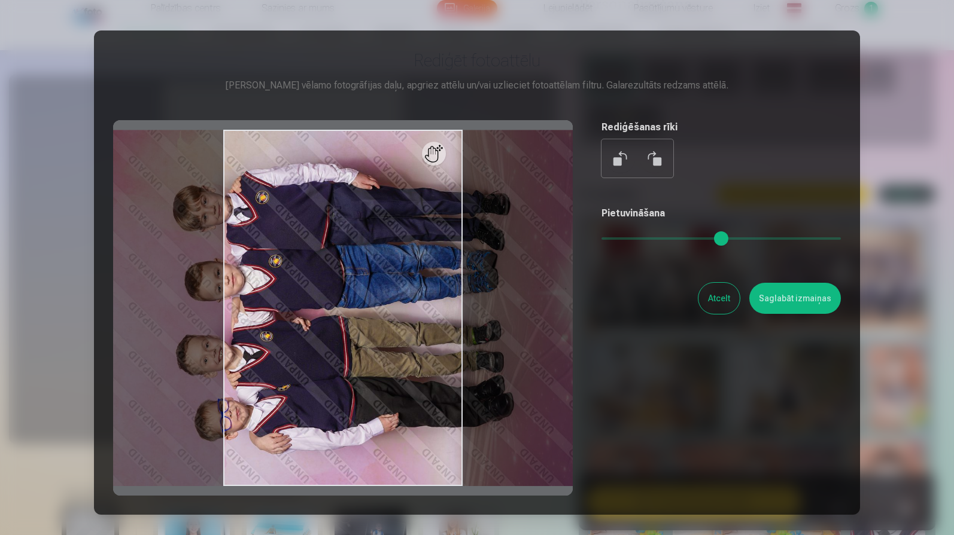
click at [651, 160] on button at bounding box center [654, 158] width 29 height 29
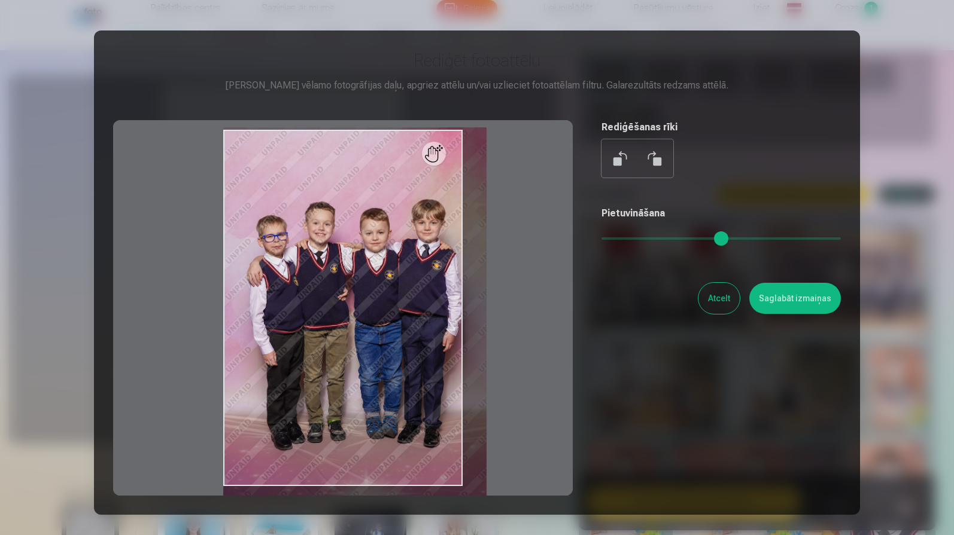
drag, startPoint x: 605, startPoint y: 235, endPoint x: 623, endPoint y: 243, distance: 19.6
click at [623, 240] on input "range" at bounding box center [720, 239] width 239 height 2
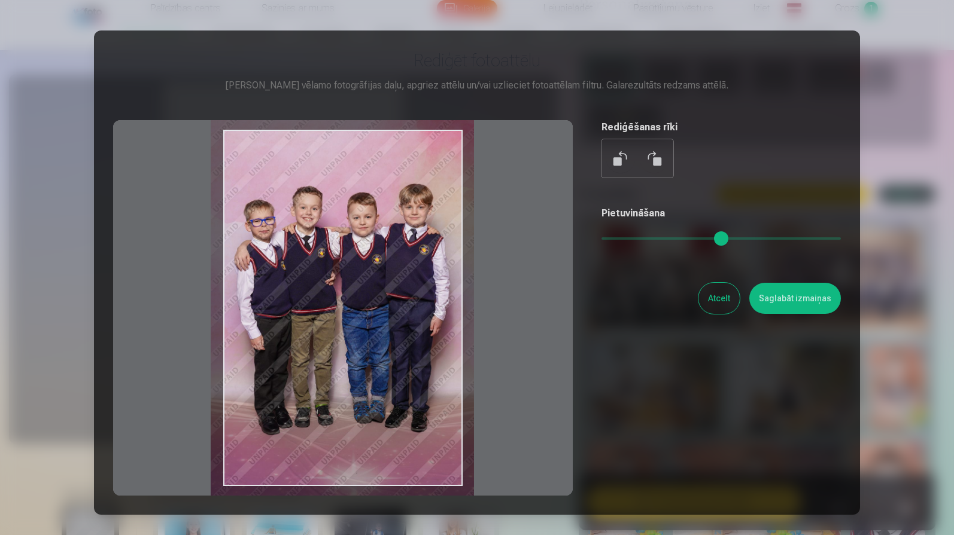
type input "****"
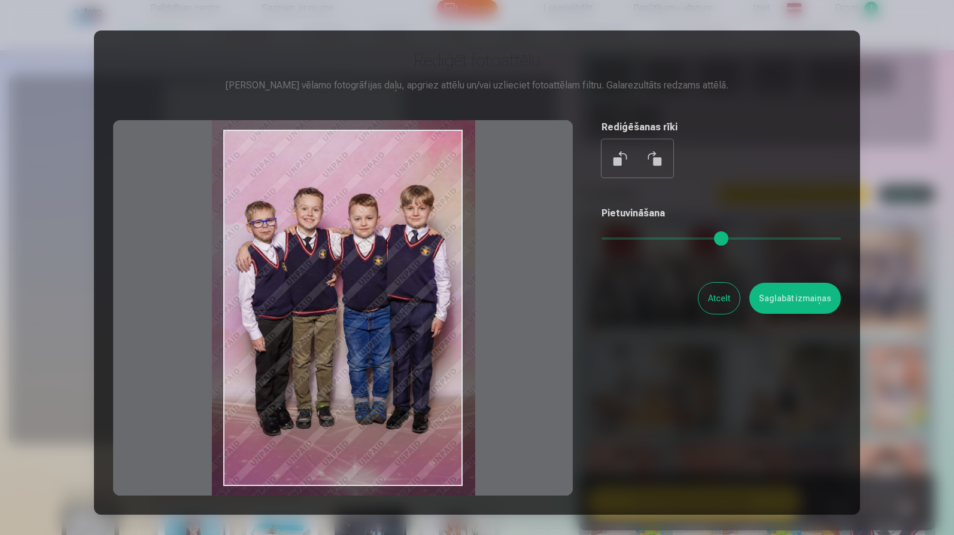
drag, startPoint x: 419, startPoint y: 286, endPoint x: 408, endPoint y: 272, distance: 18.3
click at [408, 272] on div at bounding box center [343, 308] width 460 height 376
click at [798, 300] on button "Saglabāt izmaiņas" at bounding box center [795, 298] width 92 height 31
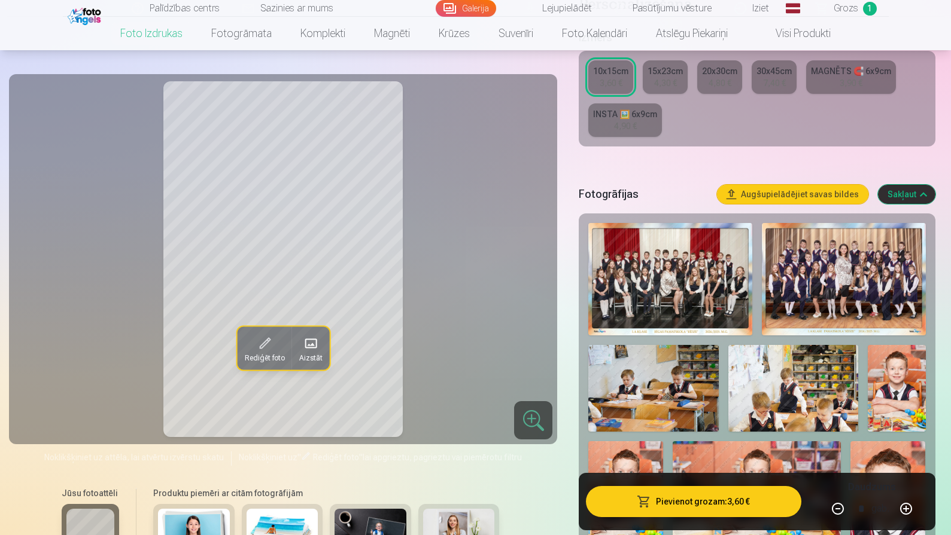
click at [701, 499] on button "Pievienot grozam : 3,60 €" at bounding box center [693, 501] width 215 height 31
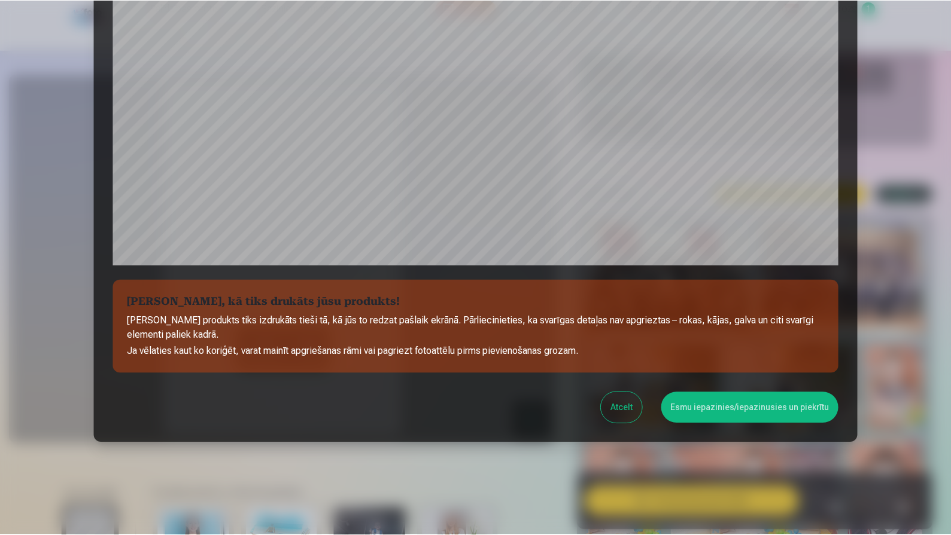
scroll to position [326, 0]
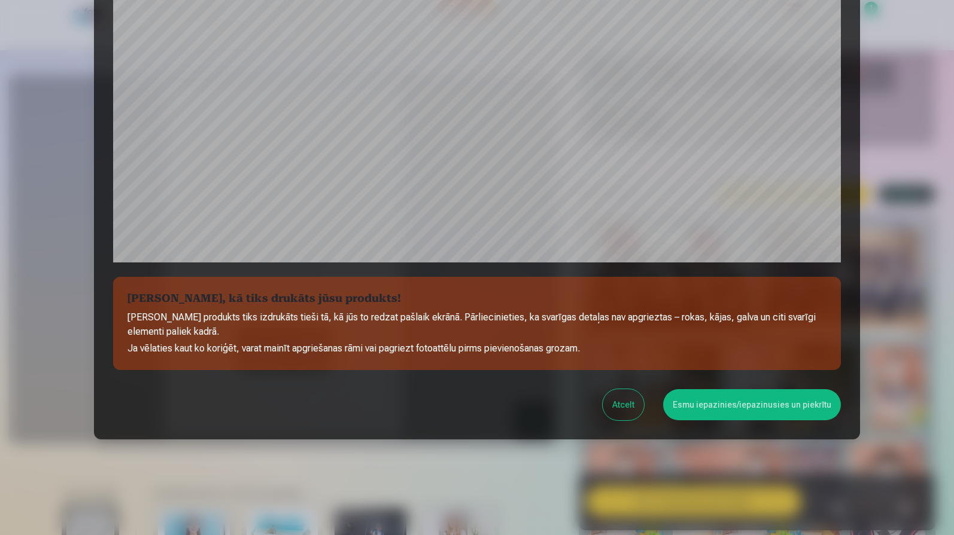
click at [734, 397] on button "Esmu iepazinies/iepazinusies un piekrītu" at bounding box center [752, 404] width 178 height 31
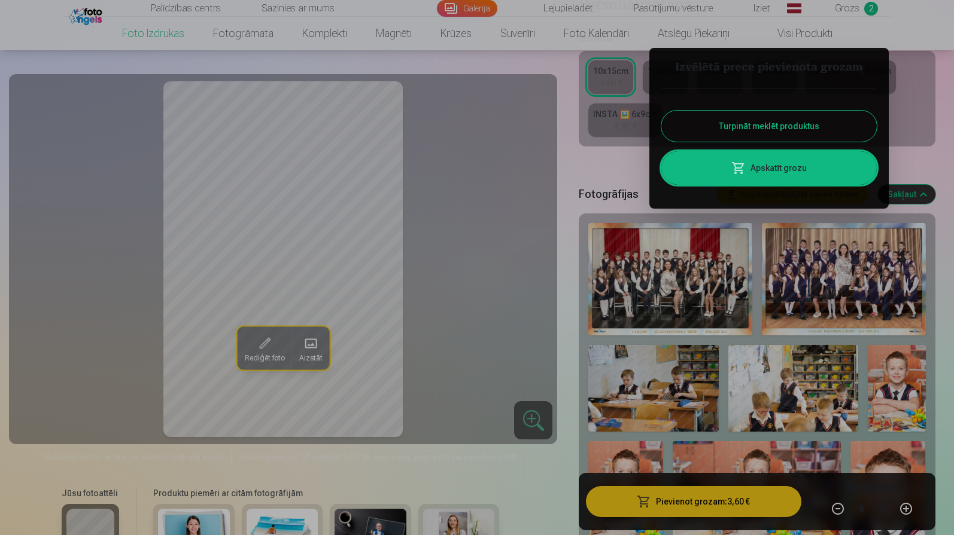
click at [856, 4] on div at bounding box center [477, 267] width 954 height 535
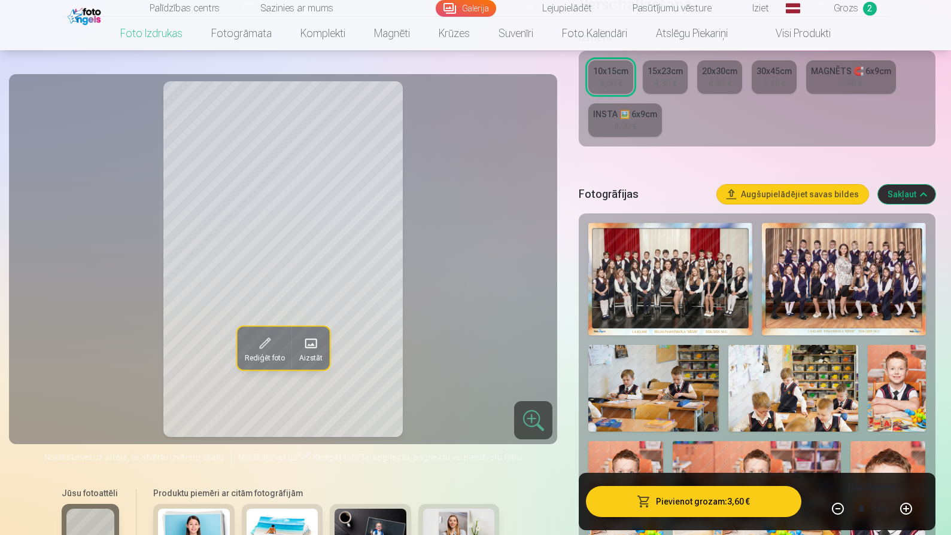
click at [856, 4] on span "Grozs" at bounding box center [845, 8] width 25 height 14
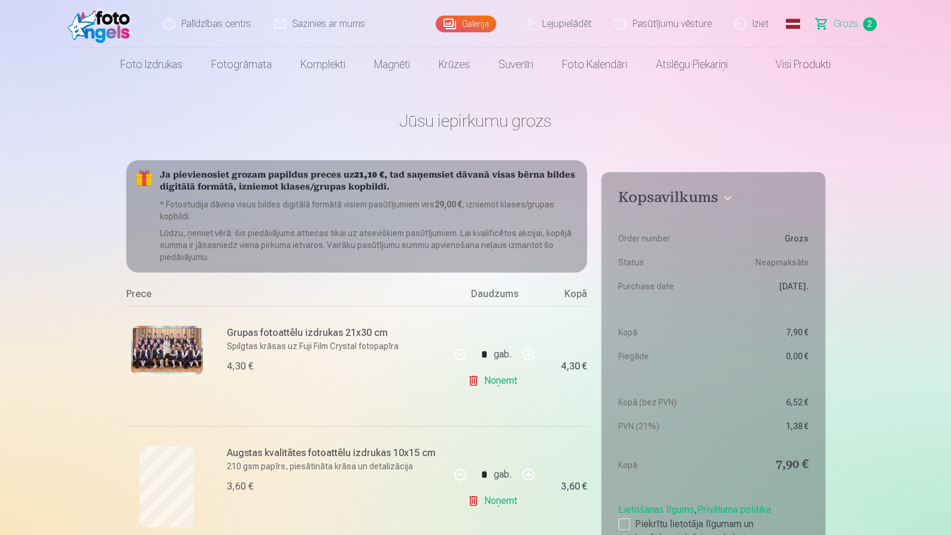
click at [158, 359] on img at bounding box center [167, 351] width 72 height 50
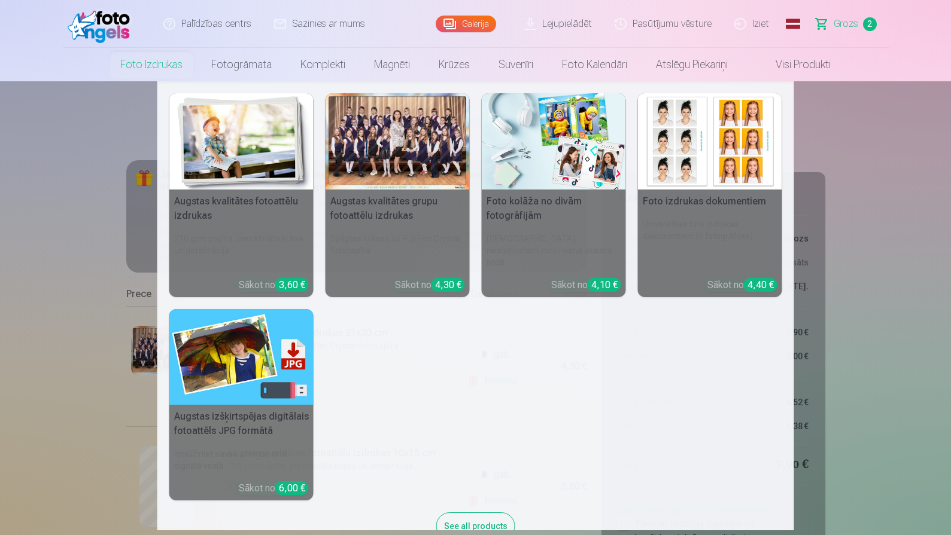
click at [169, 64] on link "Foto izdrukas" at bounding box center [151, 65] width 91 height 34
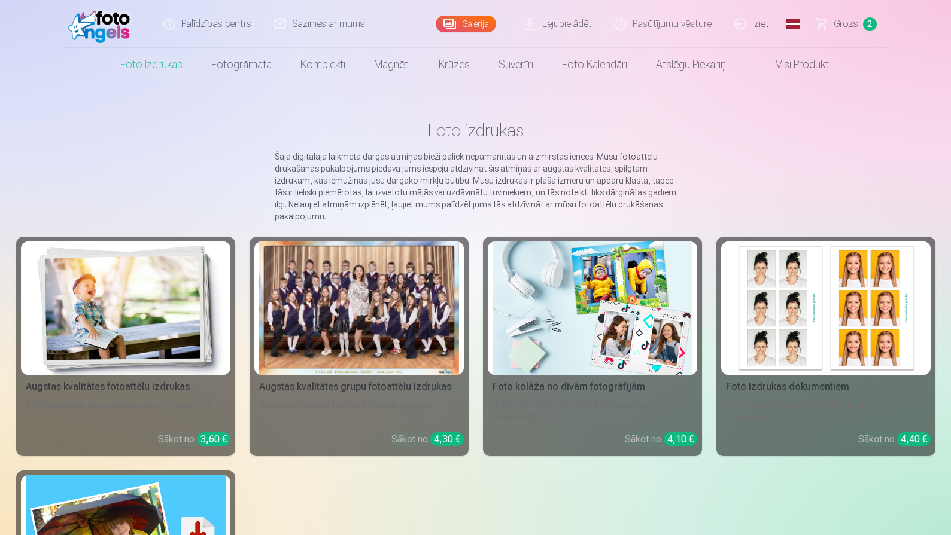
click at [354, 333] on div at bounding box center [359, 308] width 200 height 133
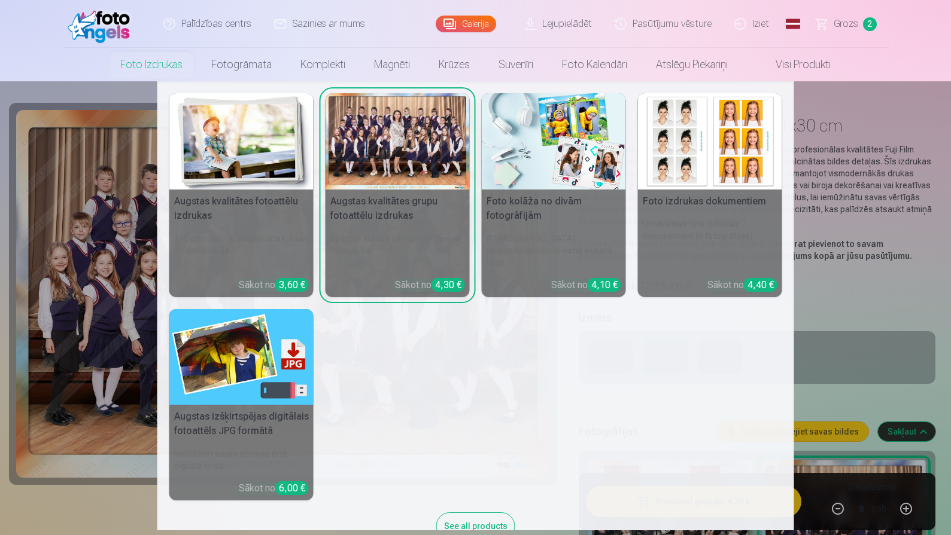
click at [142, 66] on link "Foto izdrukas" at bounding box center [151, 65] width 91 height 34
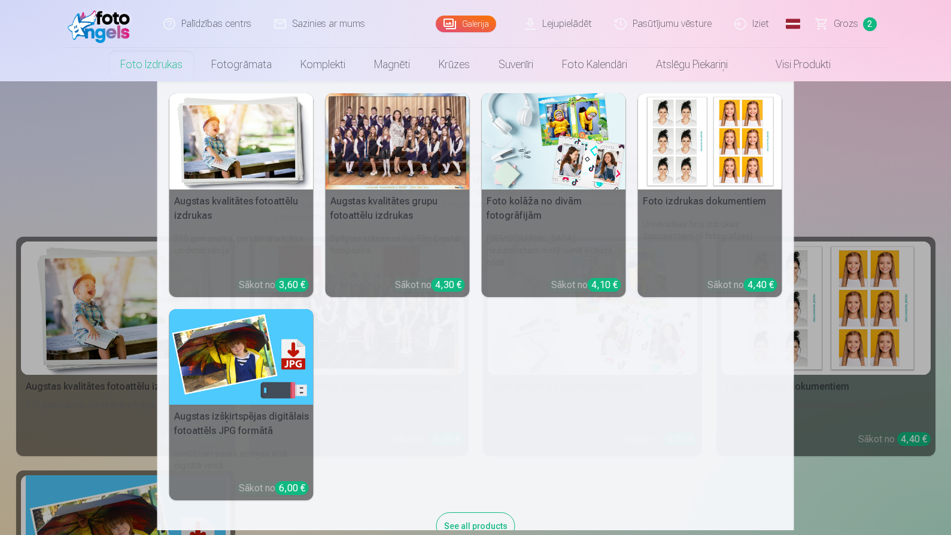
click at [130, 318] on nav "Augstas kvalitātes fotoattēlu izdrukas 210 gsm papīrs, piesātināta krāsa un det…" at bounding box center [475, 305] width 951 height 449
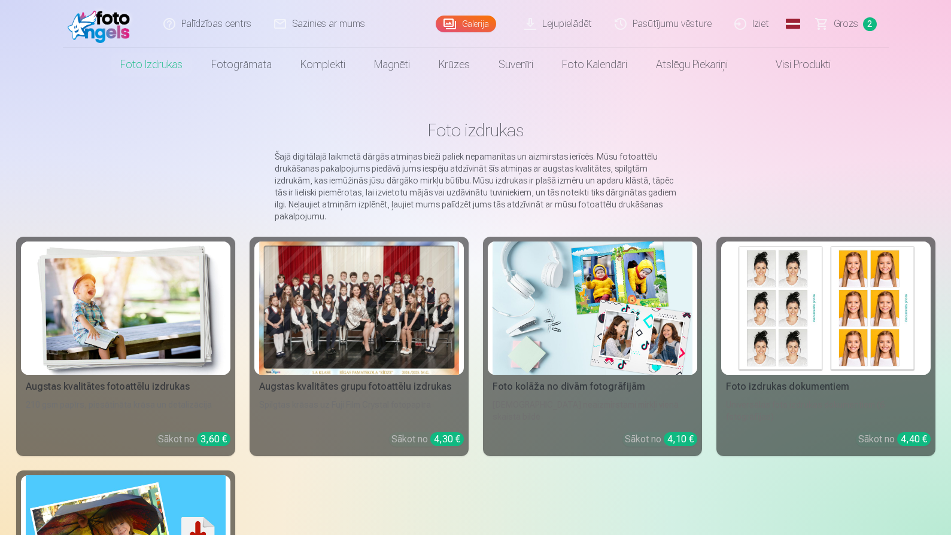
click at [130, 318] on img at bounding box center [126, 308] width 200 height 133
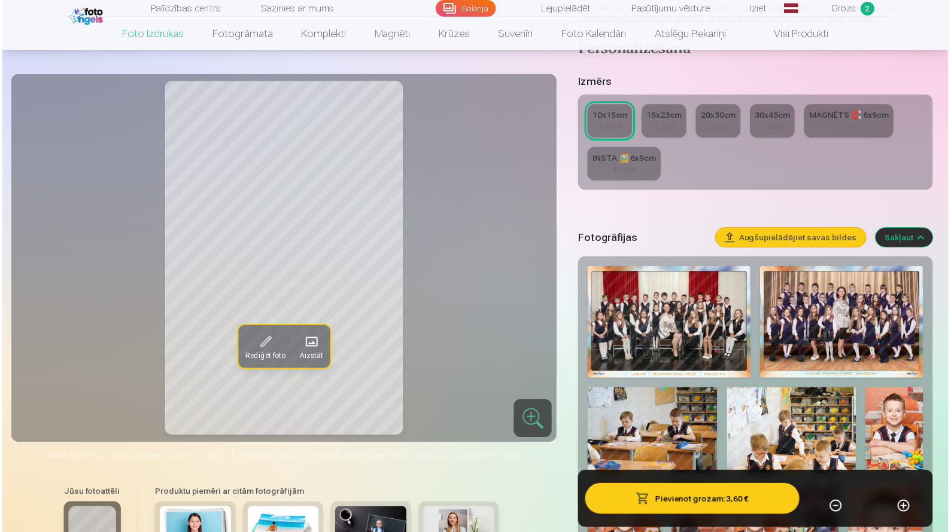
scroll to position [192, 0]
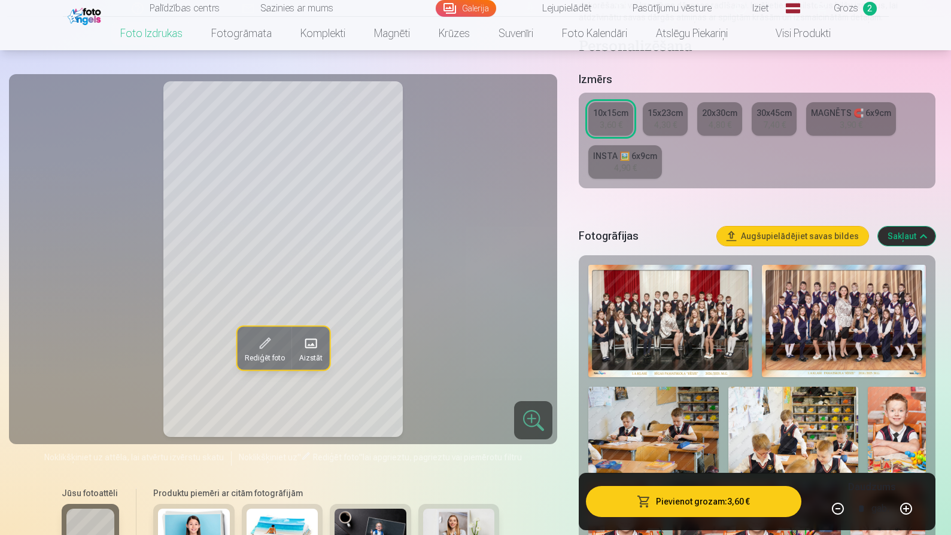
click at [818, 331] on img at bounding box center [844, 321] width 164 height 112
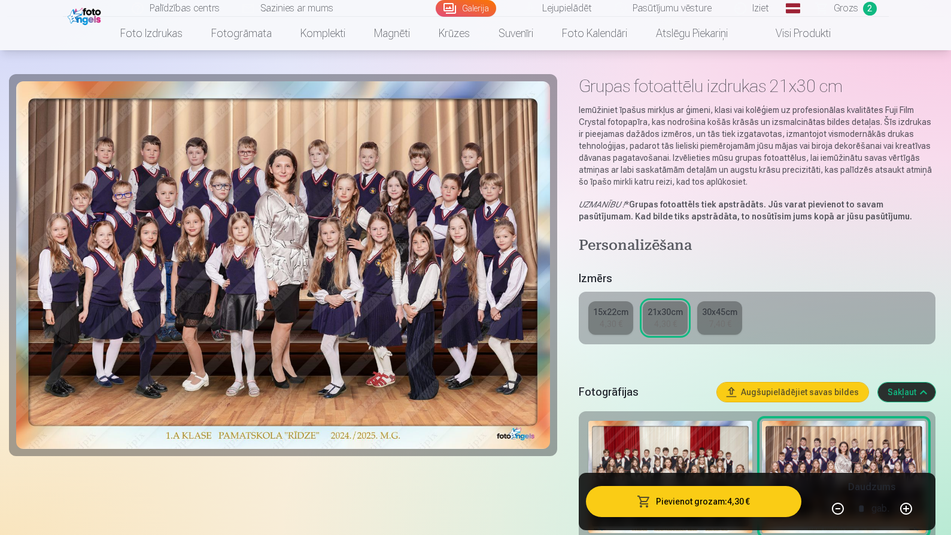
scroll to position [40, 0]
click at [700, 501] on button "Pievienot grozam : 4,30 €" at bounding box center [693, 501] width 215 height 31
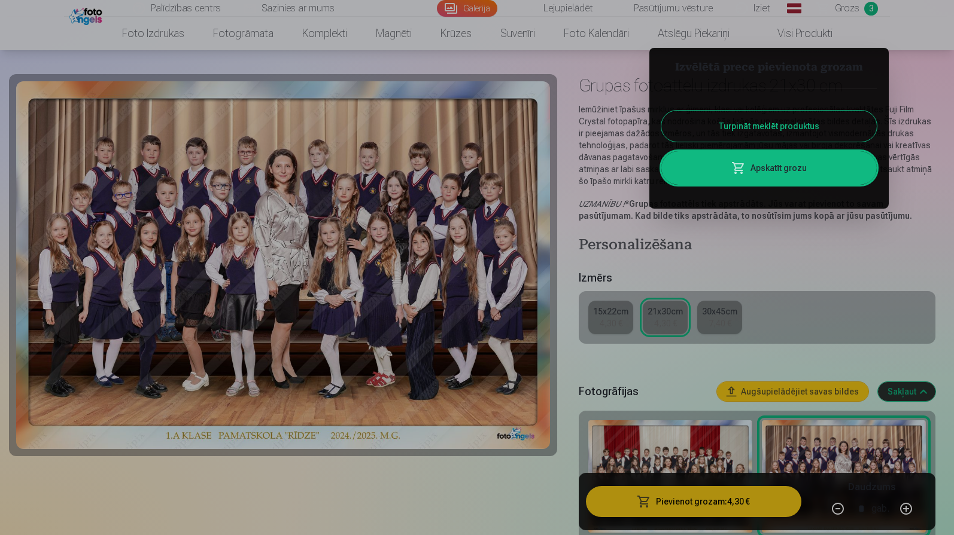
click at [795, 132] on button "Turpināt meklēt produktus" at bounding box center [768, 126] width 215 height 31
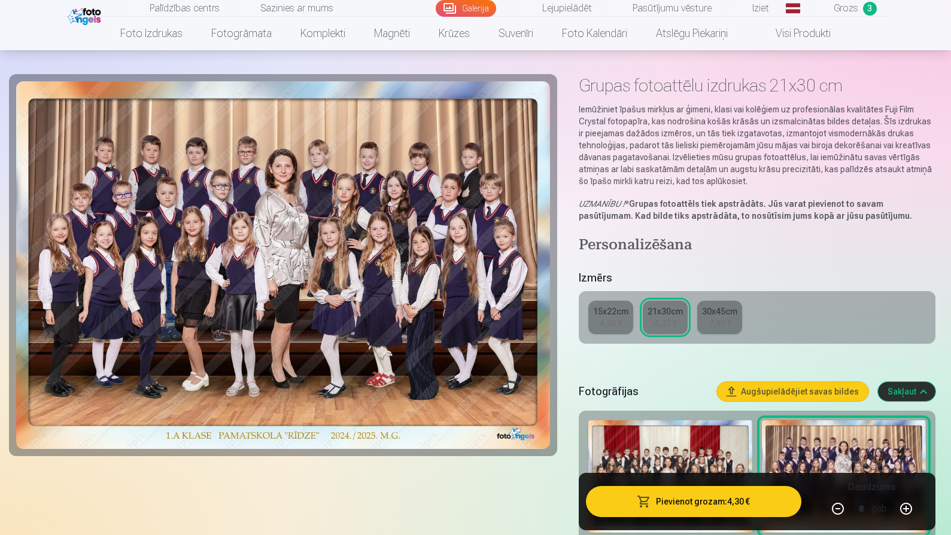
click at [848, 19] on nav "Foto izdrukas Augstas kvalitātes fotoattēlu izdrukas 210 gsm papīrs, piesātināt…" at bounding box center [475, 34] width 951 height 34
click at [849, 13] on span "Grozs" at bounding box center [845, 8] width 25 height 14
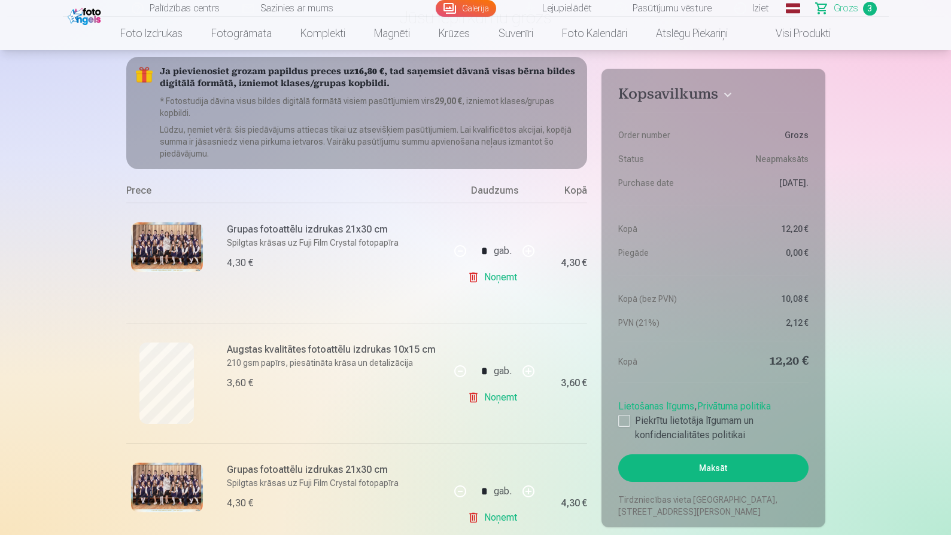
scroll to position [105, 0]
click at [473, 518] on link "Noņemt" at bounding box center [494, 517] width 54 height 24
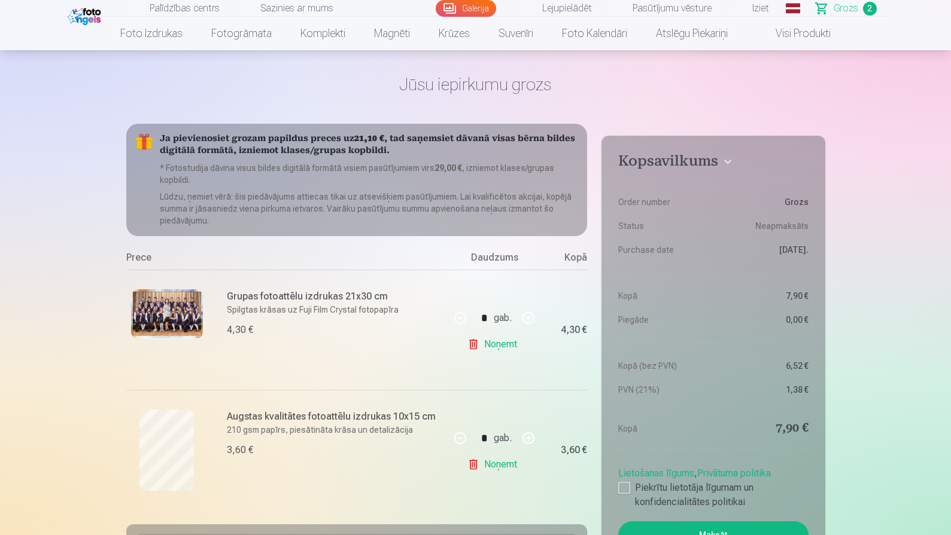
scroll to position [0, 0]
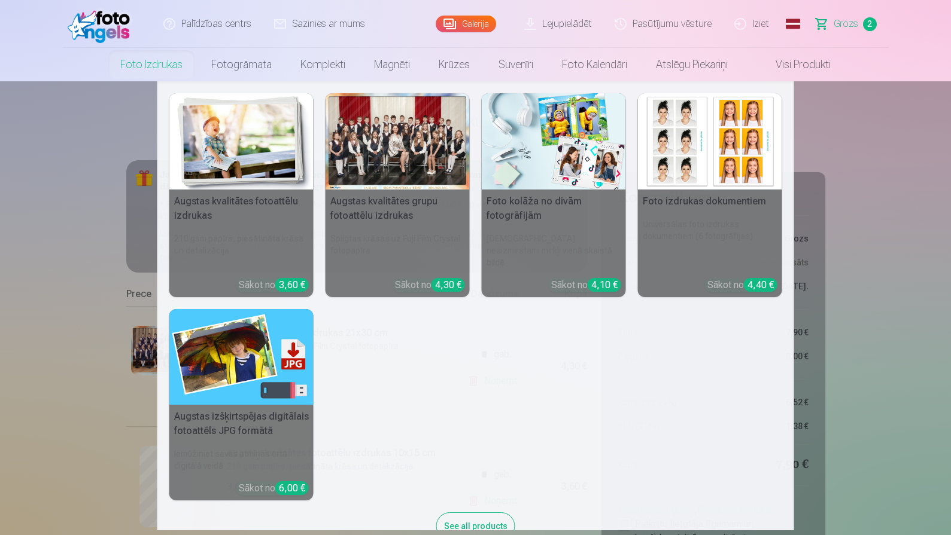
click at [144, 71] on link "Foto izdrukas" at bounding box center [151, 65] width 91 height 34
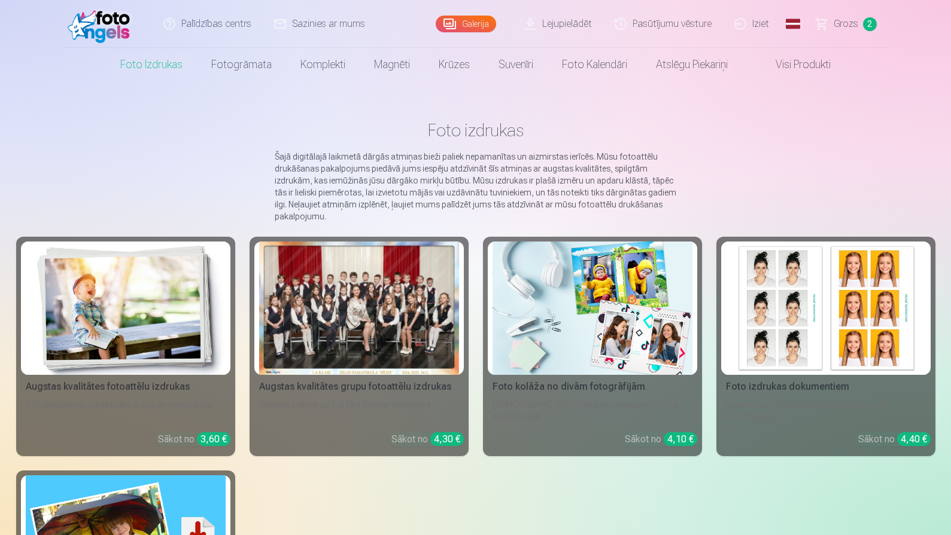
click at [184, 295] on img at bounding box center [126, 308] width 200 height 133
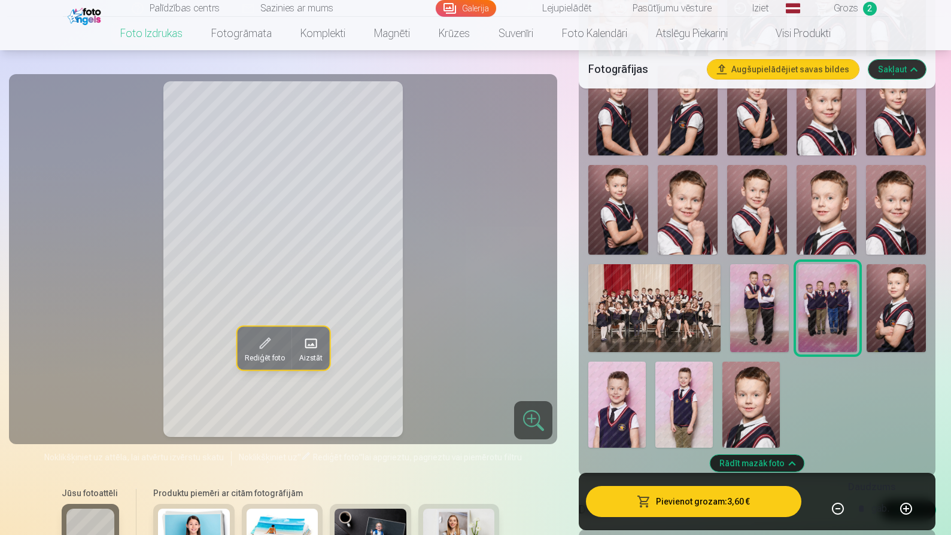
scroll to position [1049, 0]
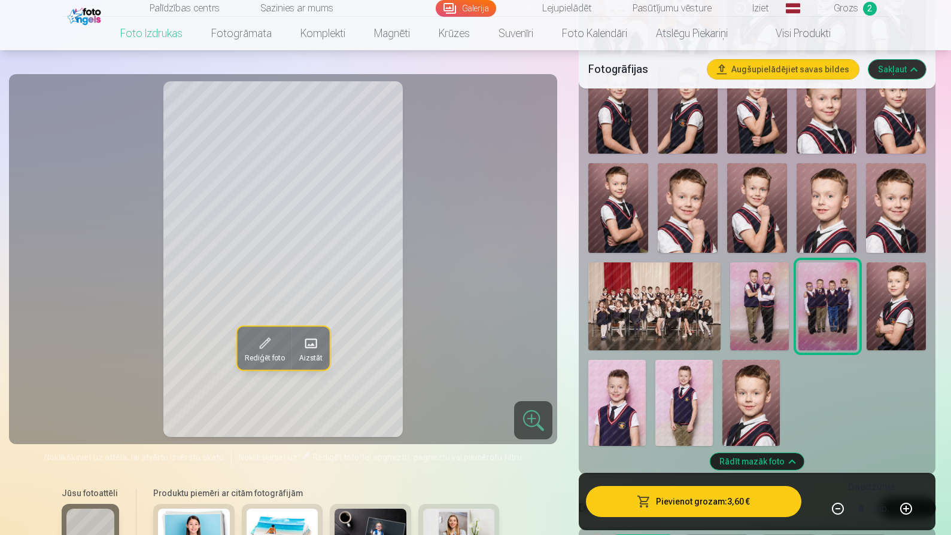
click at [704, 205] on img at bounding box center [688, 208] width 60 height 90
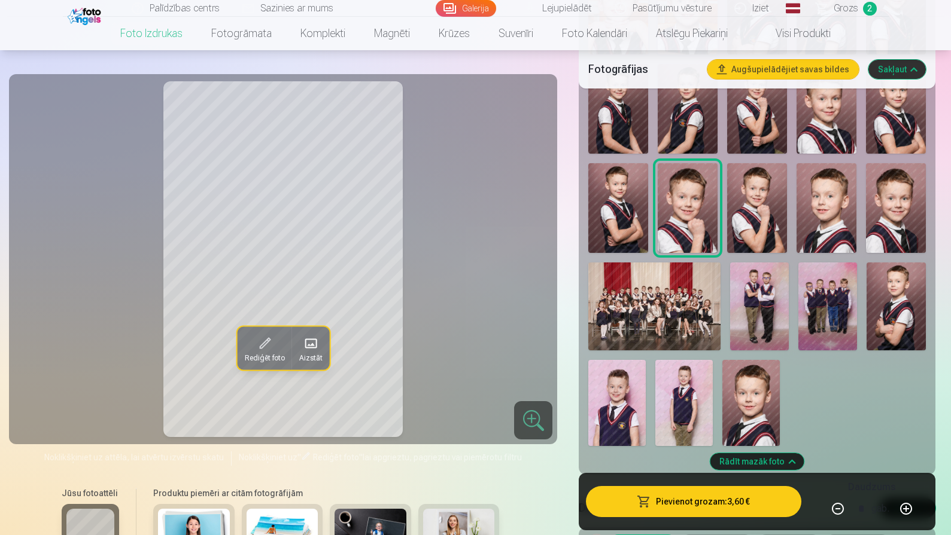
click at [737, 410] on img at bounding box center [750, 403] width 57 height 86
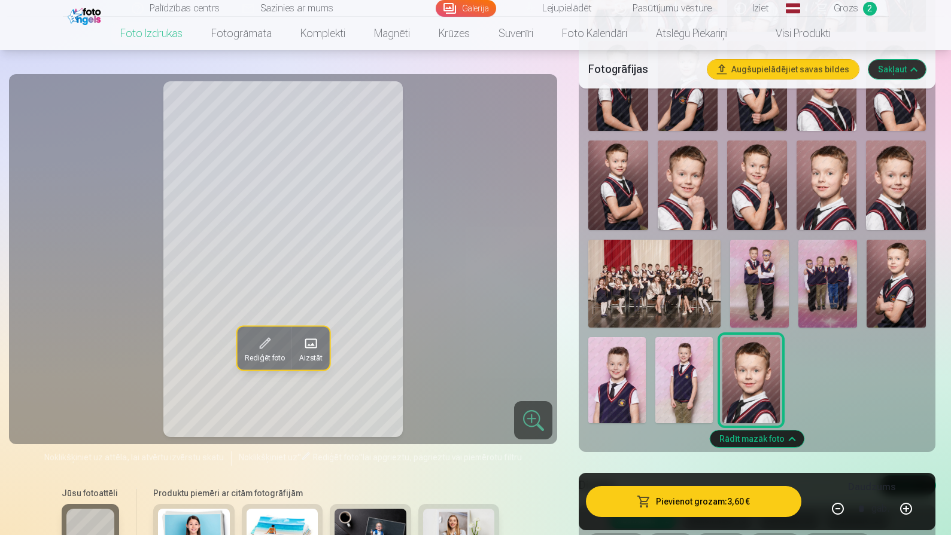
scroll to position [1073, 0]
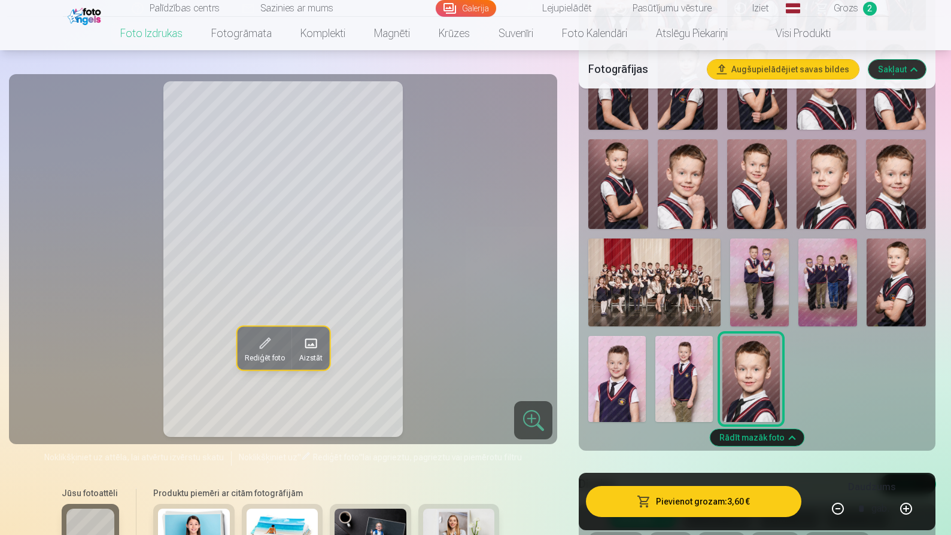
click at [692, 355] on img at bounding box center [683, 379] width 57 height 86
click at [610, 360] on img at bounding box center [616, 379] width 57 height 86
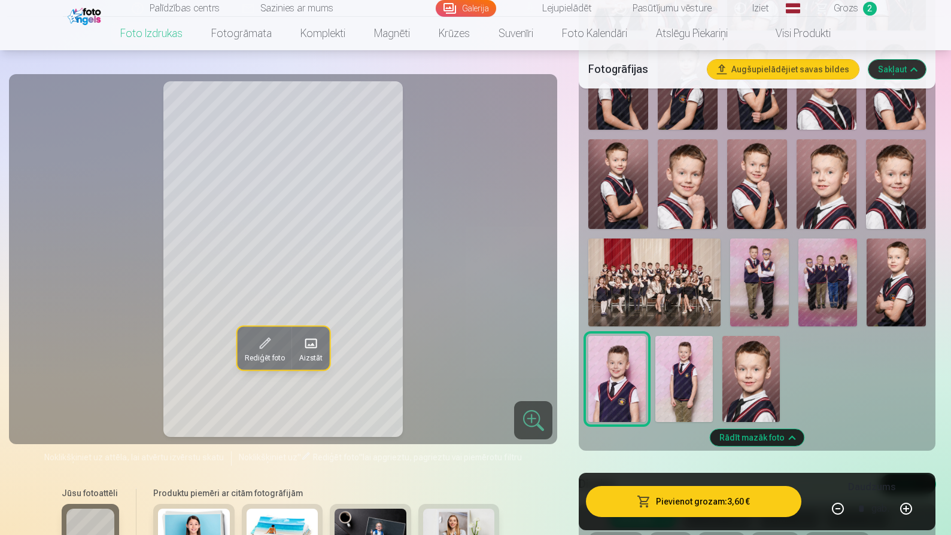
click at [819, 284] on img at bounding box center [827, 283] width 59 height 88
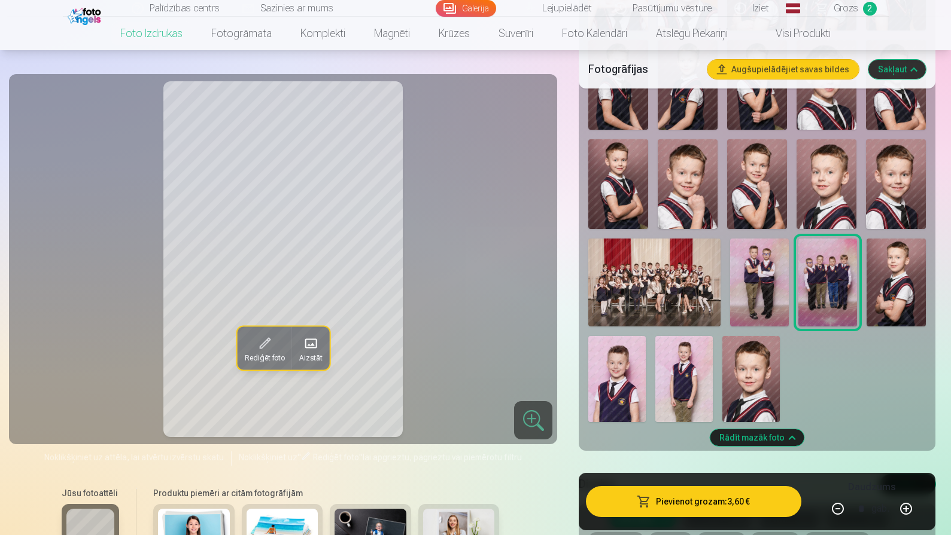
click at [754, 285] on img at bounding box center [759, 283] width 59 height 88
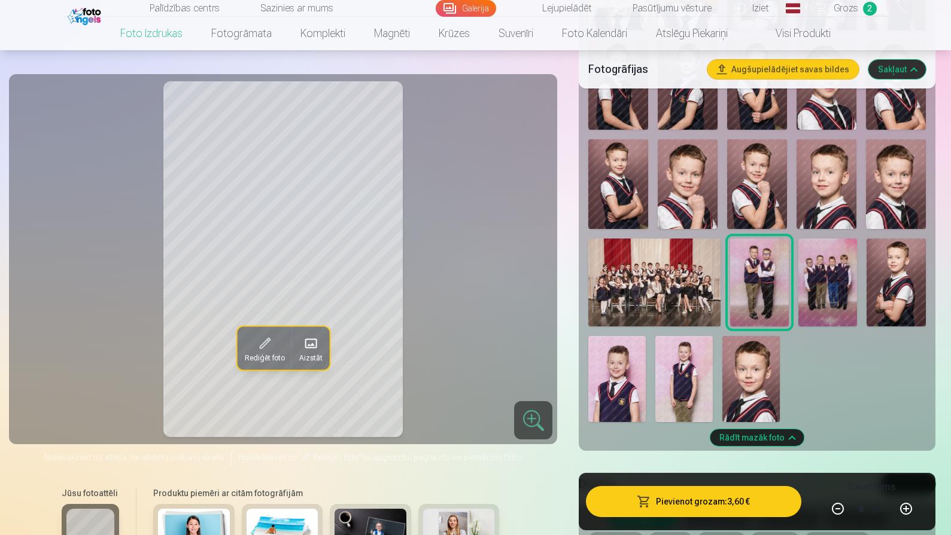
click at [877, 275] on img at bounding box center [895, 283] width 59 height 88
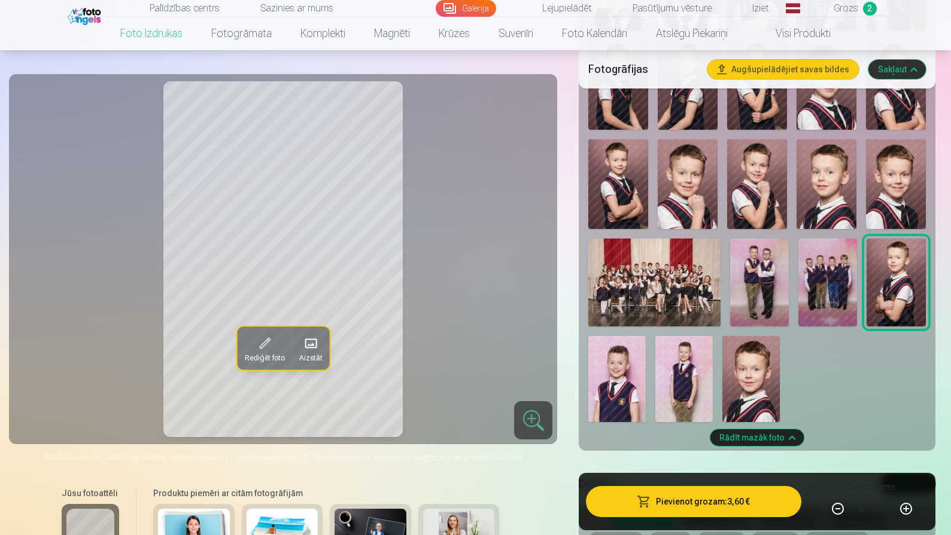
click at [897, 153] on img at bounding box center [896, 184] width 60 height 90
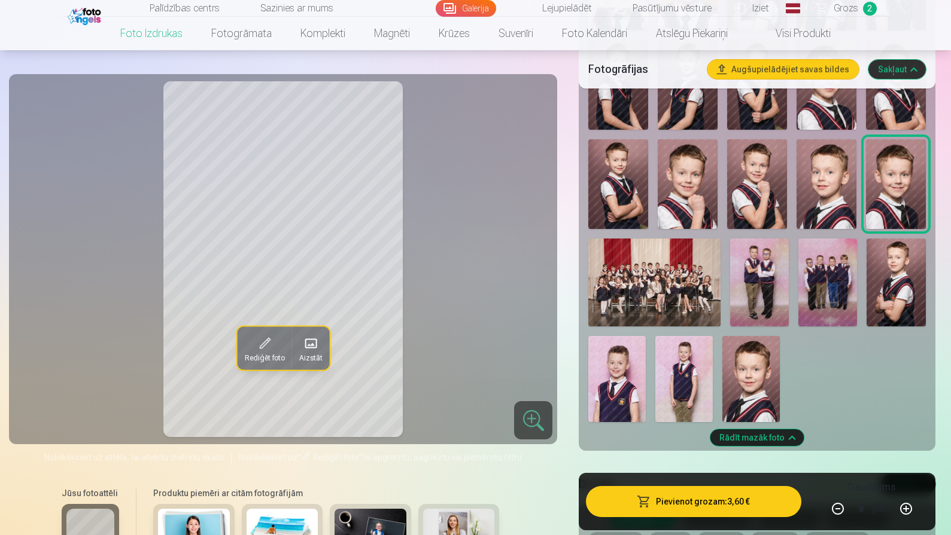
click at [840, 176] on img at bounding box center [826, 184] width 60 height 90
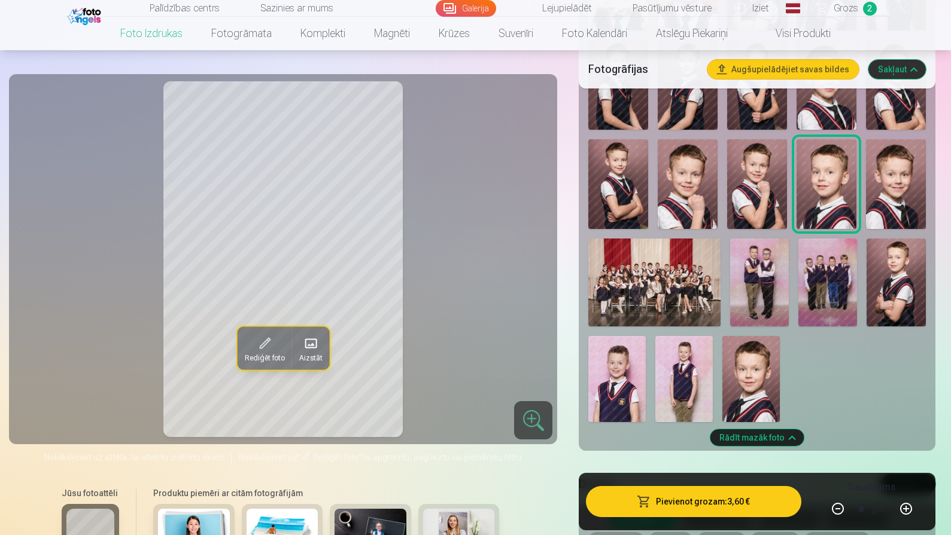
click at [781, 179] on img at bounding box center [757, 184] width 60 height 90
click at [698, 190] on img at bounding box center [688, 184] width 60 height 90
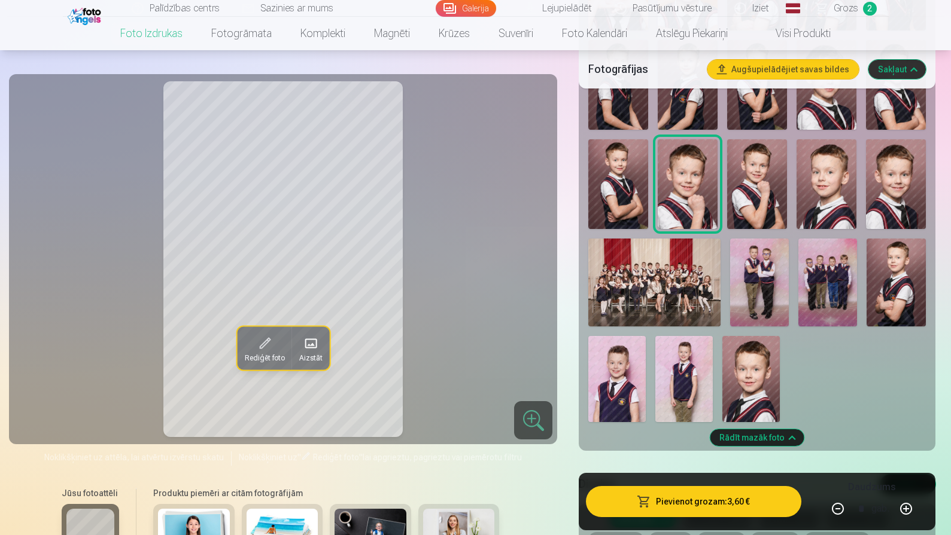
click at [643, 193] on img at bounding box center [618, 184] width 60 height 90
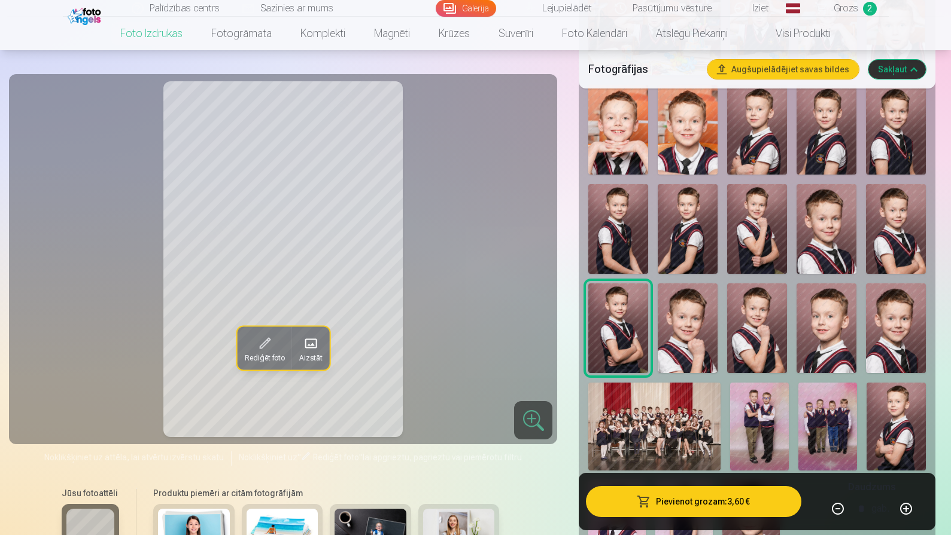
scroll to position [925, 0]
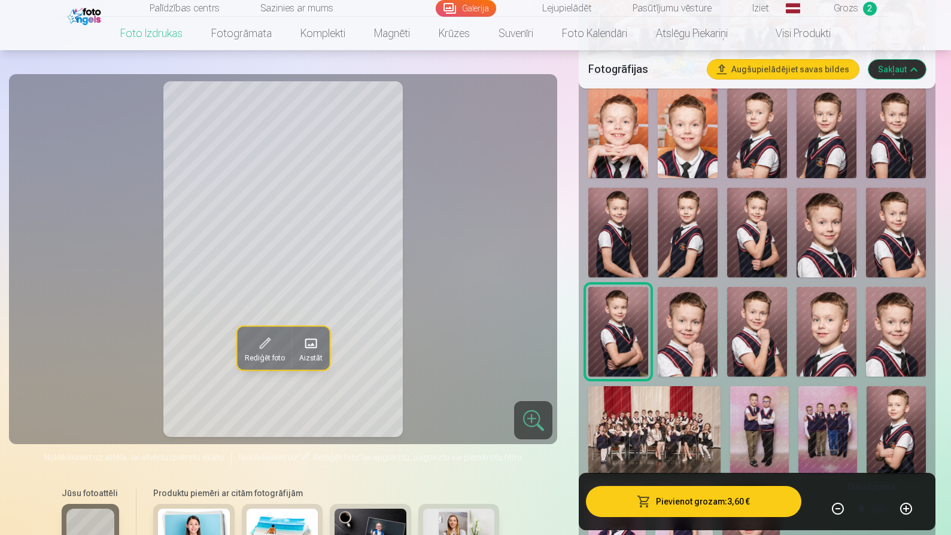
click at [607, 238] on img at bounding box center [618, 233] width 60 height 90
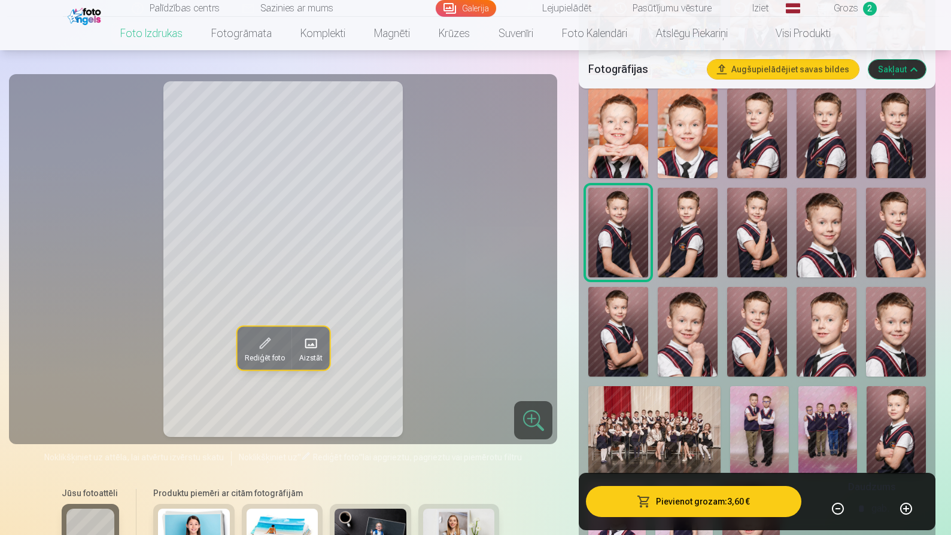
click at [681, 238] on img at bounding box center [688, 233] width 60 height 90
click at [754, 229] on img at bounding box center [757, 233] width 60 height 90
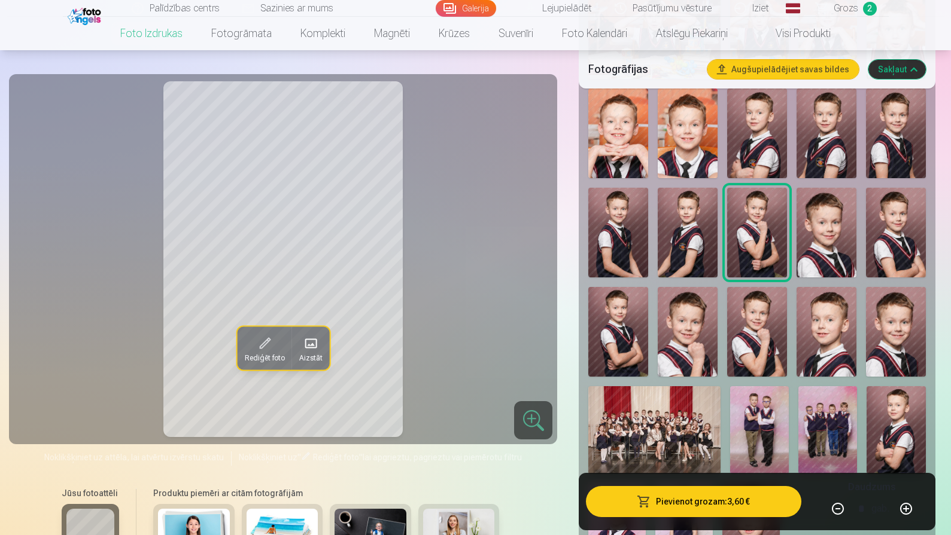
click at [836, 230] on img at bounding box center [826, 233] width 60 height 90
click at [898, 227] on img at bounding box center [896, 233] width 60 height 90
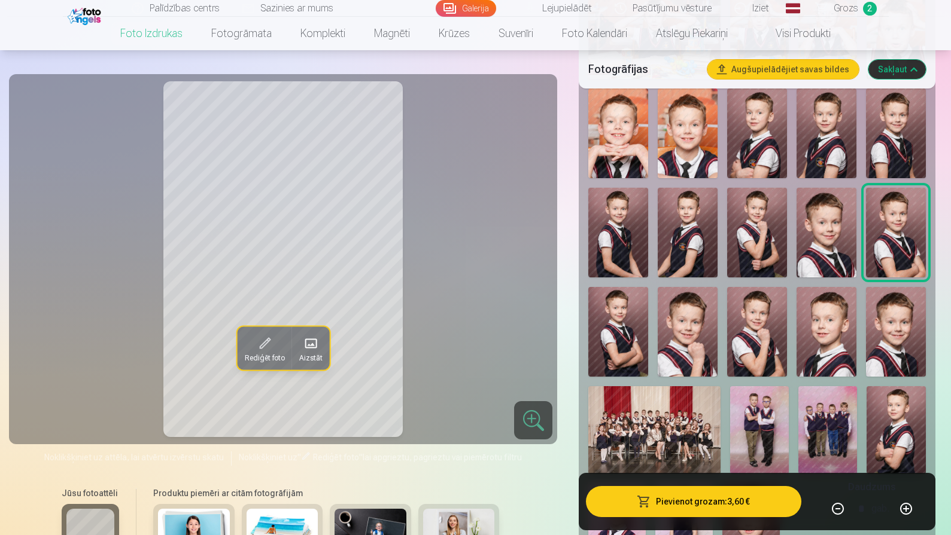
click at [890, 122] on img at bounding box center [896, 134] width 60 height 90
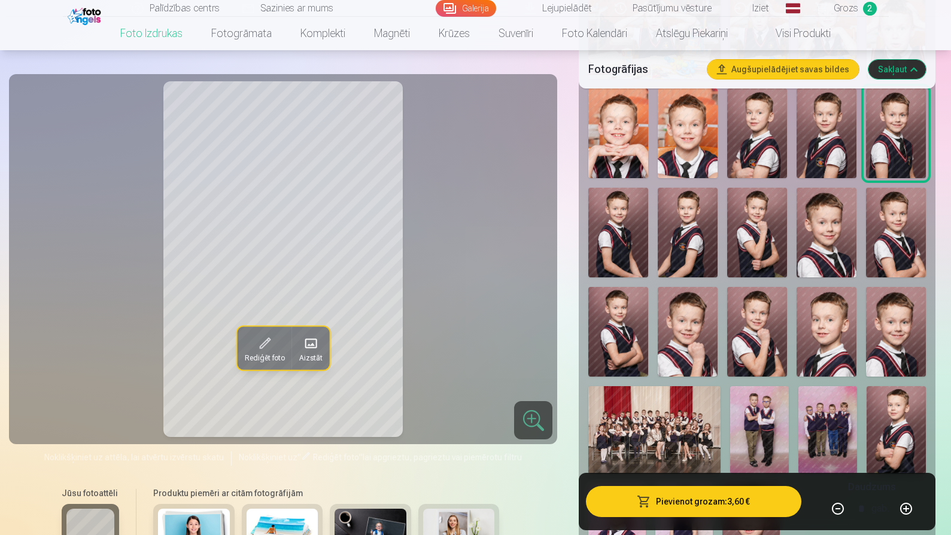
click at [811, 144] on img at bounding box center [826, 134] width 60 height 90
click at [757, 144] on img at bounding box center [757, 134] width 60 height 90
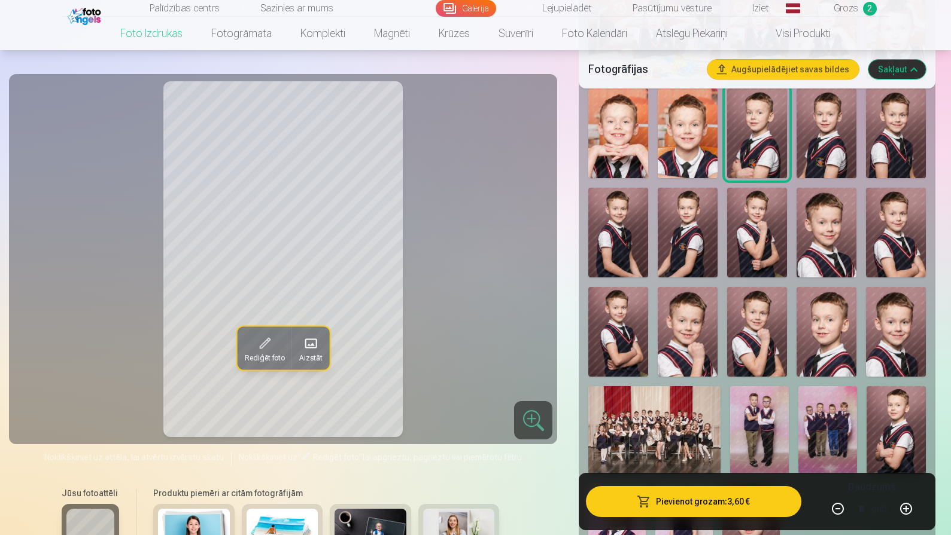
click at [687, 156] on img at bounding box center [688, 134] width 60 height 90
click at [635, 143] on img at bounding box center [618, 134] width 60 height 90
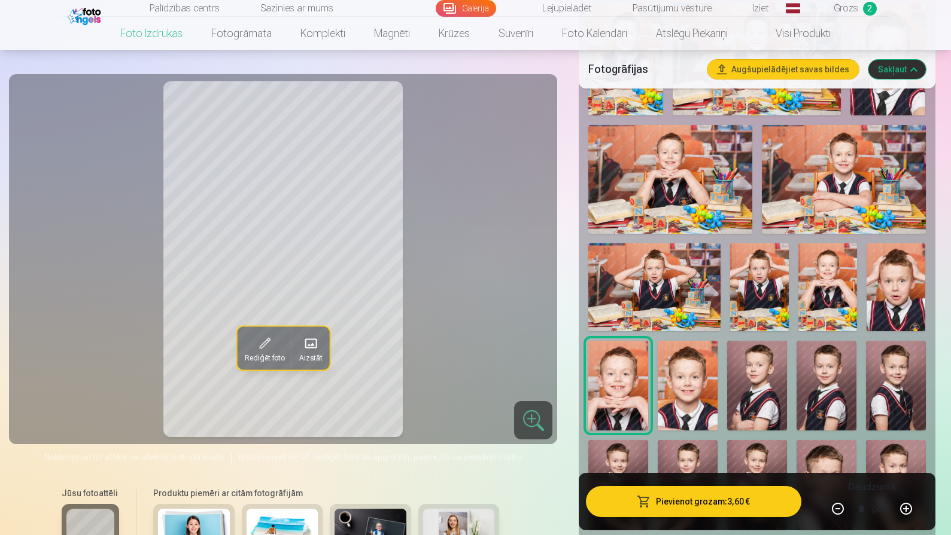
scroll to position [675, 0]
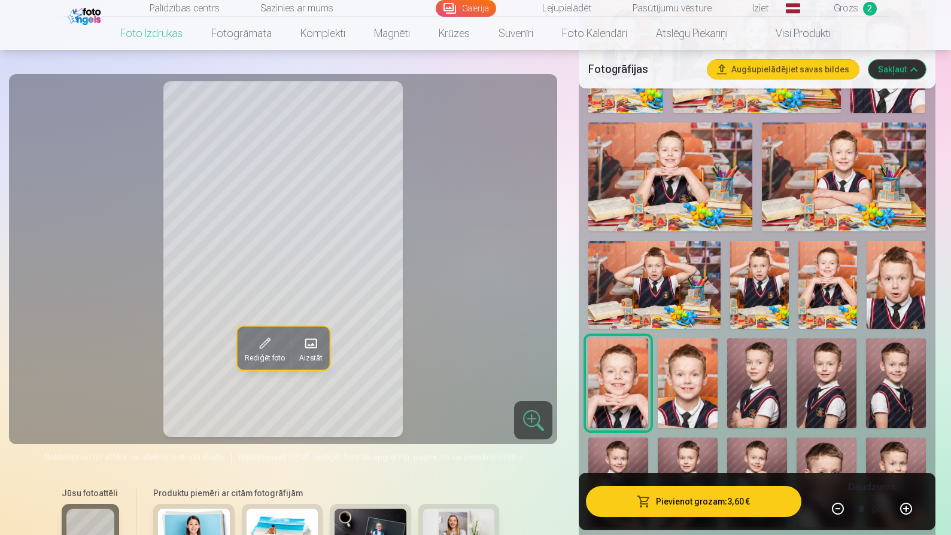
click at [875, 295] on img at bounding box center [895, 285] width 59 height 88
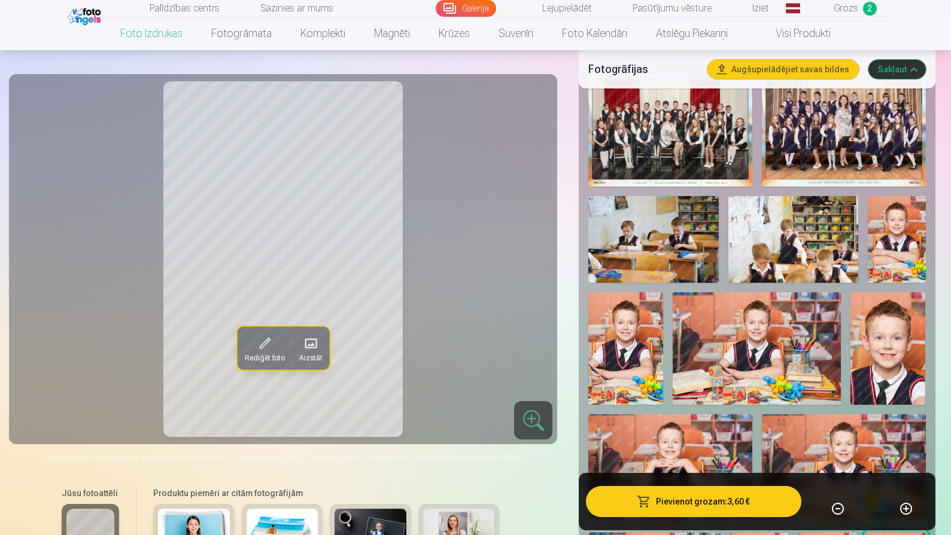
scroll to position [381, 0]
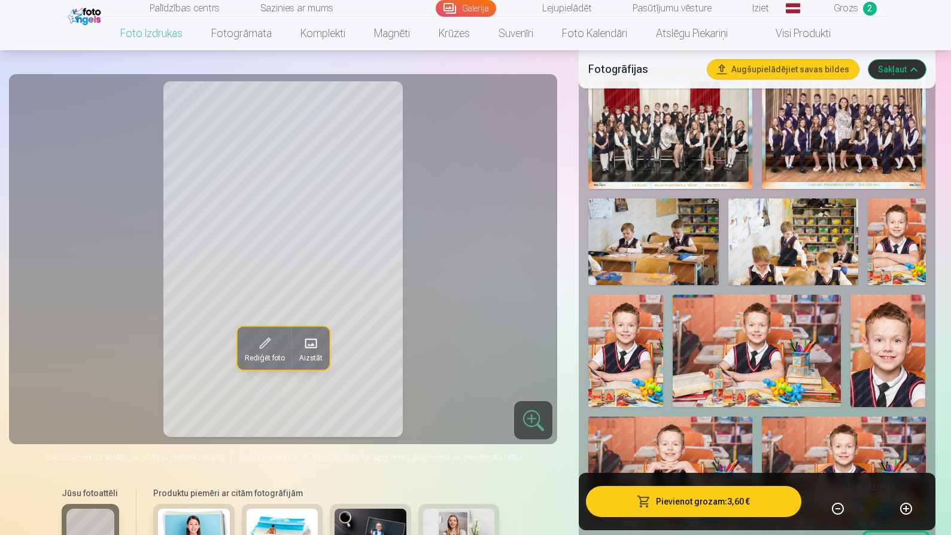
click at [801, 232] on img at bounding box center [793, 242] width 130 height 87
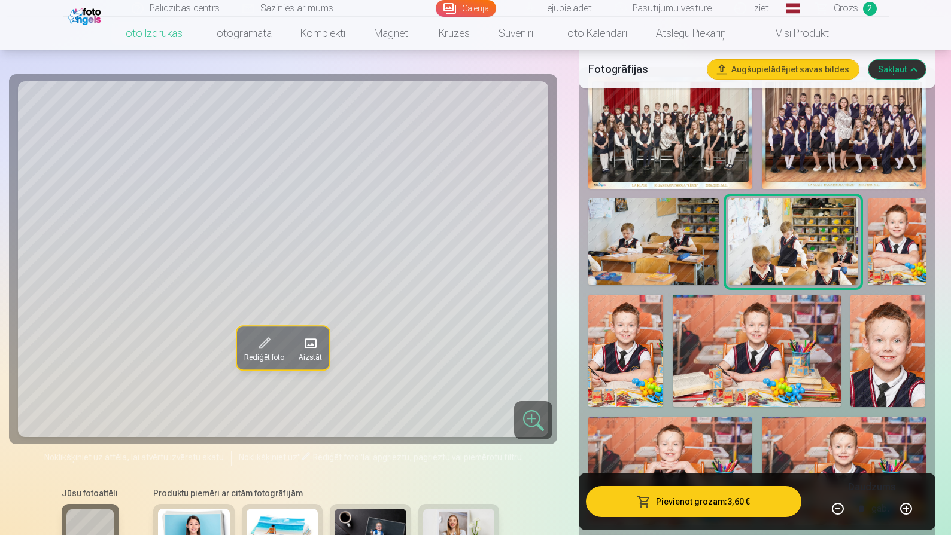
click at [670, 235] on img at bounding box center [653, 242] width 130 height 87
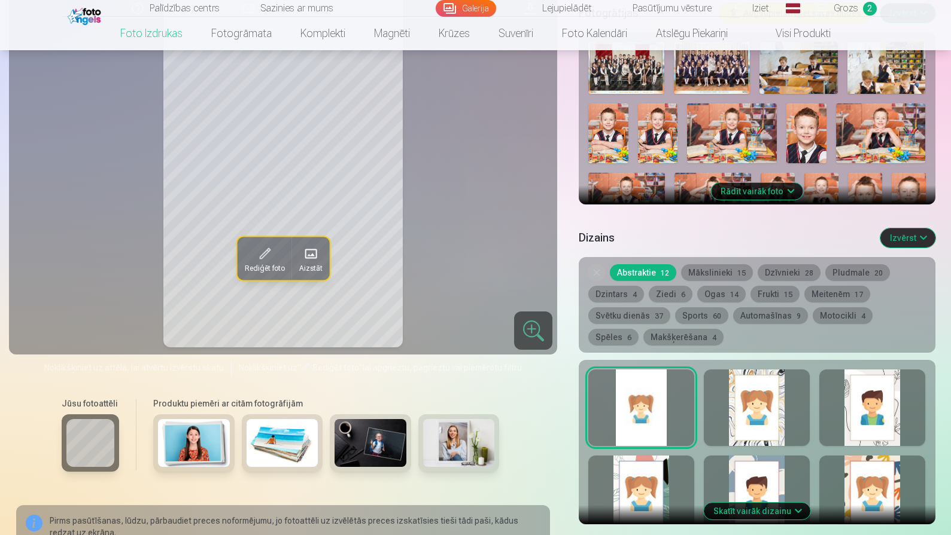
scroll to position [445, 0]
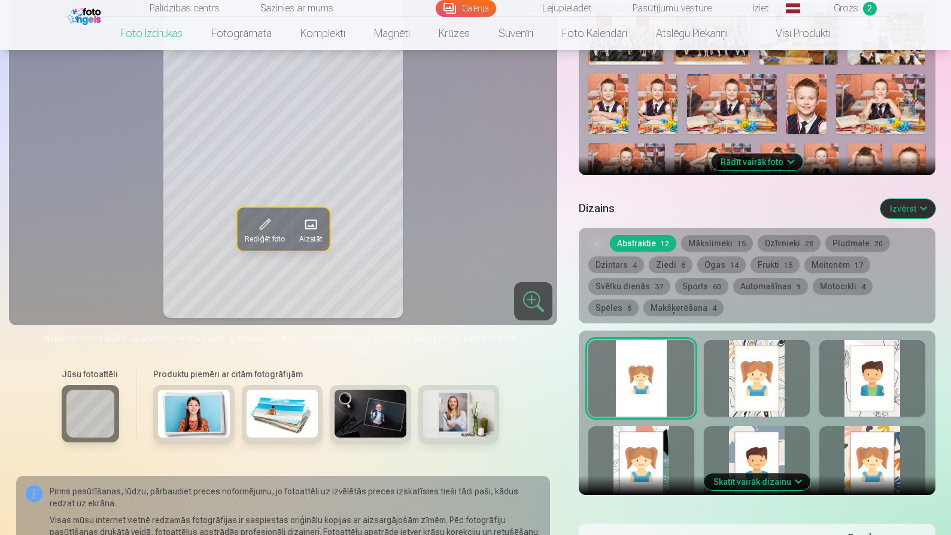
click at [757, 159] on button "Rādīt vairāk foto" at bounding box center [757, 162] width 92 height 17
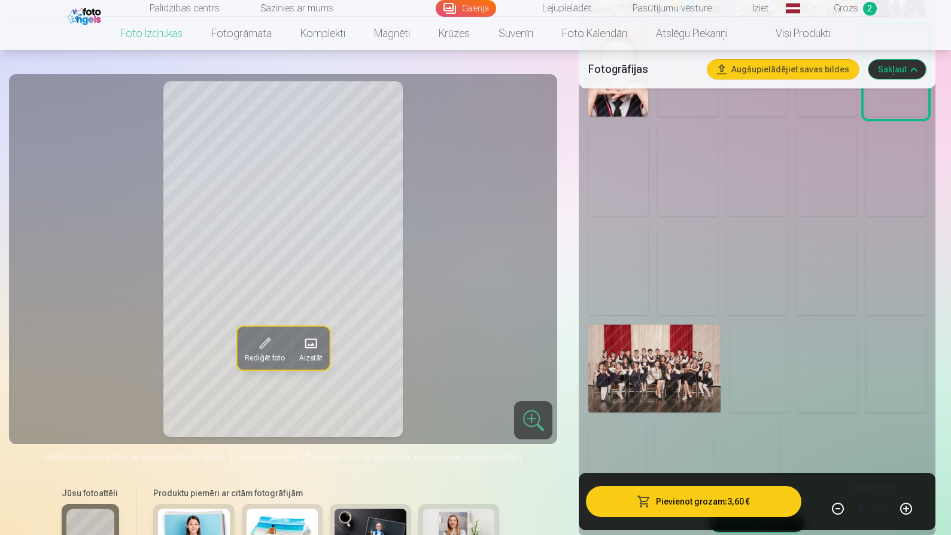
scroll to position [981, 0]
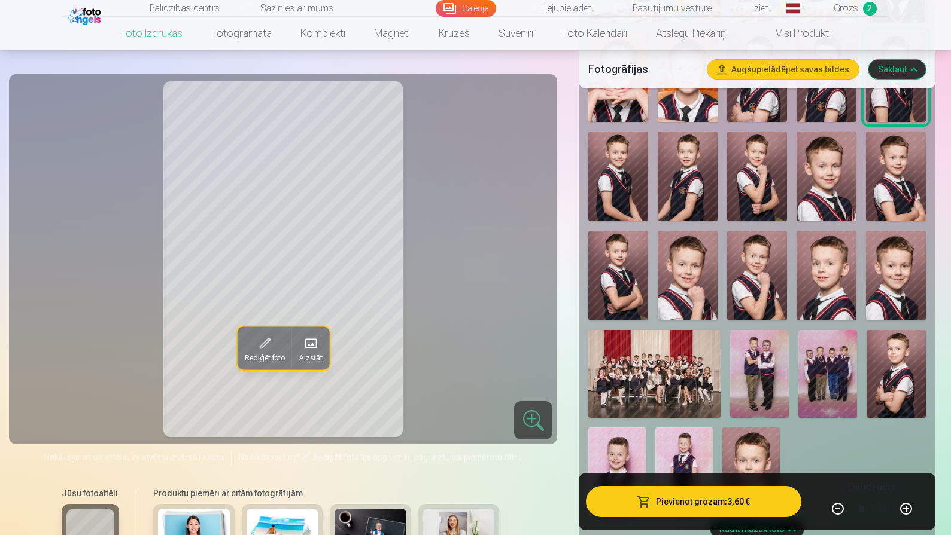
click at [759, 284] on img at bounding box center [757, 276] width 60 height 90
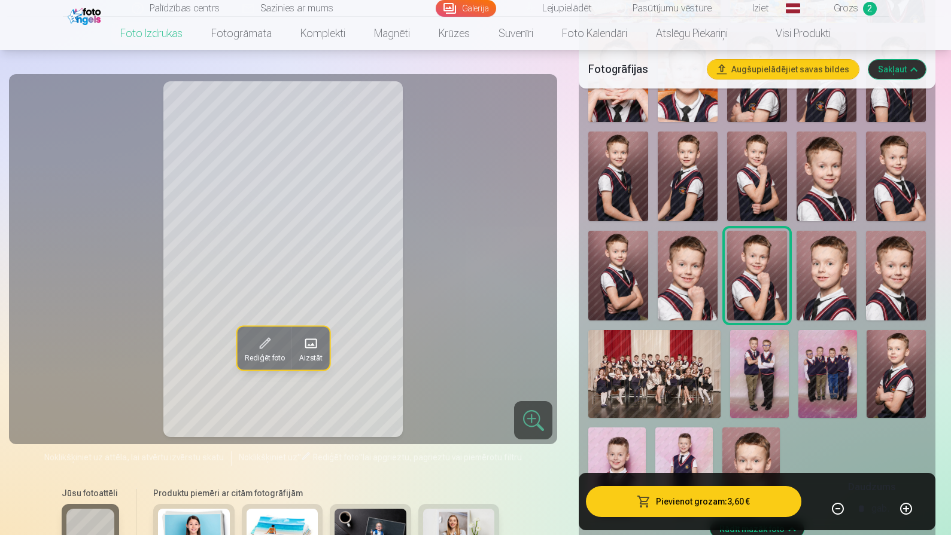
click at [714, 278] on img at bounding box center [688, 276] width 60 height 90
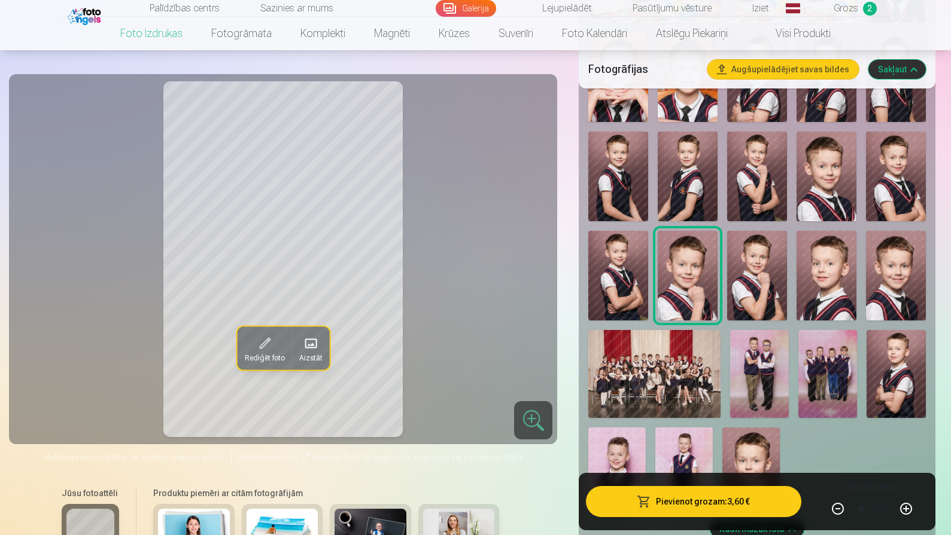
click at [646, 269] on img at bounding box center [618, 276] width 60 height 90
click at [808, 275] on img at bounding box center [826, 276] width 60 height 90
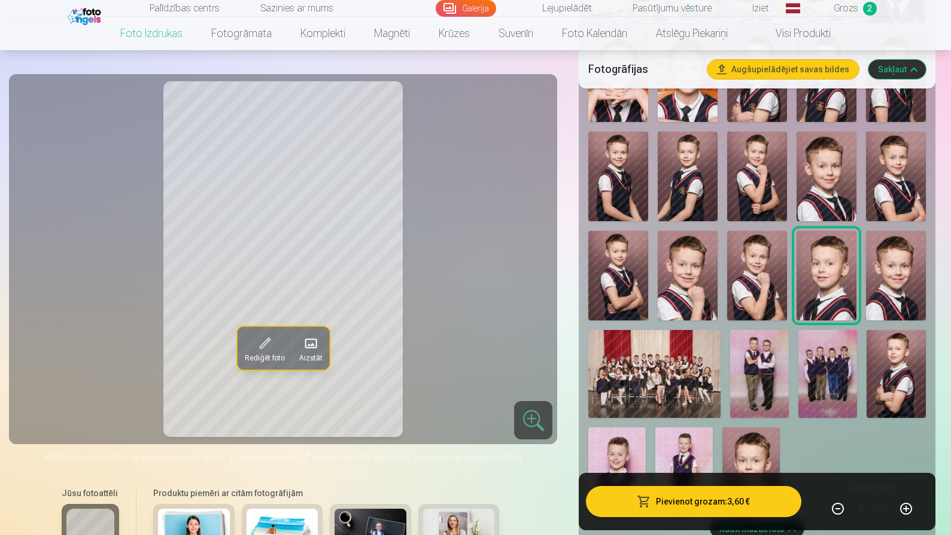
click at [881, 268] on img at bounding box center [896, 276] width 60 height 90
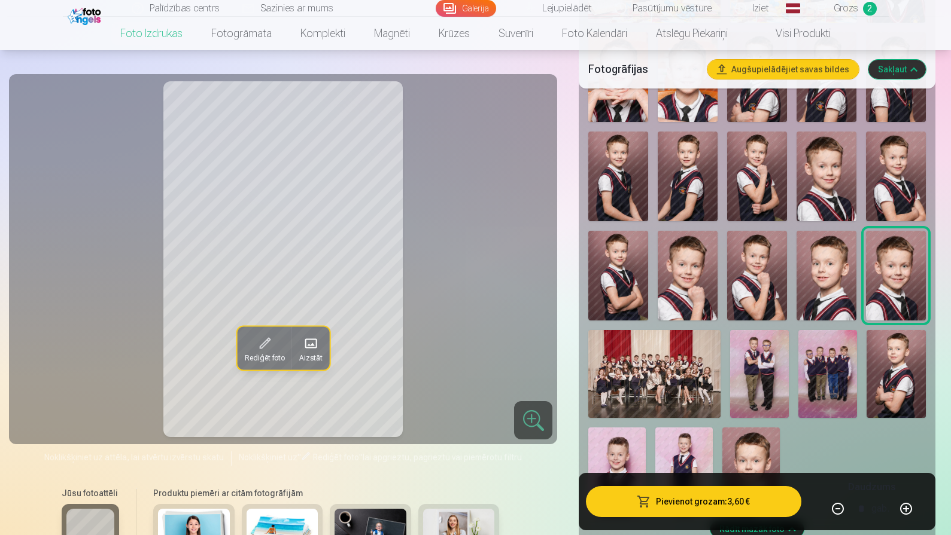
click at [888, 358] on img at bounding box center [895, 374] width 59 height 88
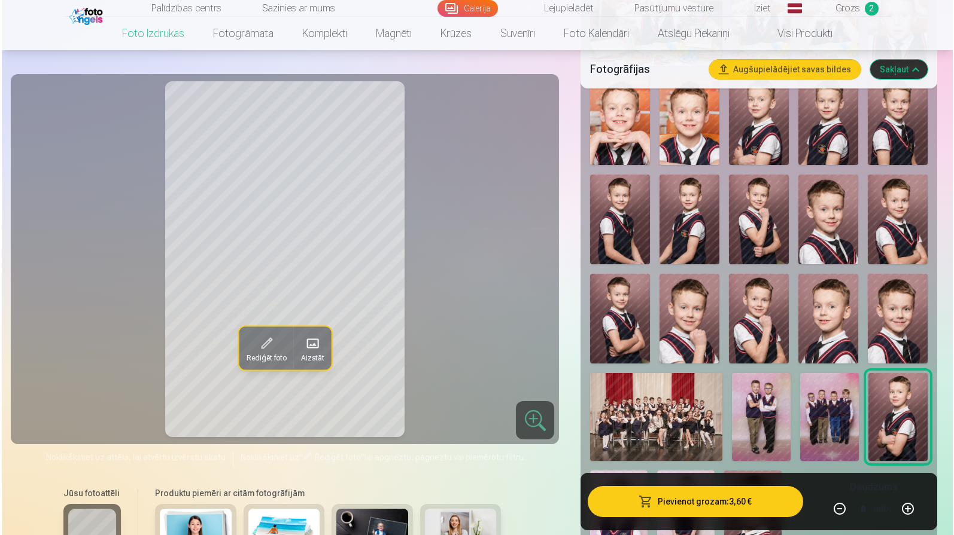
scroll to position [936, 0]
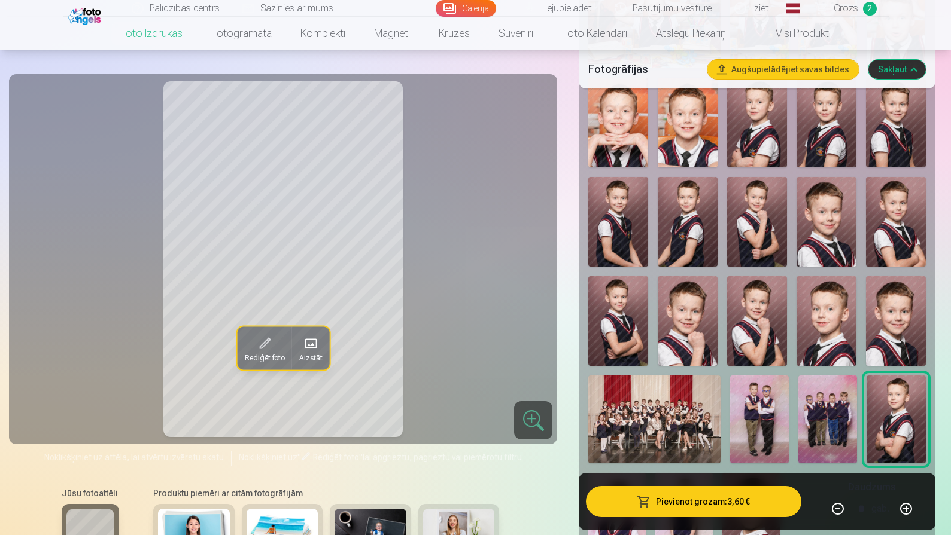
click at [748, 151] on img at bounding box center [757, 123] width 60 height 90
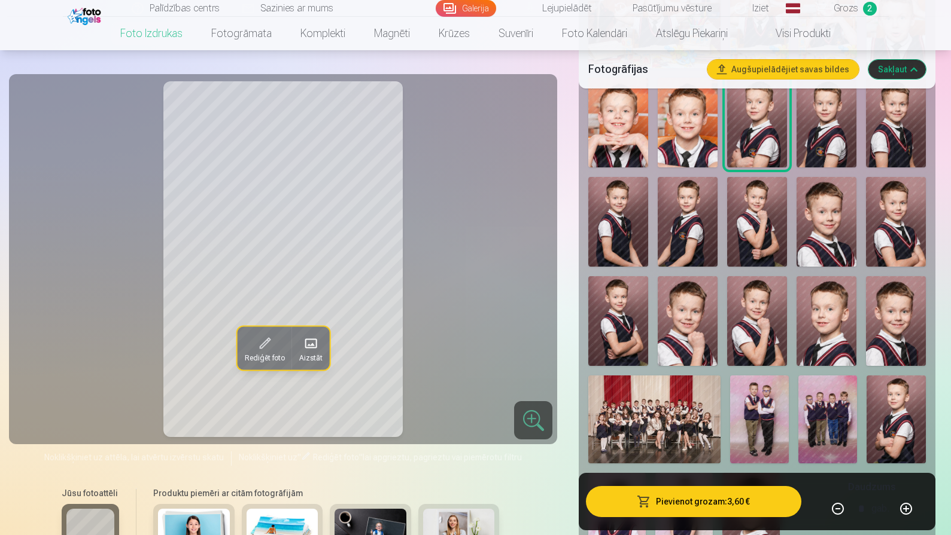
click at [820, 154] on img at bounding box center [826, 123] width 60 height 90
click at [891, 145] on img at bounding box center [896, 123] width 60 height 90
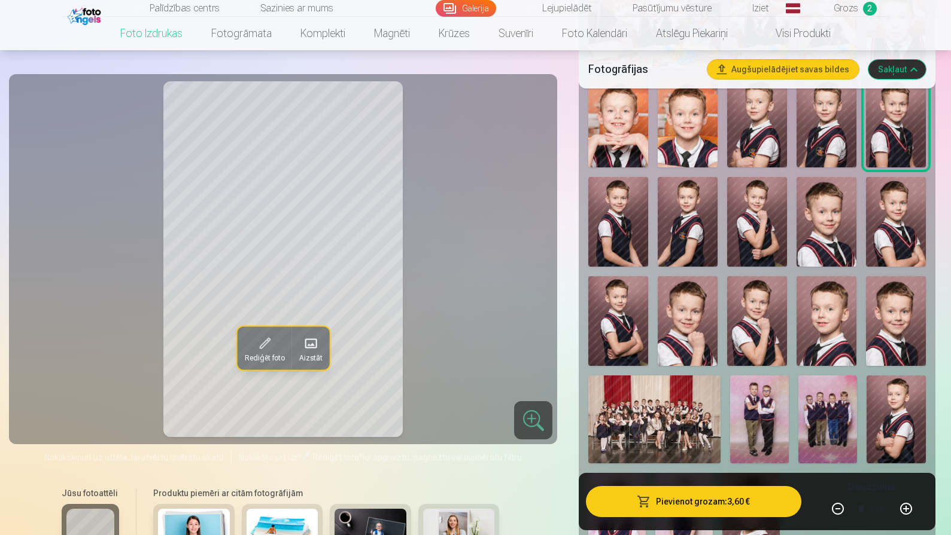
click at [635, 223] on img at bounding box center [618, 222] width 60 height 90
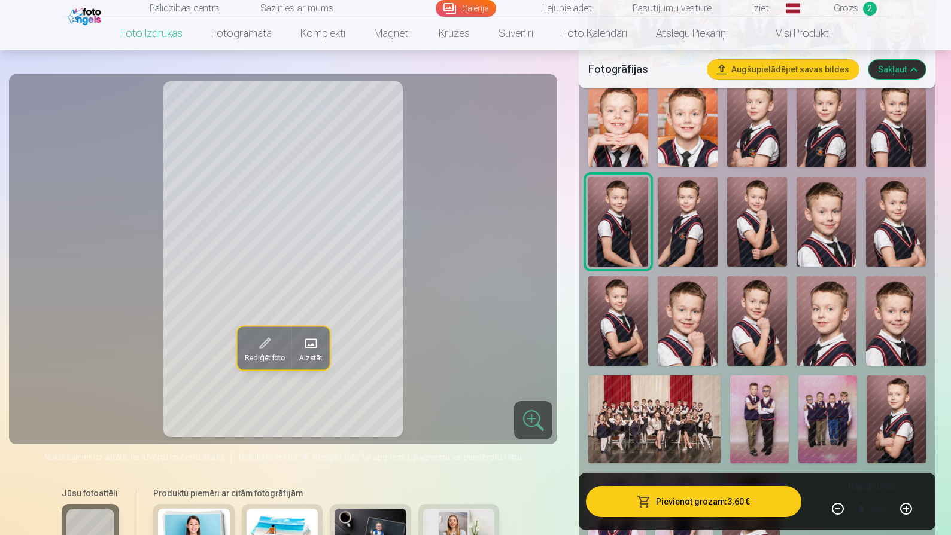
click at [707, 229] on img at bounding box center [688, 222] width 60 height 90
click at [747, 231] on img at bounding box center [757, 222] width 60 height 90
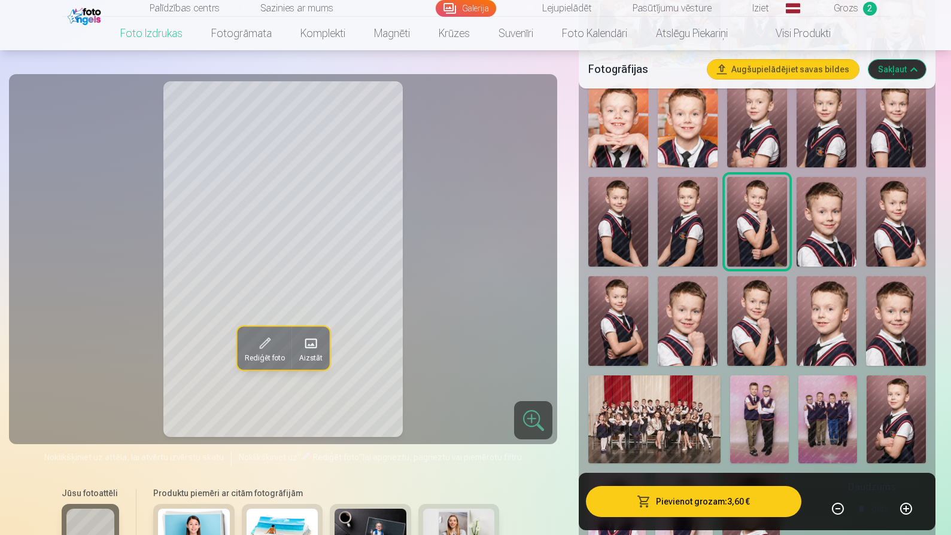
click at [813, 230] on img at bounding box center [826, 222] width 60 height 90
click at [906, 246] on img at bounding box center [896, 222] width 60 height 90
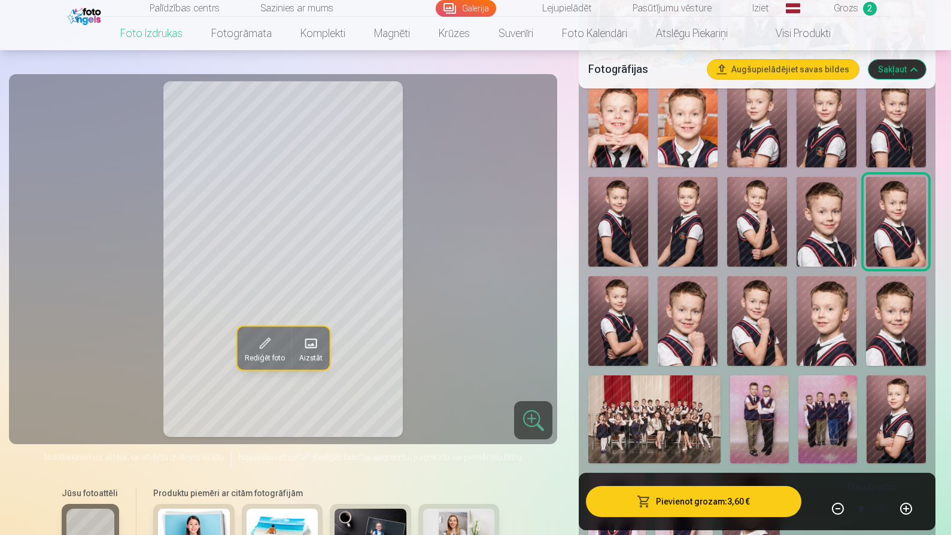
click at [897, 411] on img at bounding box center [895, 420] width 59 height 88
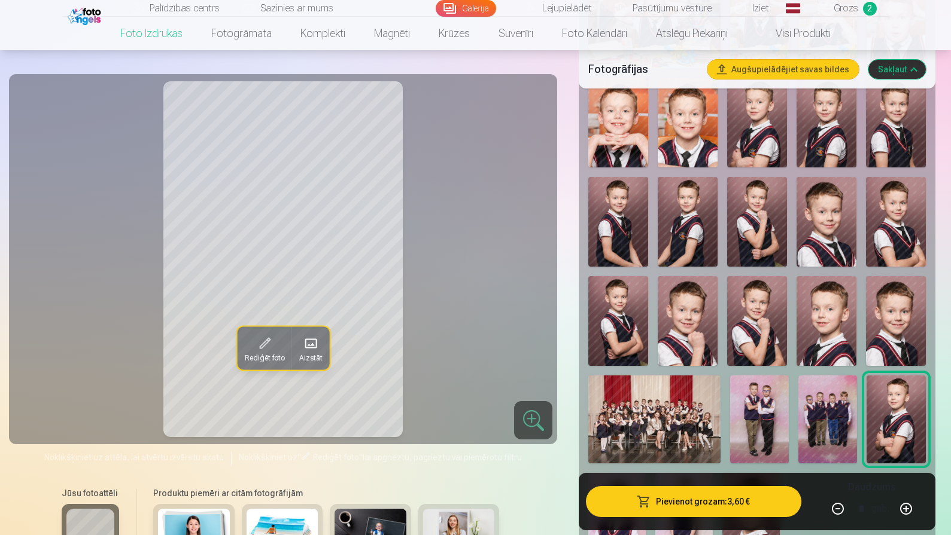
click at [893, 231] on img at bounding box center [896, 222] width 60 height 90
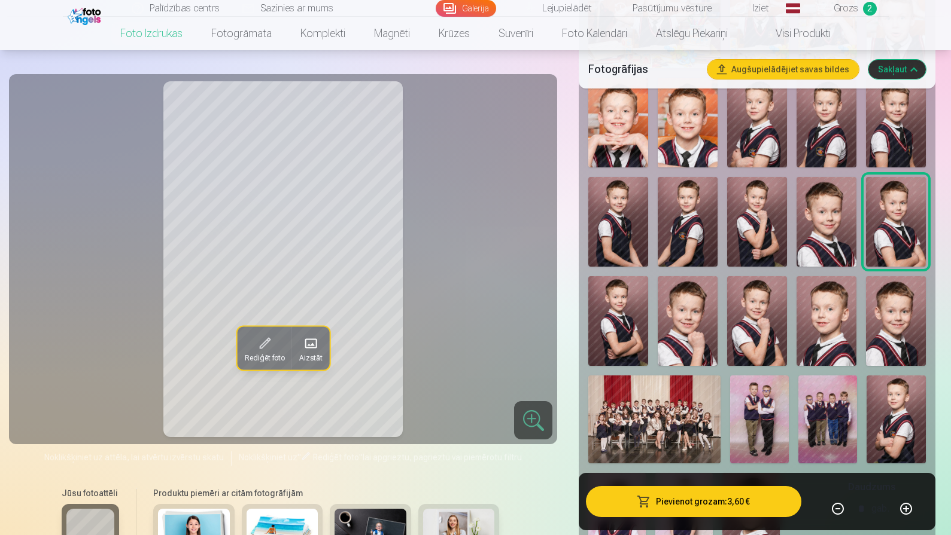
click at [877, 417] on img at bounding box center [895, 420] width 59 height 88
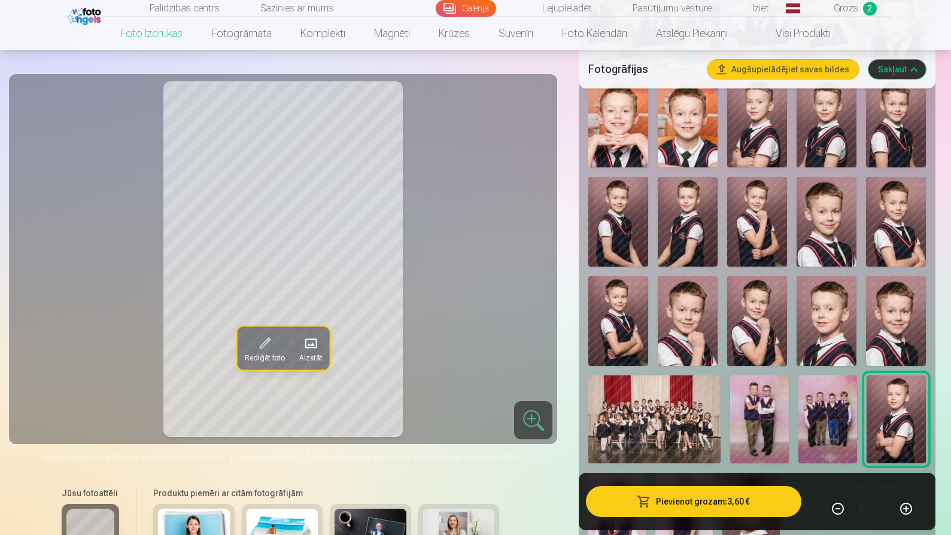
click at [771, 142] on img at bounding box center [757, 123] width 60 height 90
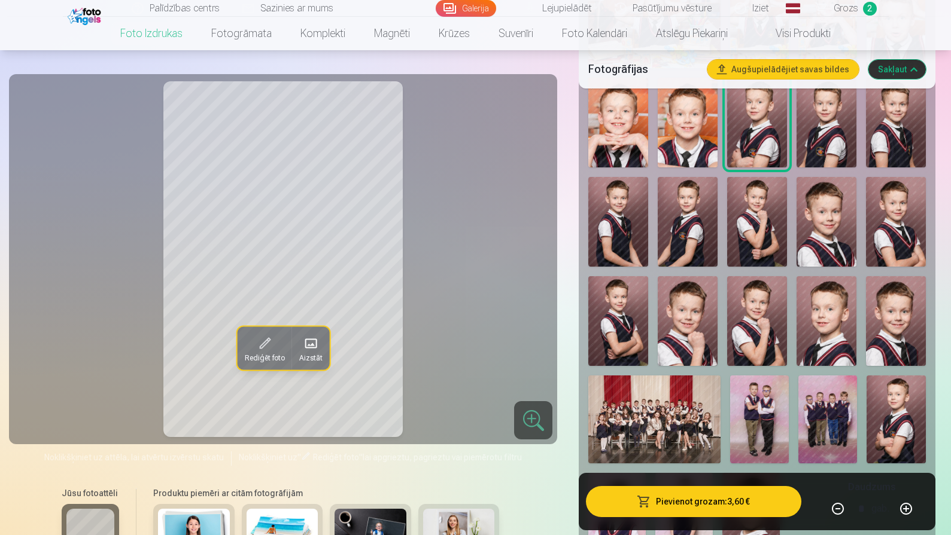
click at [905, 420] on img at bounding box center [895, 420] width 59 height 88
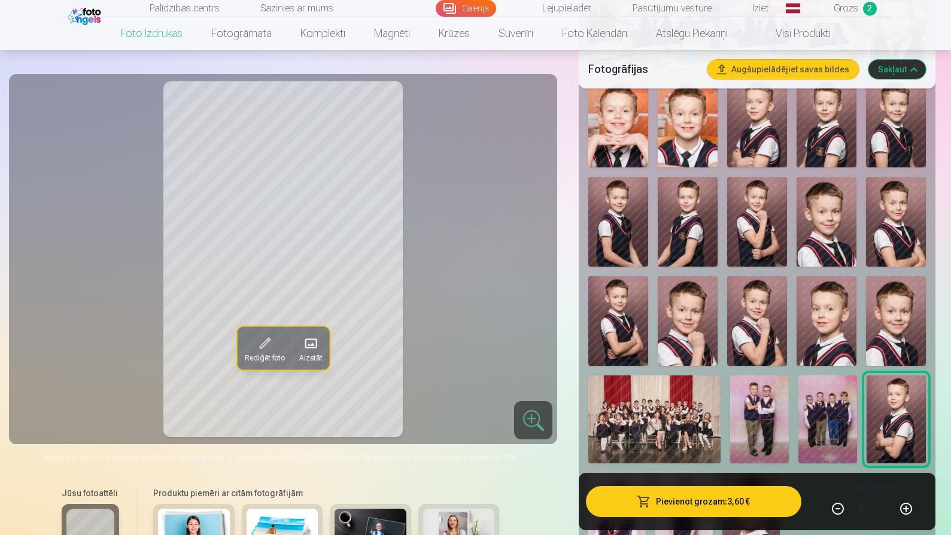
click at [524, 415] on div at bounding box center [533, 420] width 38 height 38
click at [636, 496] on button "Pievienot grozam : 3,60 €" at bounding box center [693, 501] width 215 height 31
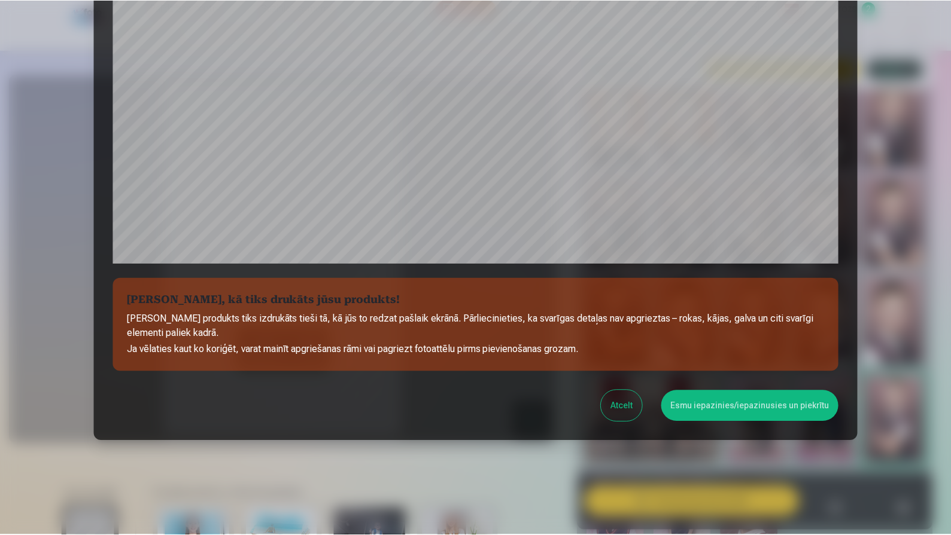
scroll to position [326, 0]
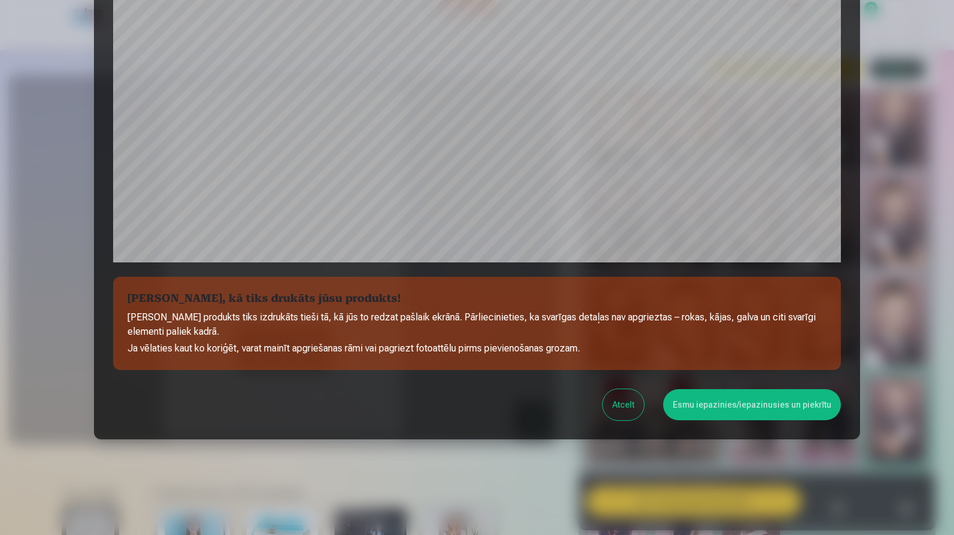
click at [721, 406] on button "Esmu iepazinies/iepazinusies un piekrītu" at bounding box center [752, 404] width 178 height 31
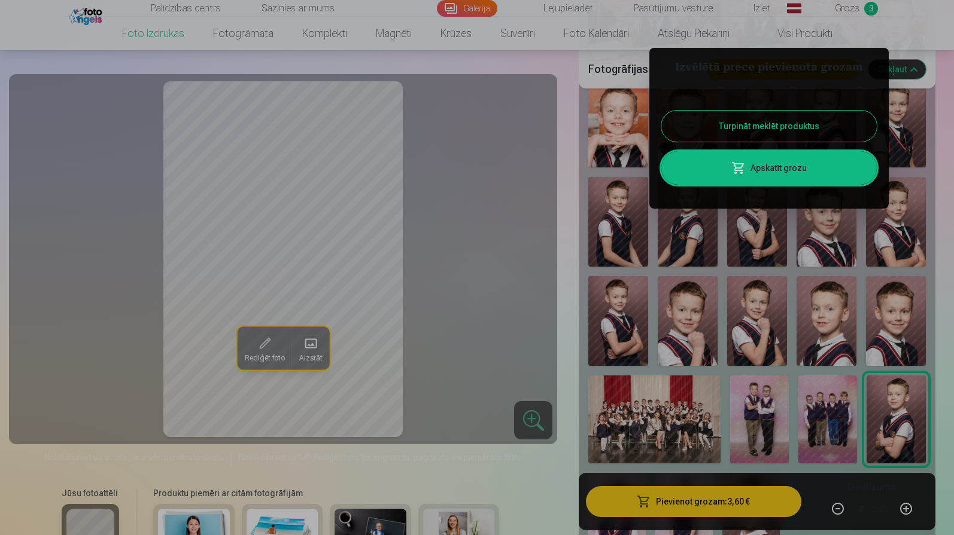
click at [803, 167] on link "Apskatīt grozu" at bounding box center [768, 168] width 215 height 34
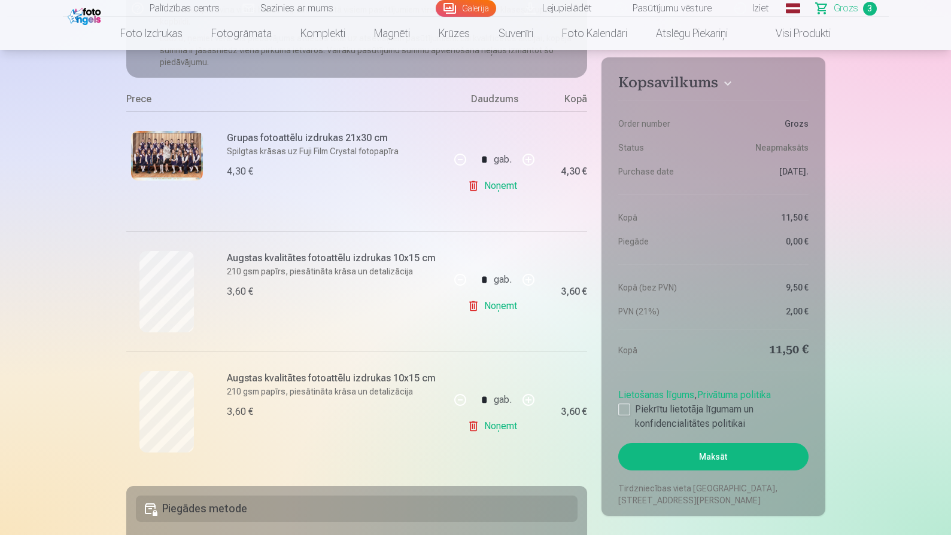
scroll to position [205, 0]
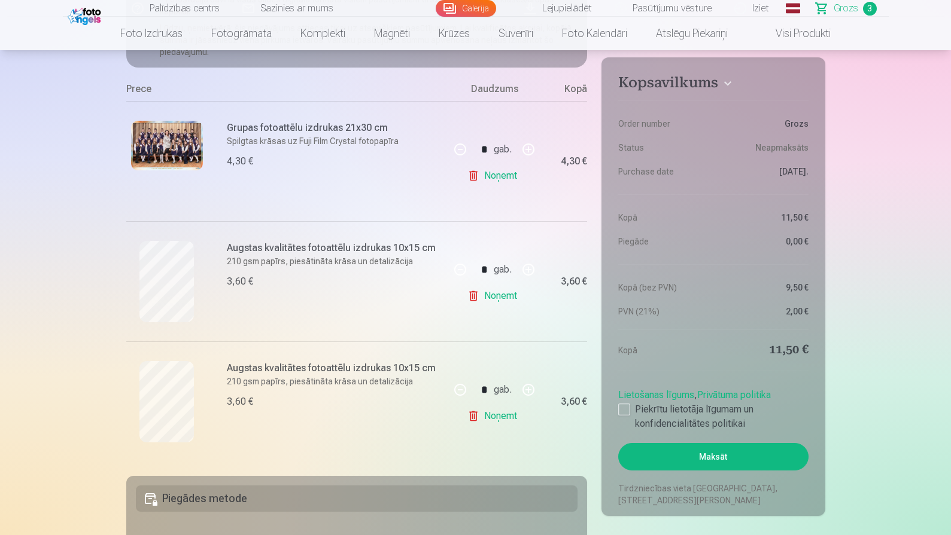
click at [617, 410] on aside "Kopsavilkums Order number Grozs Status Neapmaksāts Purchase date 10.10.2025. Ko…" at bounding box center [712, 286] width 223 height 459
click at [622, 410] on div at bounding box center [624, 410] width 12 height 12
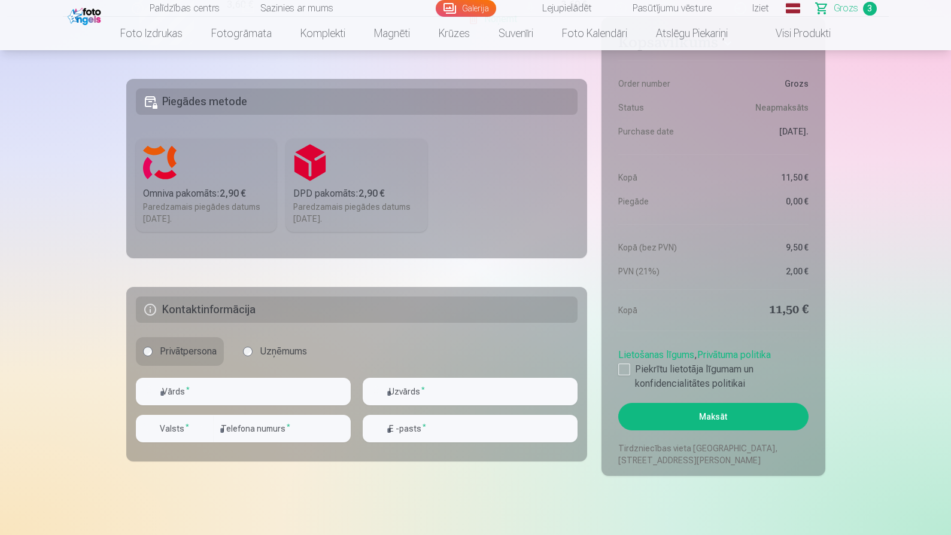
scroll to position [622, 0]
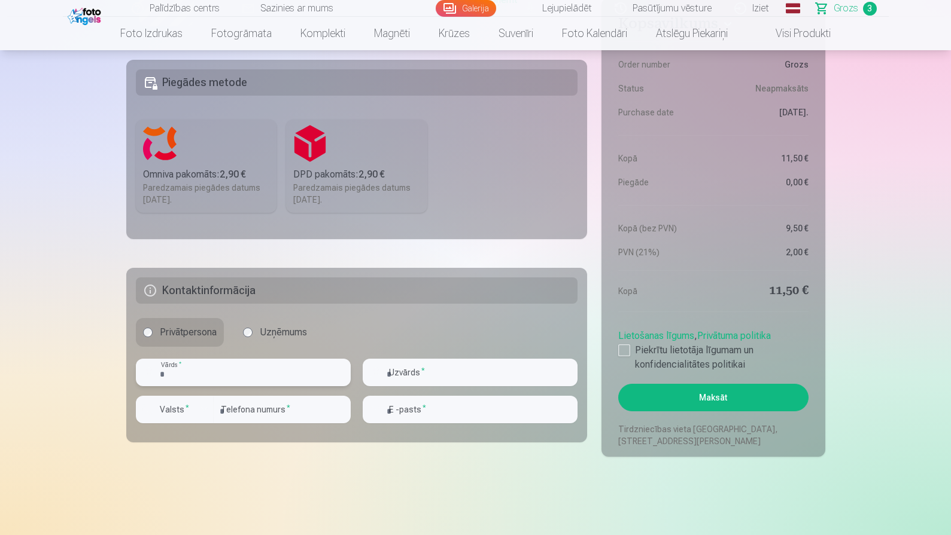
click at [232, 378] on input "text" at bounding box center [243, 373] width 215 height 28
type input "*****"
type input "********"
type input "**********"
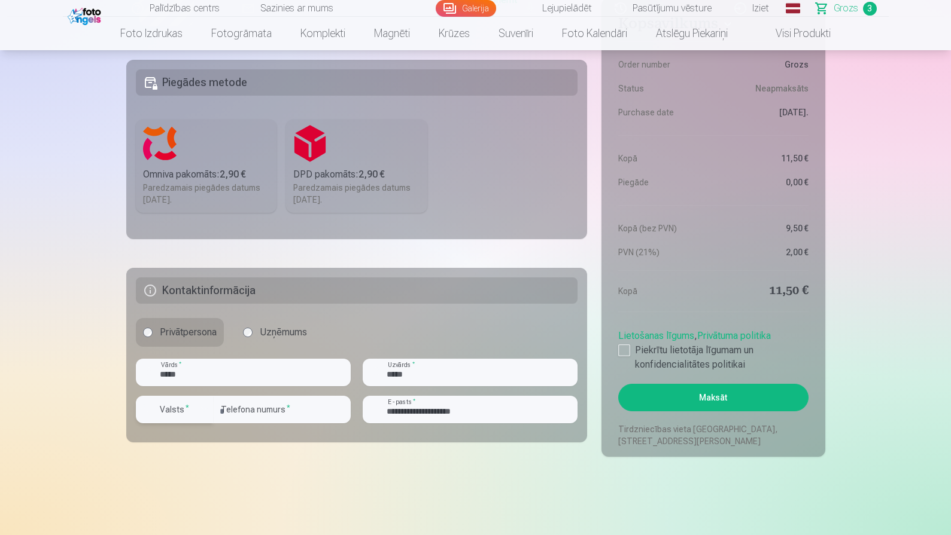
click at [190, 413] on label "Valsts *" at bounding box center [174, 410] width 39 height 12
click at [214, 445] on li "+371 Latvija" at bounding box center [187, 438] width 85 height 24
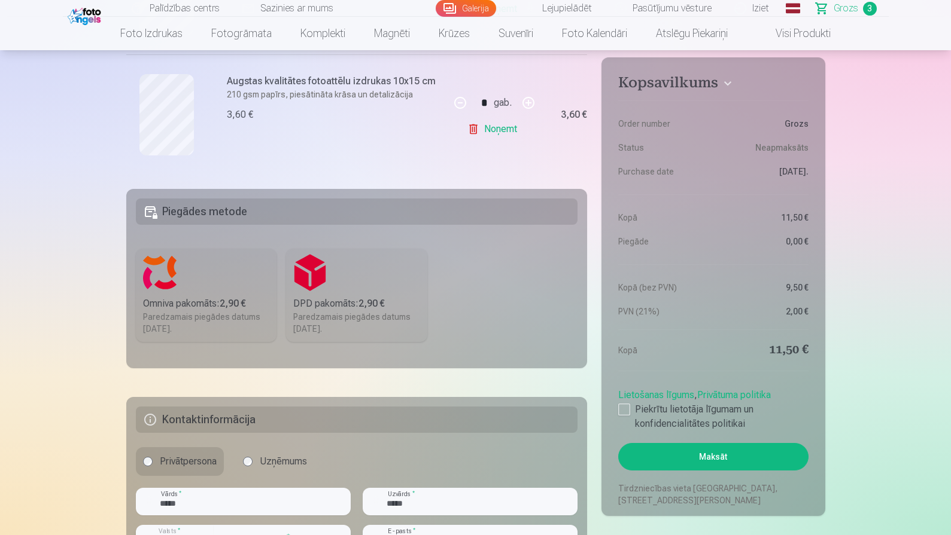
scroll to position [489, 0]
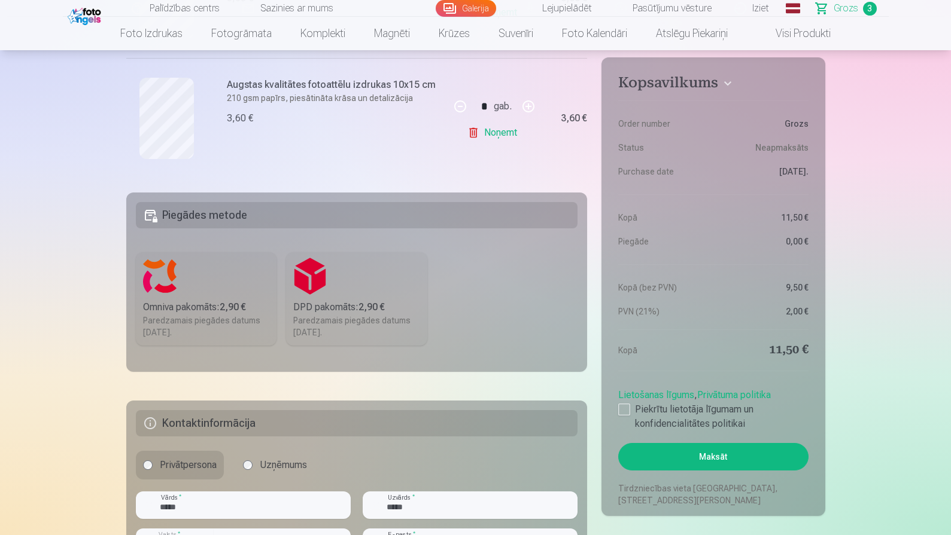
click at [197, 303] on div "Omniva pakomāts : 2,90 €" at bounding box center [206, 307] width 127 height 14
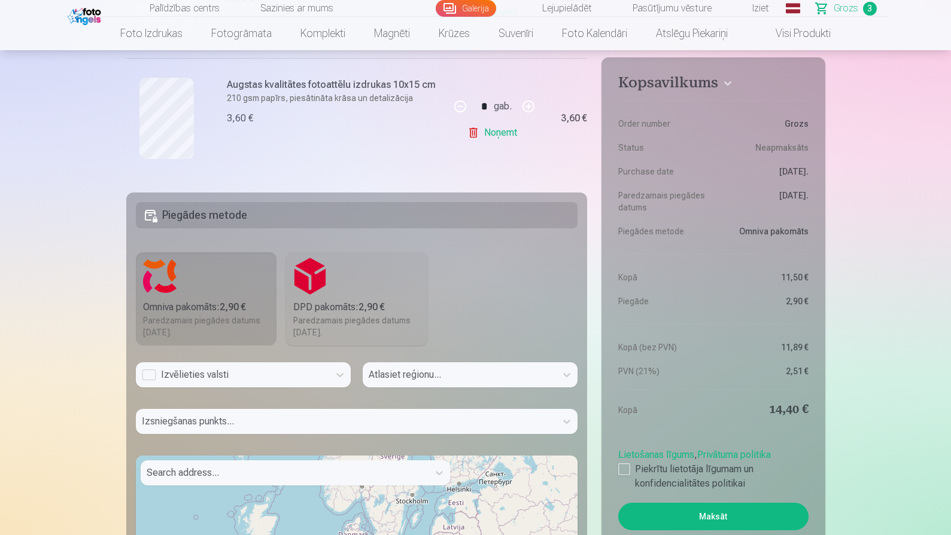
click at [270, 371] on div "Izvēlieties valsti" at bounding box center [232, 375] width 181 height 14
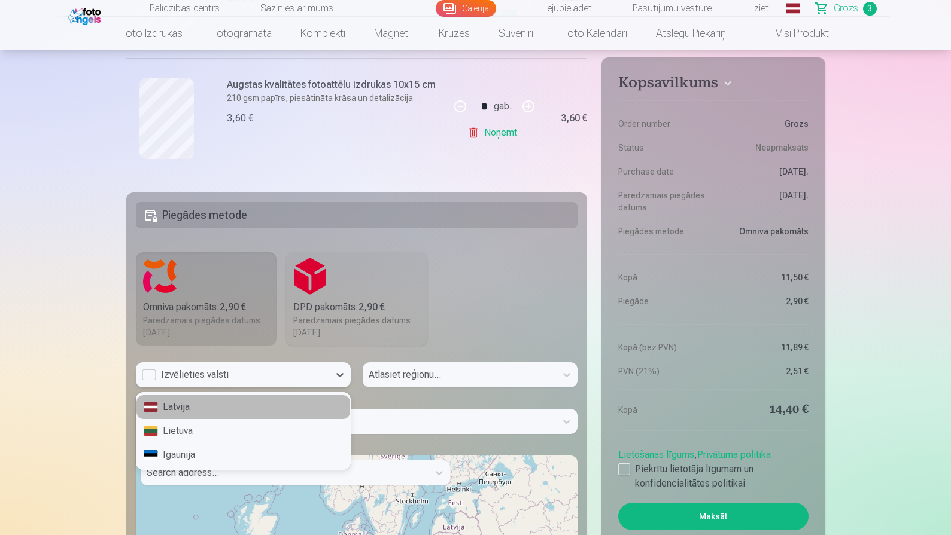
click at [248, 406] on div "Latvija" at bounding box center [243, 407] width 214 height 24
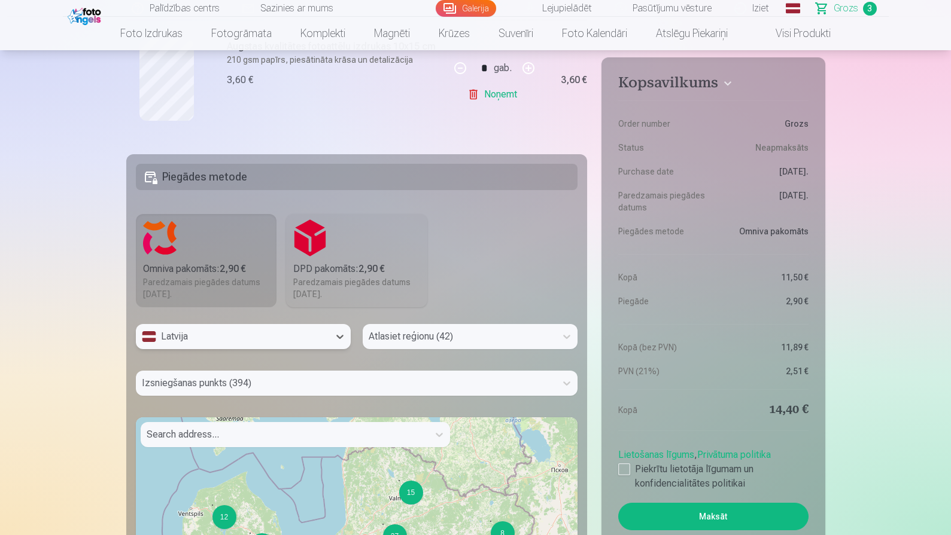
scroll to position [610, 0]
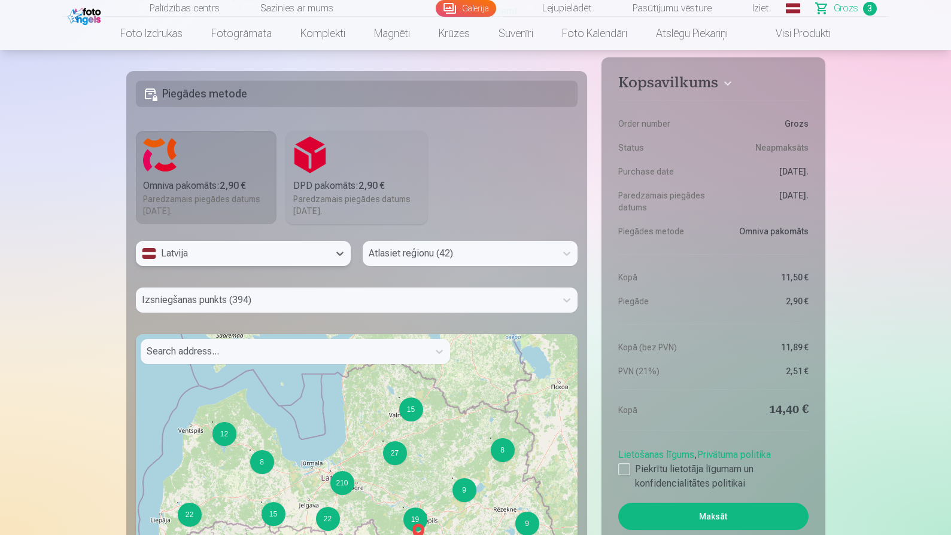
click at [307, 358] on div at bounding box center [285, 351] width 276 height 17
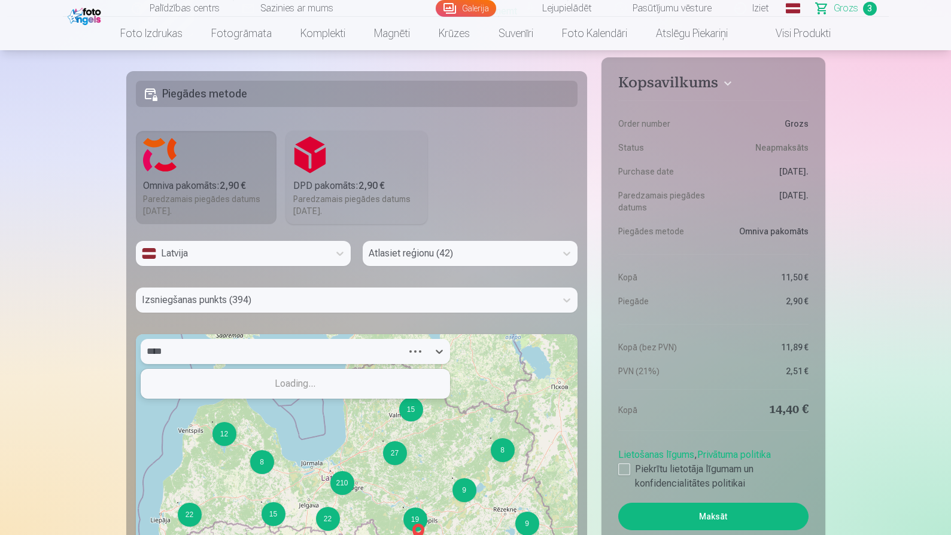
type input "*****"
click at [277, 351] on div at bounding box center [285, 351] width 276 height 17
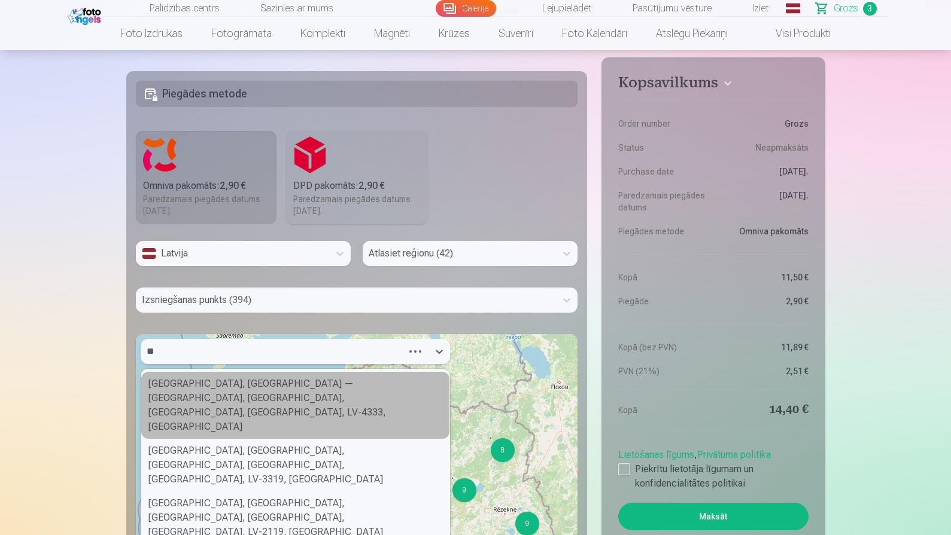
type input "*"
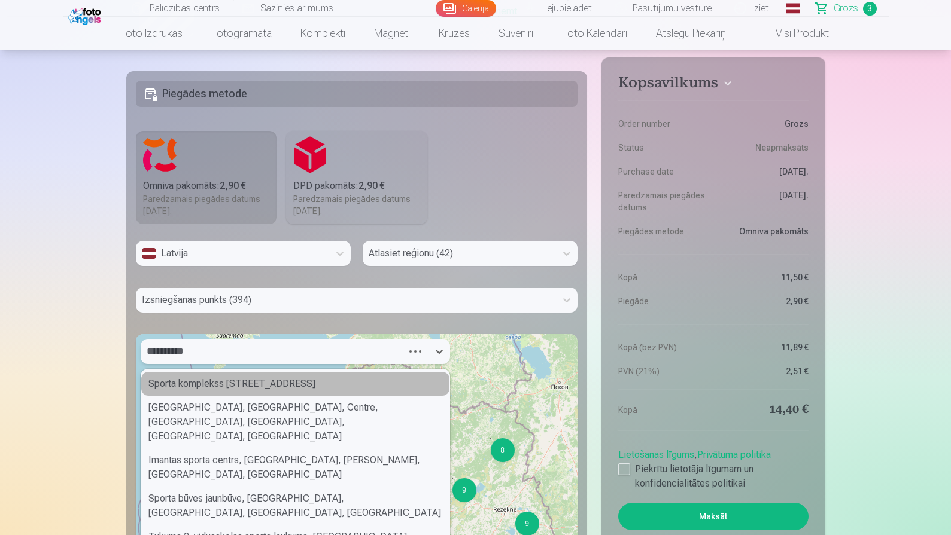
type input "**********"
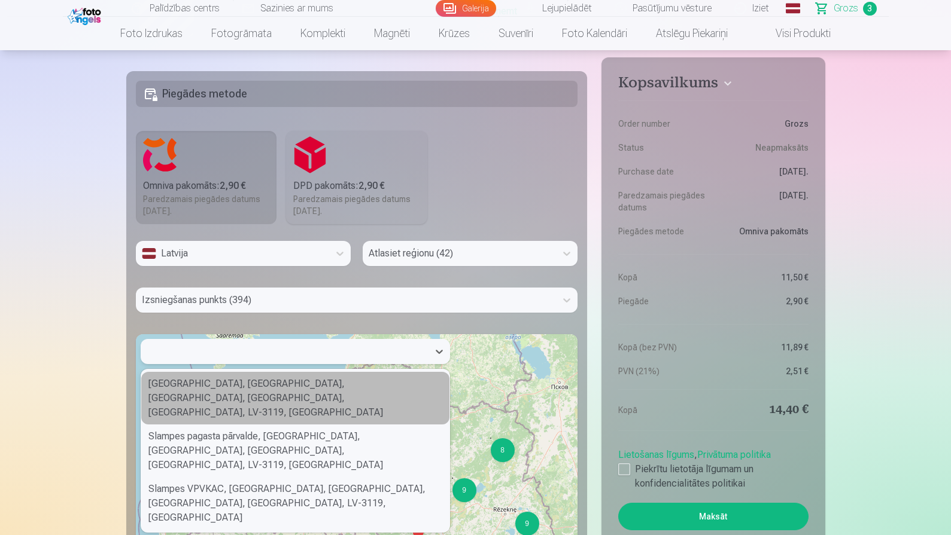
click at [262, 352] on div at bounding box center [285, 351] width 276 height 17
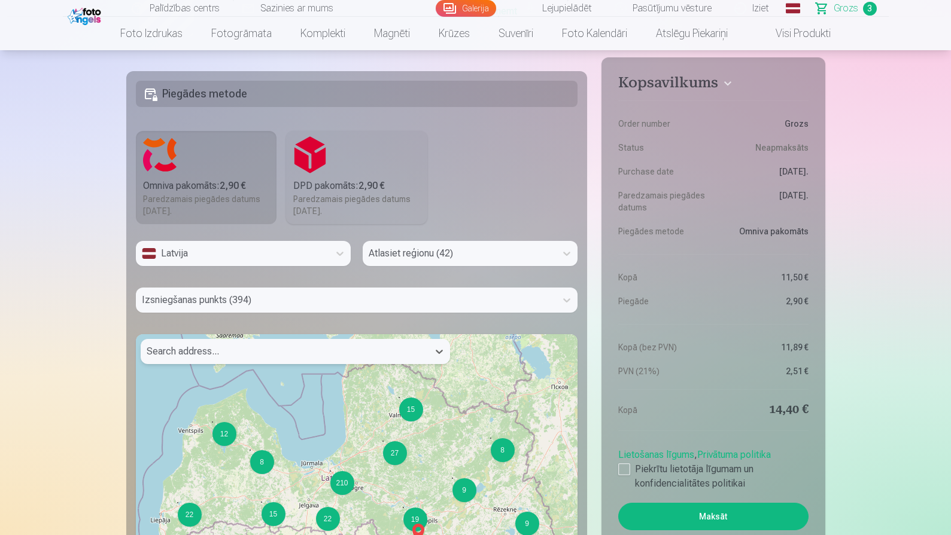
click at [262, 352] on div at bounding box center [285, 351] width 276 height 17
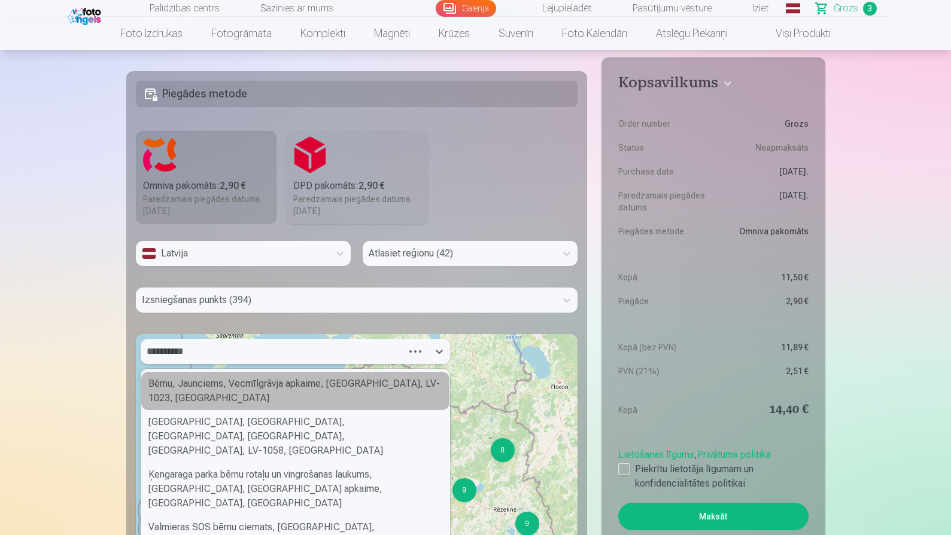
type input "**********"
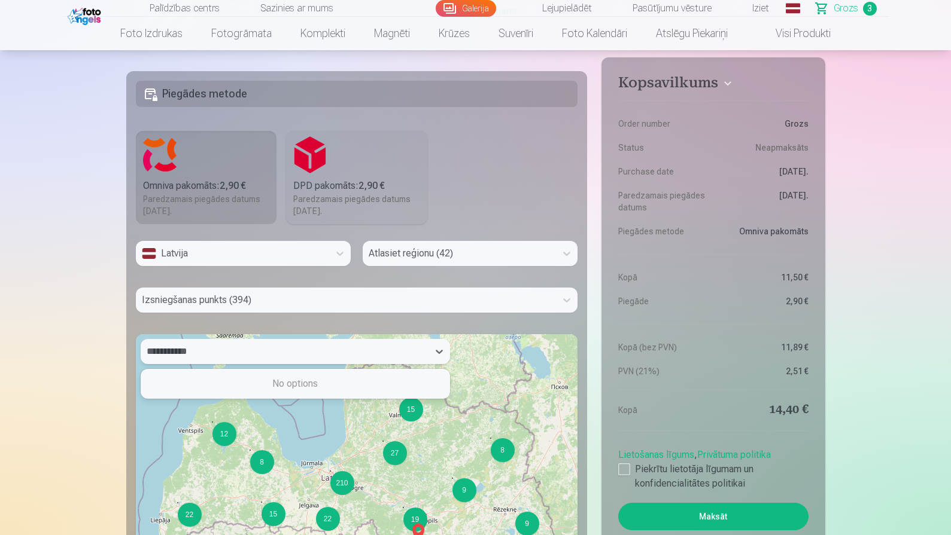
click at [270, 361] on div "**********" at bounding box center [285, 351] width 288 height 25
click at [270, 361] on div at bounding box center [285, 351] width 288 height 25
click at [270, 361] on div "Search address..." at bounding box center [285, 351] width 288 height 25
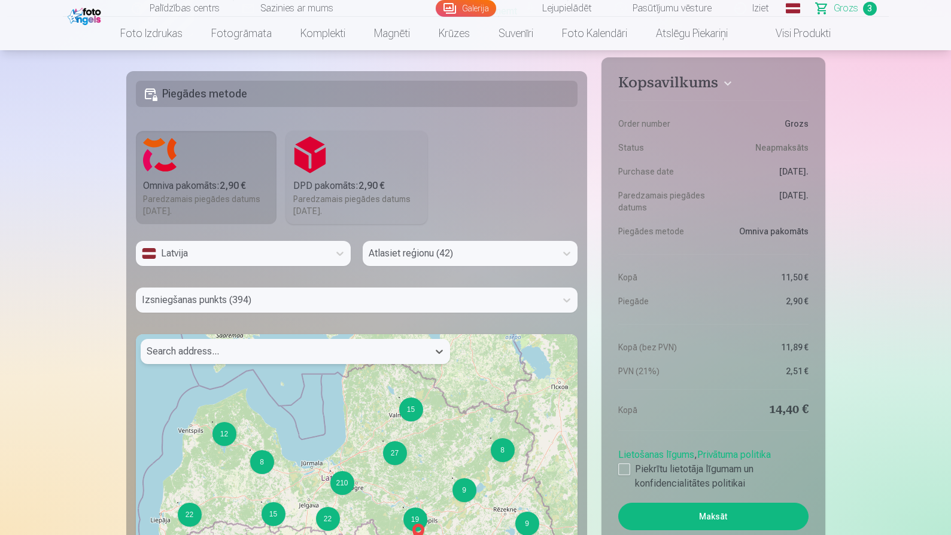
click at [274, 350] on div at bounding box center [285, 351] width 276 height 17
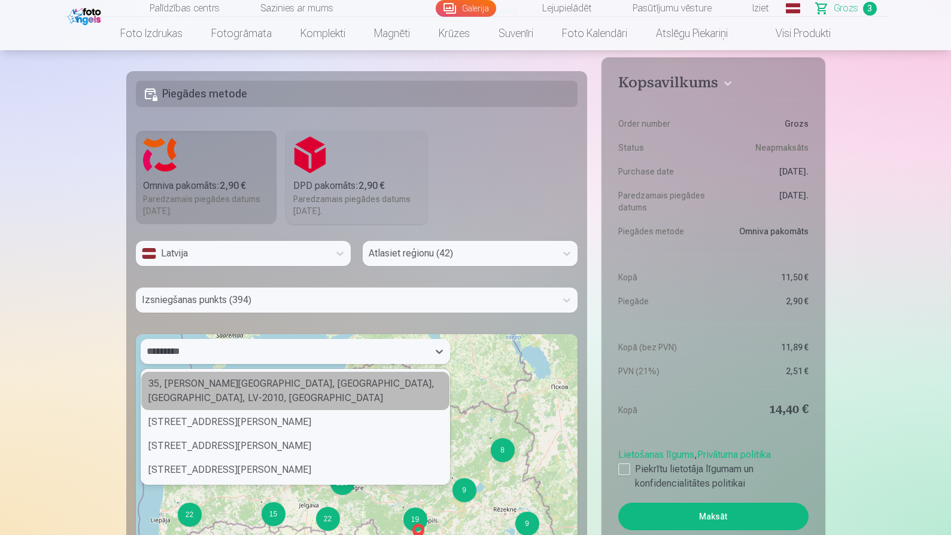
type input "*********"
click at [424, 253] on div at bounding box center [459, 253] width 181 height 17
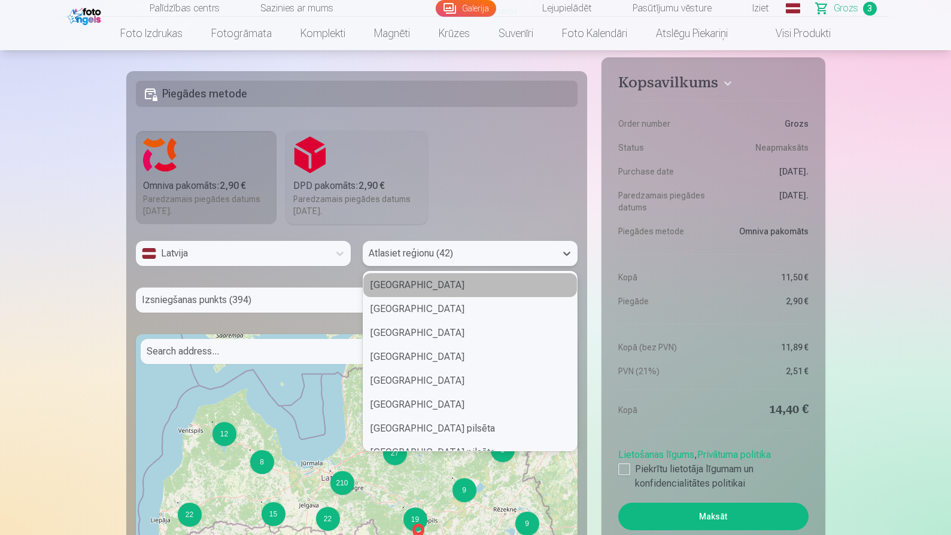
scroll to position [0, 0]
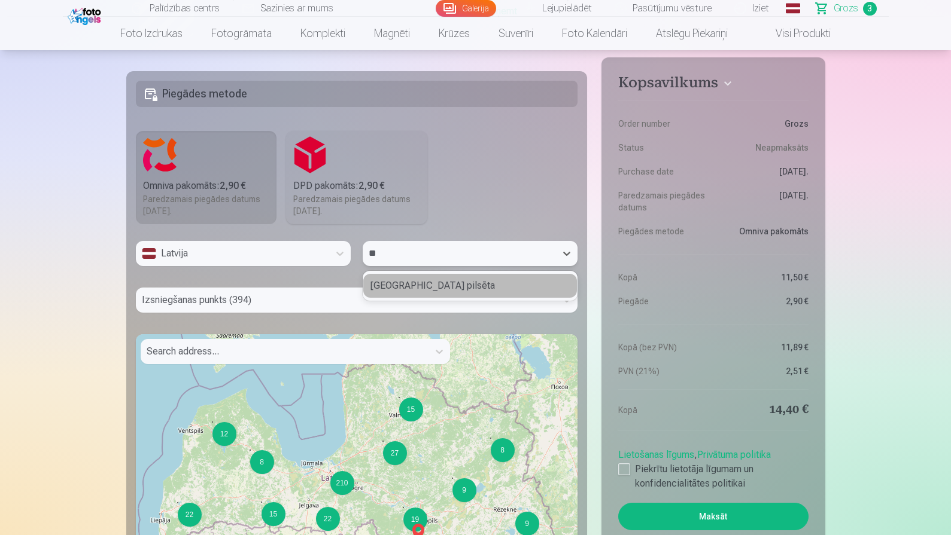
type input "***"
click at [437, 282] on div "Rīgas pilsēta" at bounding box center [470, 286] width 214 height 24
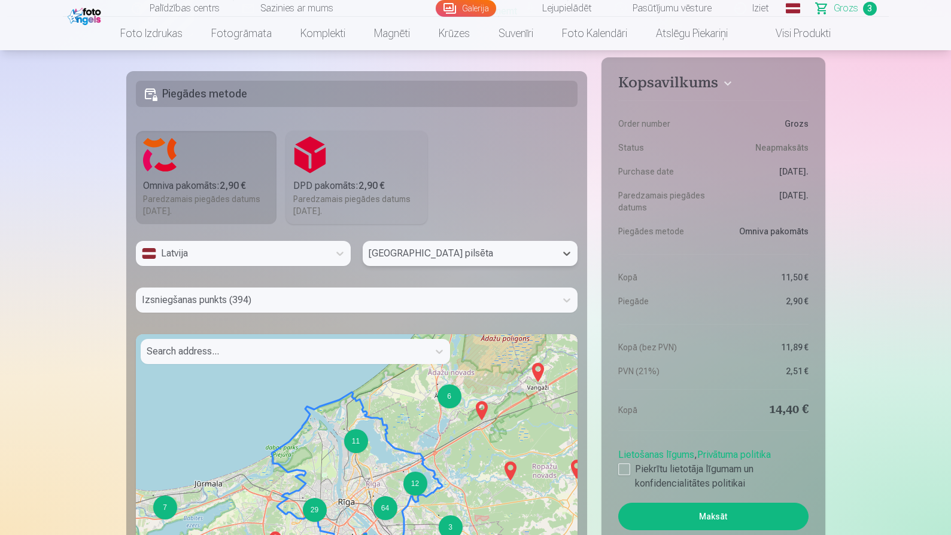
click at [285, 350] on div at bounding box center [285, 351] width 276 height 17
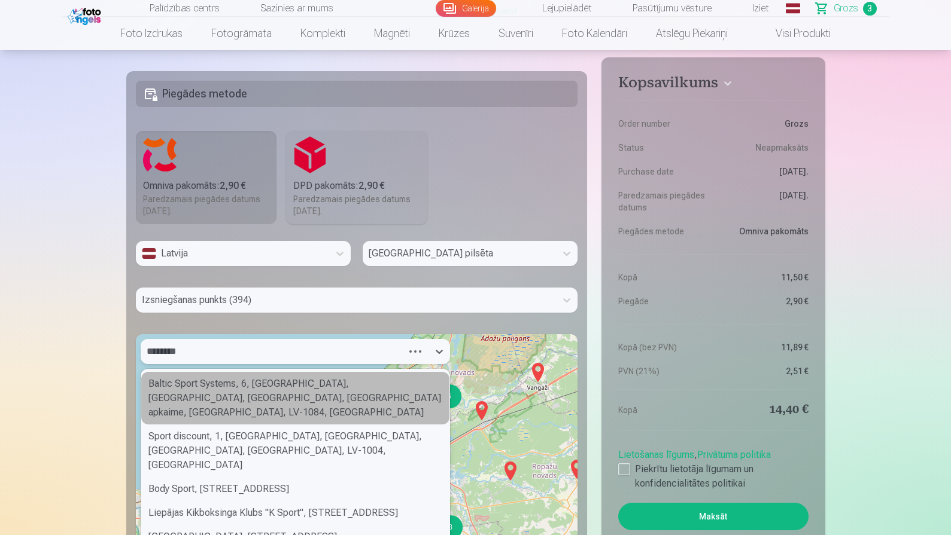
type input "*********"
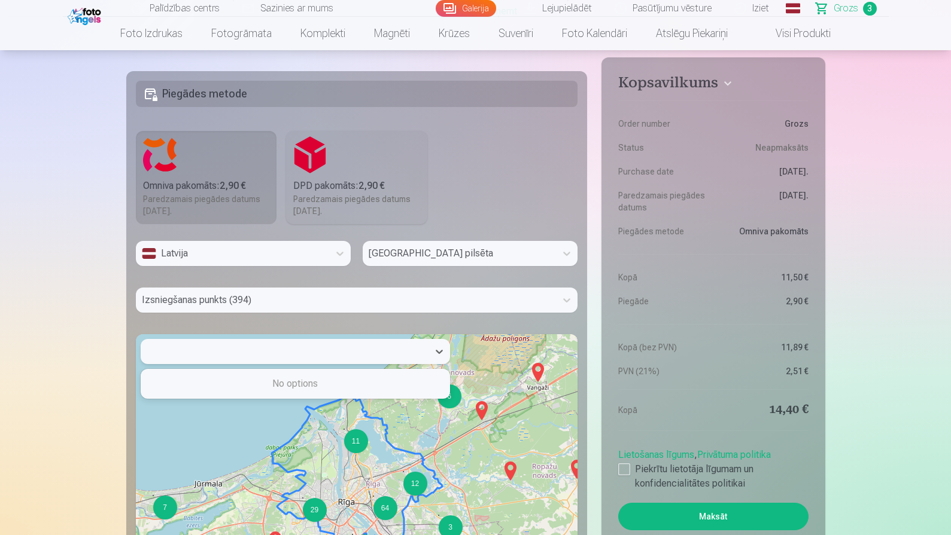
click at [294, 350] on div at bounding box center [285, 351] width 276 height 17
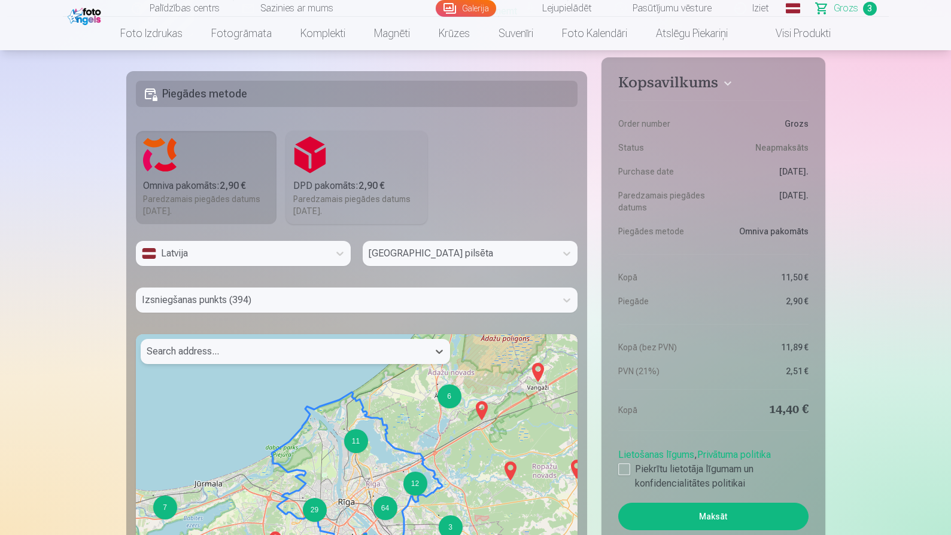
click at [294, 350] on div at bounding box center [285, 351] width 276 height 17
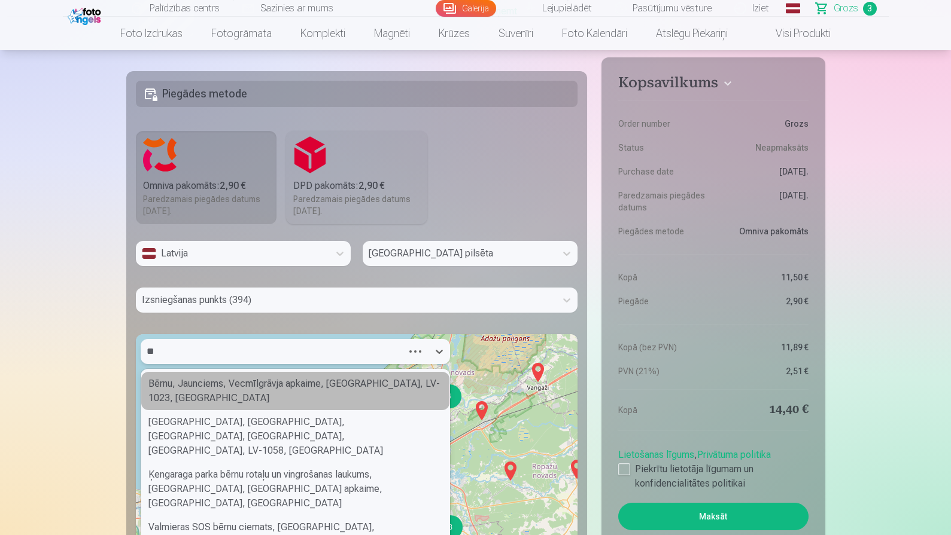
type input "*"
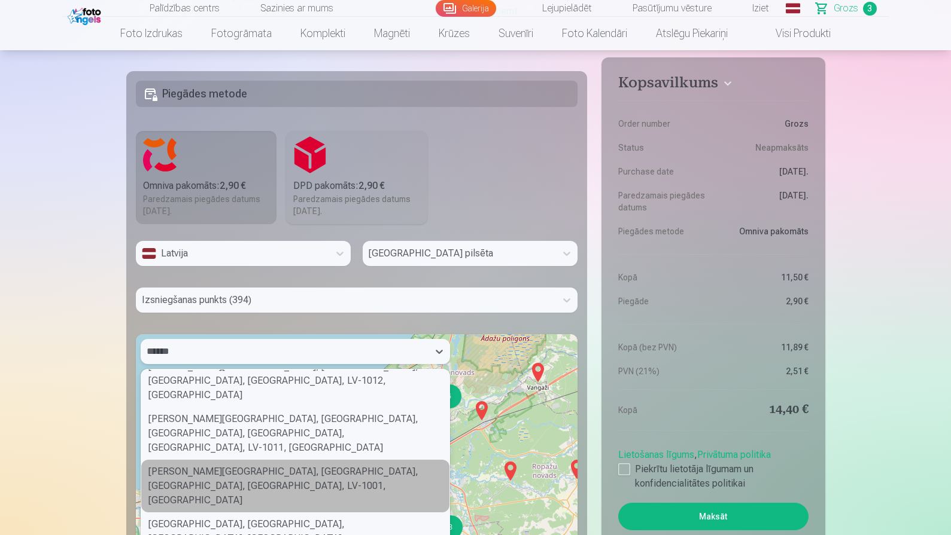
scroll to position [74, 0]
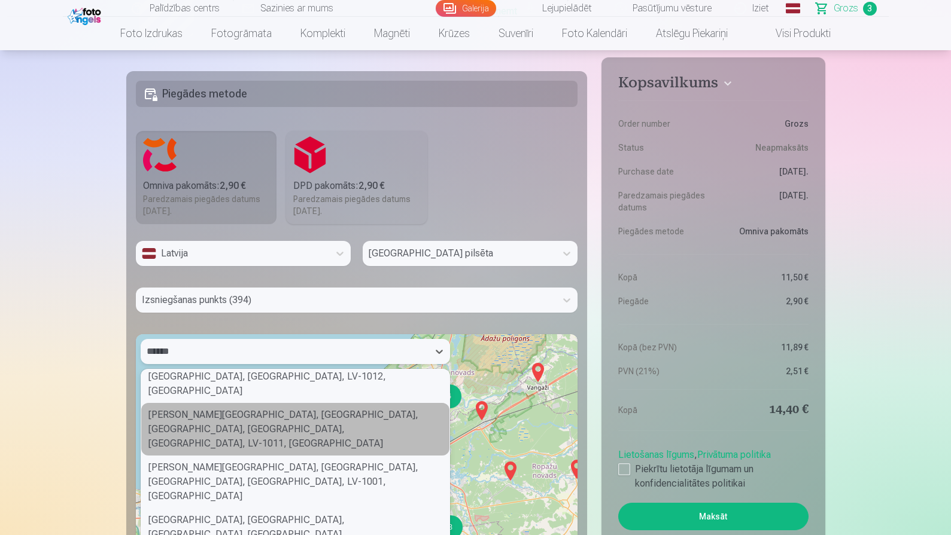
type input "******"
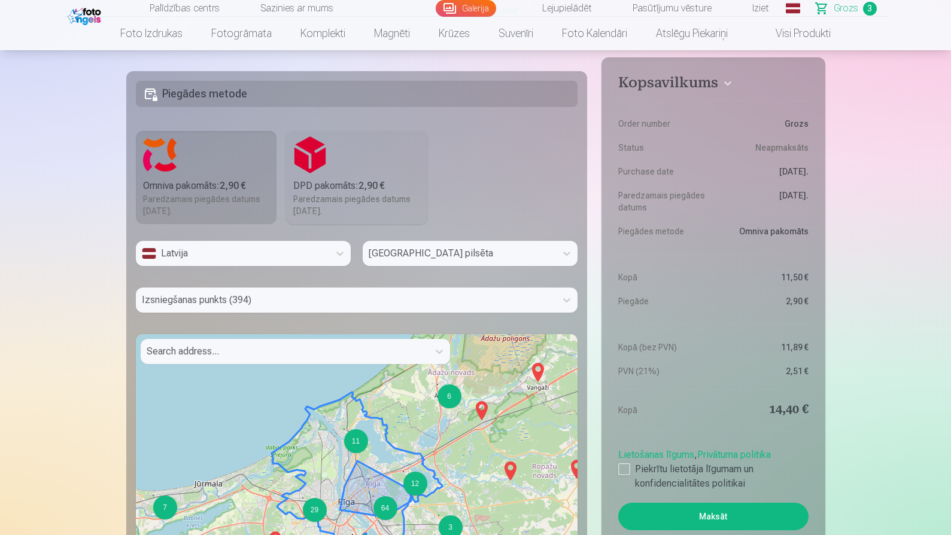
click at [378, 512] on div "64" at bounding box center [385, 509] width 24 height 24
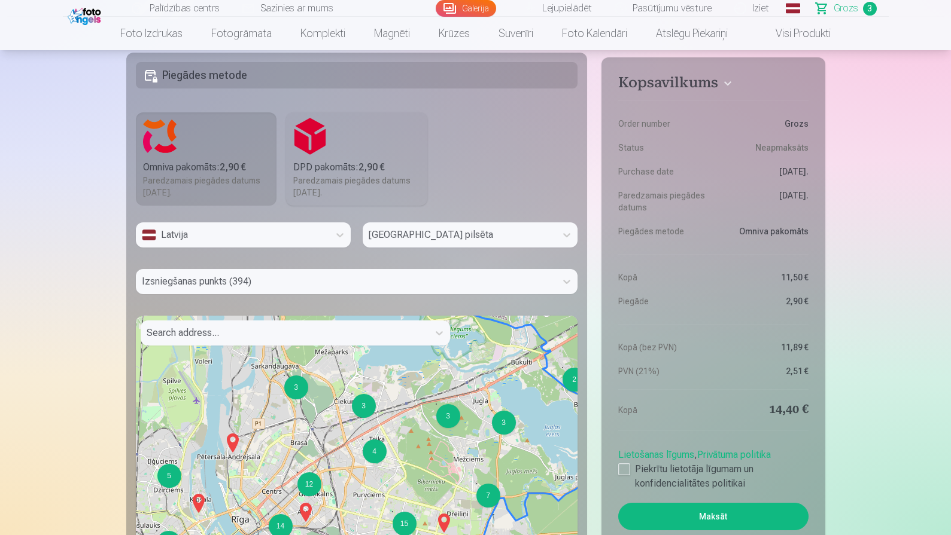
scroll to position [723, 0]
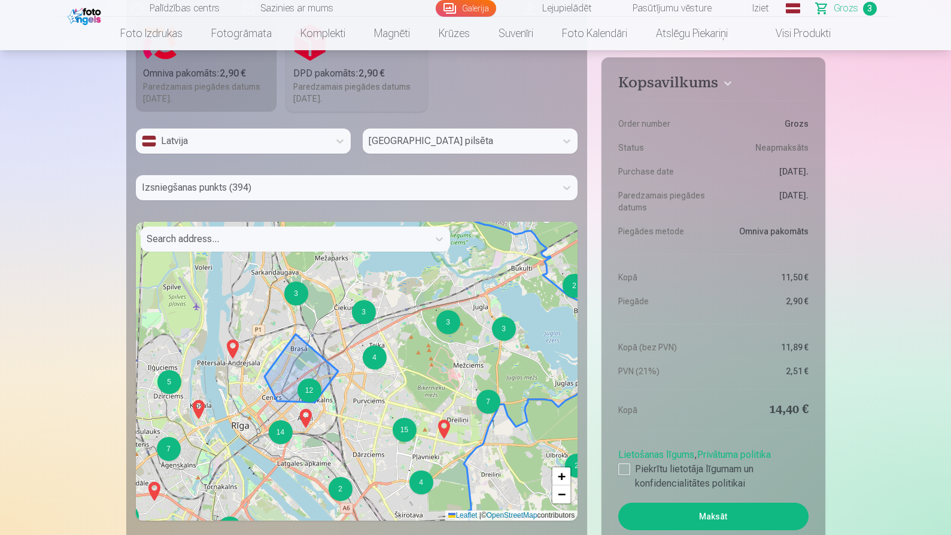
click at [302, 392] on div "12" at bounding box center [309, 391] width 24 height 24
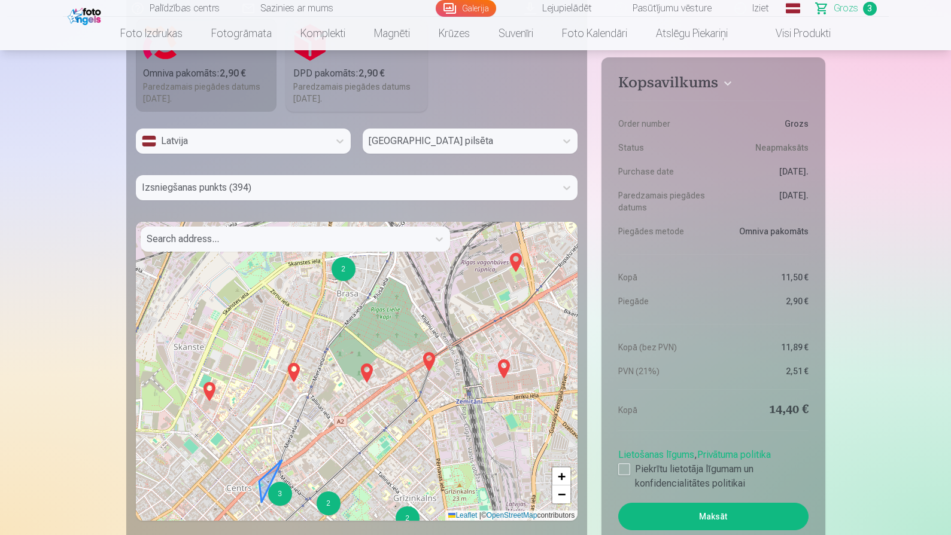
click at [283, 499] on div "3" at bounding box center [280, 494] width 24 height 24
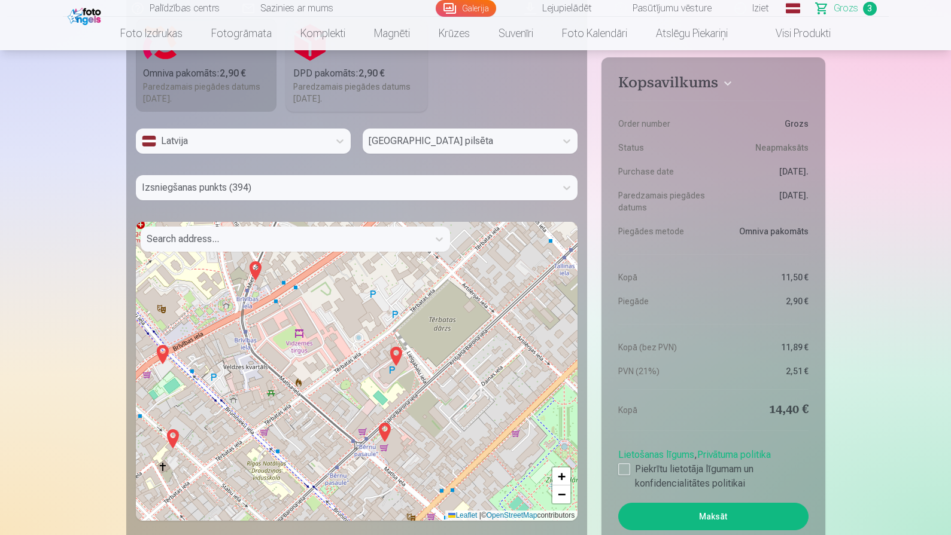
drag, startPoint x: 455, startPoint y: 365, endPoint x: 308, endPoint y: 363, distance: 147.8
click at [308, 363] on div "+ − Leaflet | © OpenStreetMap contributors" at bounding box center [357, 371] width 442 height 299
click at [397, 353] on img at bounding box center [395, 356] width 19 height 29
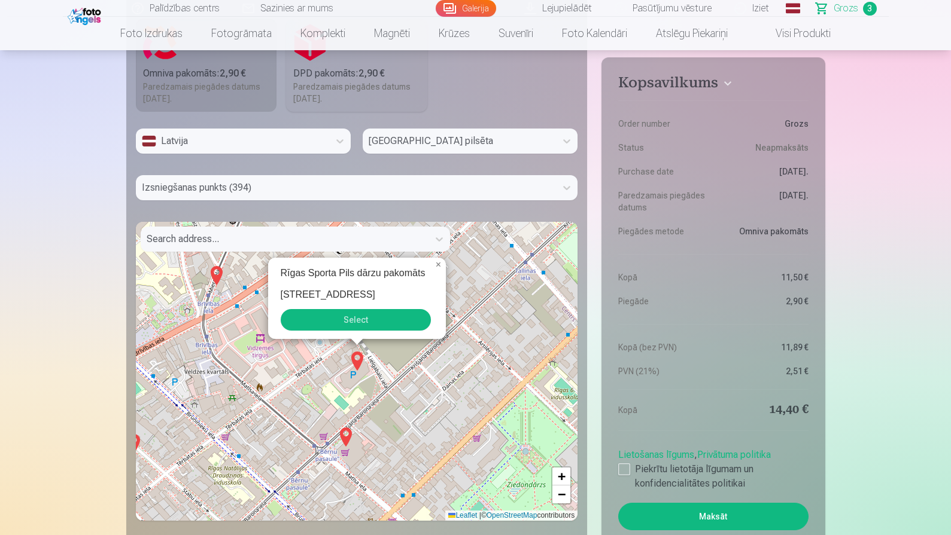
click at [381, 326] on button "Select" at bounding box center [356, 320] width 150 height 22
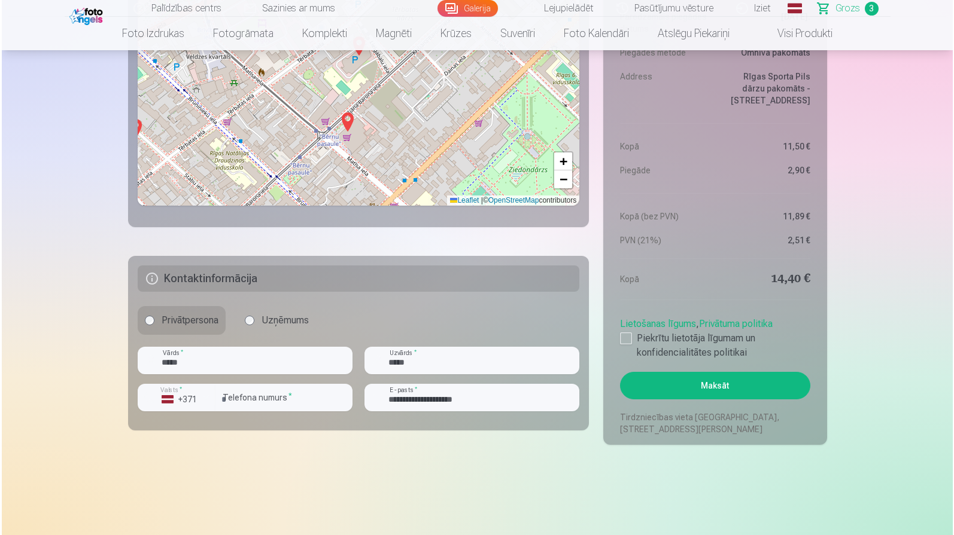
scroll to position [1039, 0]
click at [773, 384] on button "Maksāt" at bounding box center [713, 385] width 190 height 28
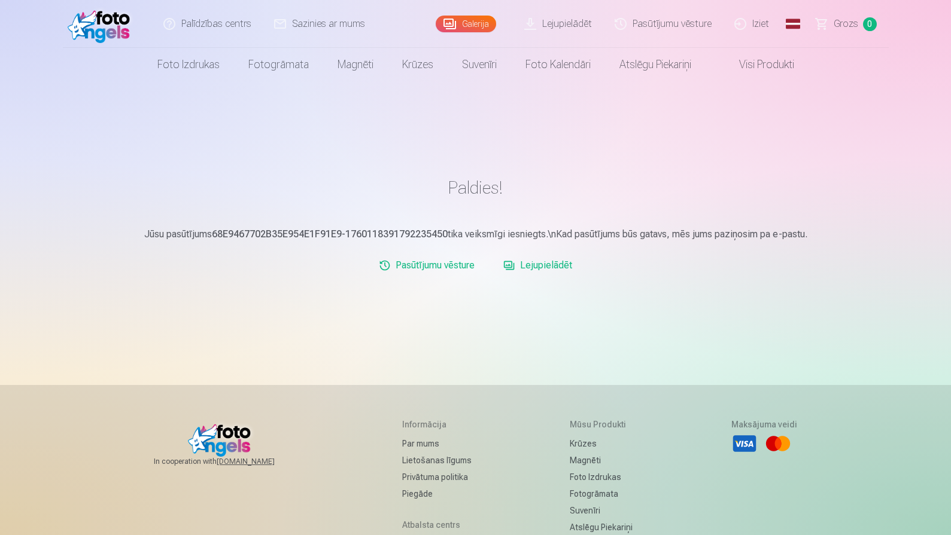
scroll to position [1, 0]
